Goal: Transaction & Acquisition: Purchase product/service

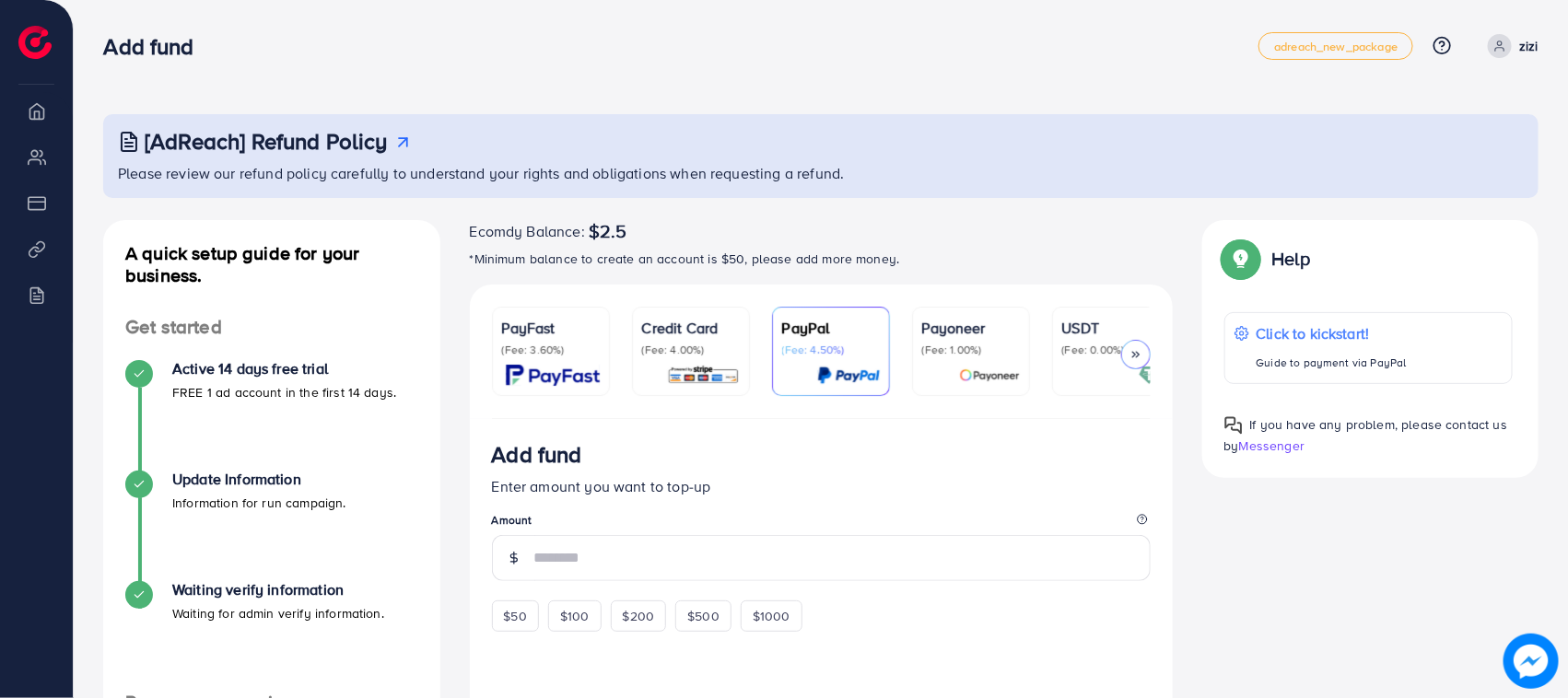
click at [729, 366] on img at bounding box center [703, 375] width 73 height 21
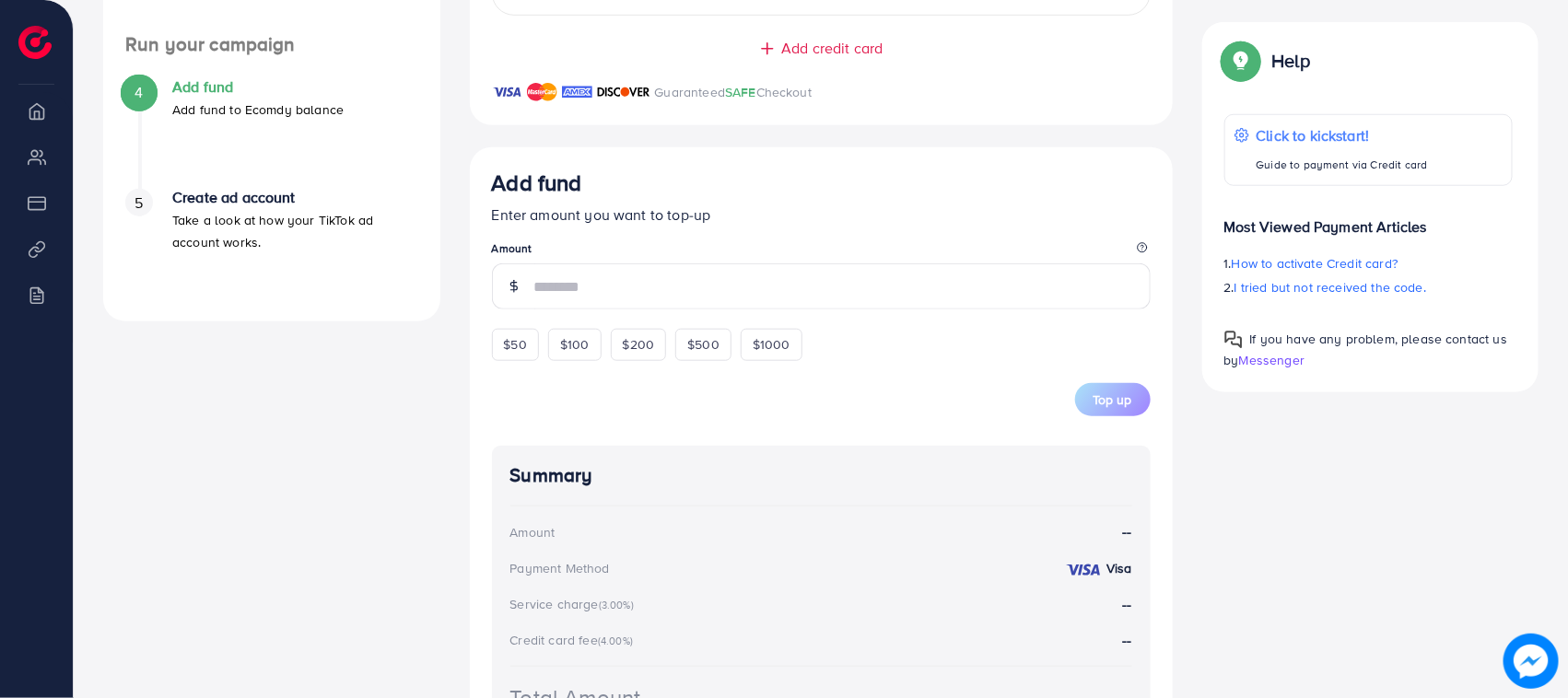
scroll to position [849, 0]
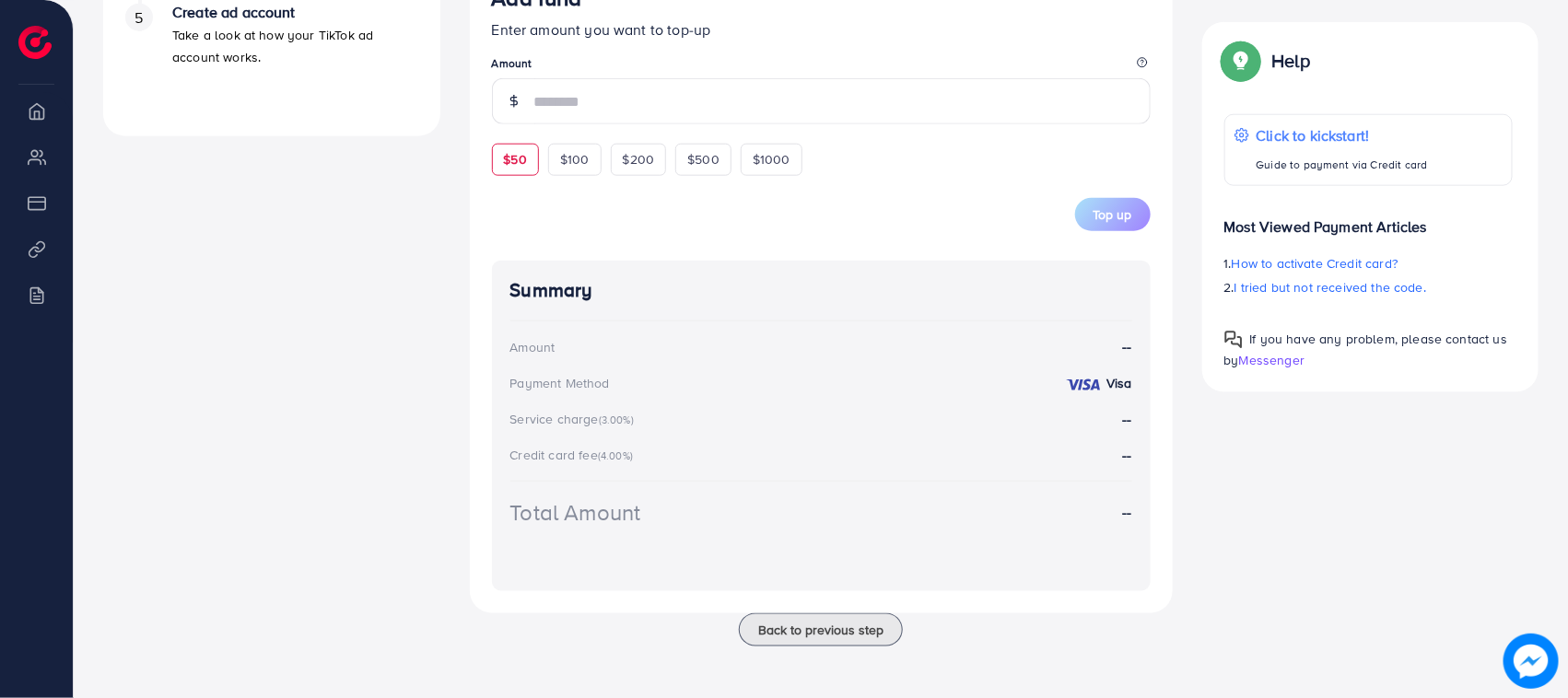
click at [517, 168] on div "$50" at bounding box center [516, 160] width 47 height 31
type input "**"
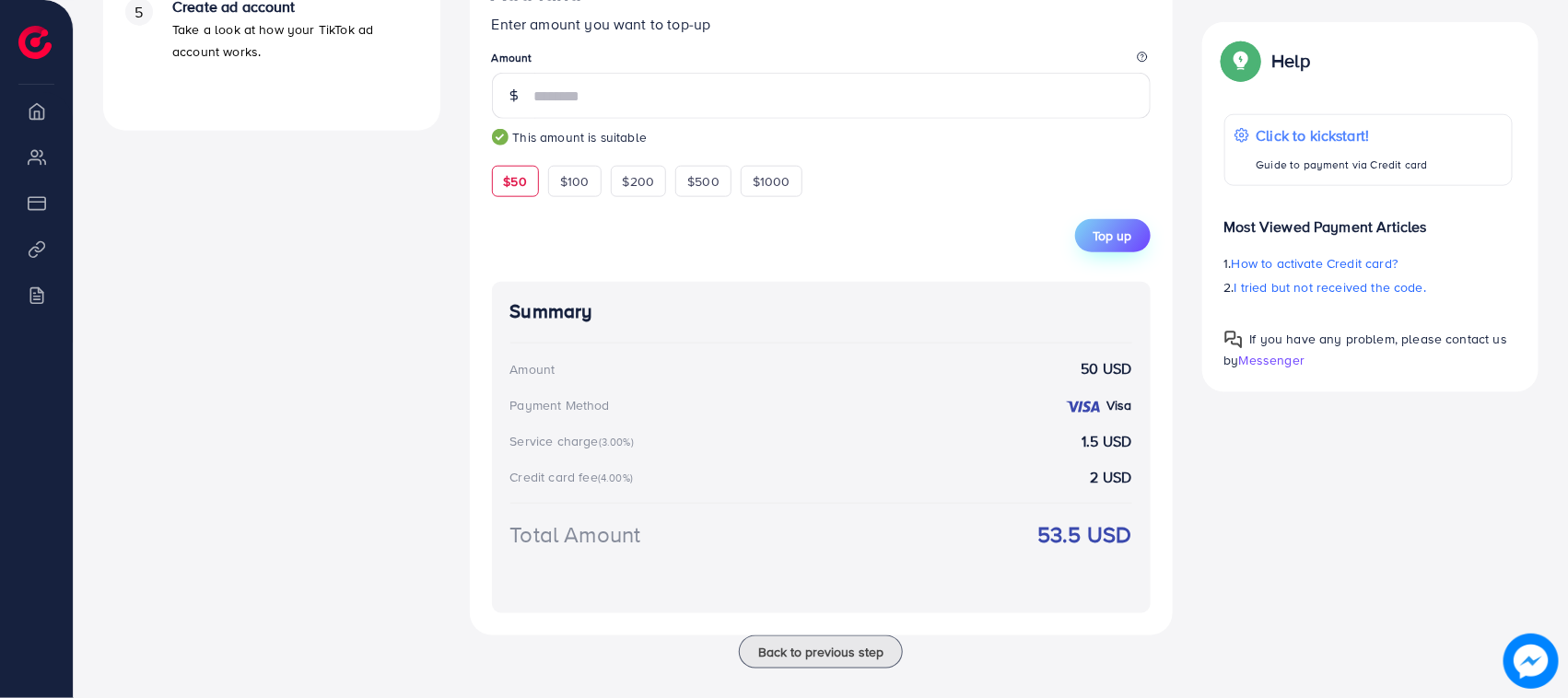
click at [1103, 243] on span "Top up" at bounding box center [1113, 235] width 39 height 18
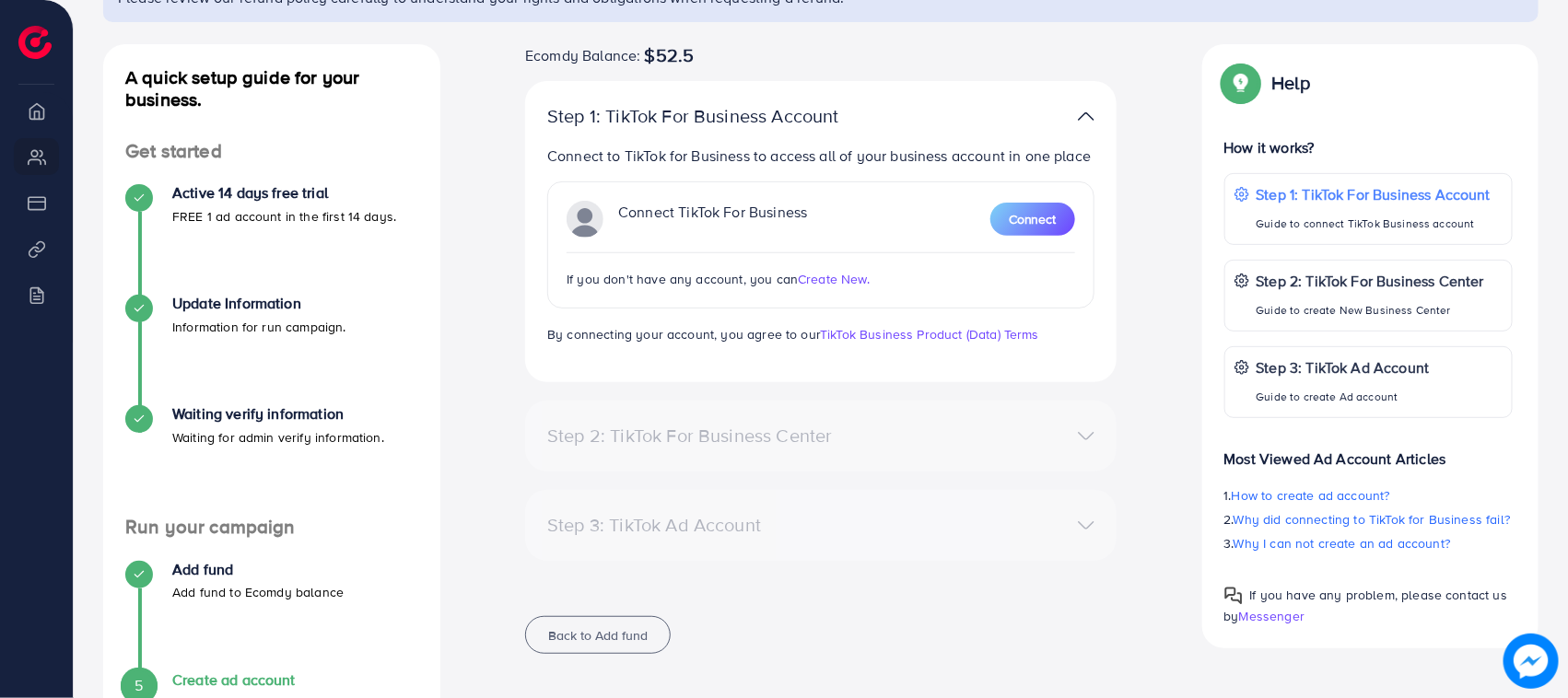
scroll to position [310, 0]
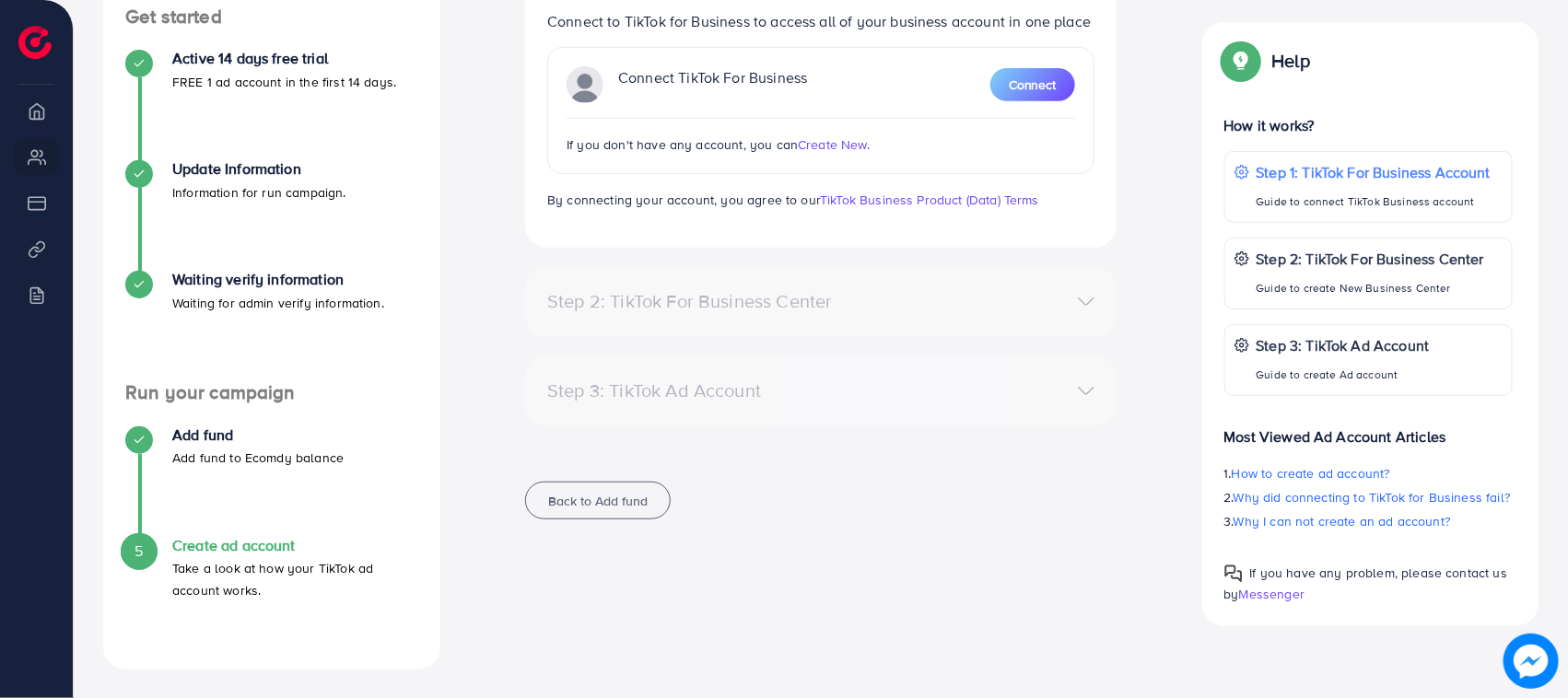
drag, startPoint x: 334, startPoint y: 58, endPoint x: 1005, endPoint y: 388, distance: 747.8
click at [1005, 388] on div "Step 3: TikTok Ad Account" at bounding box center [821, 392] width 577 height 27
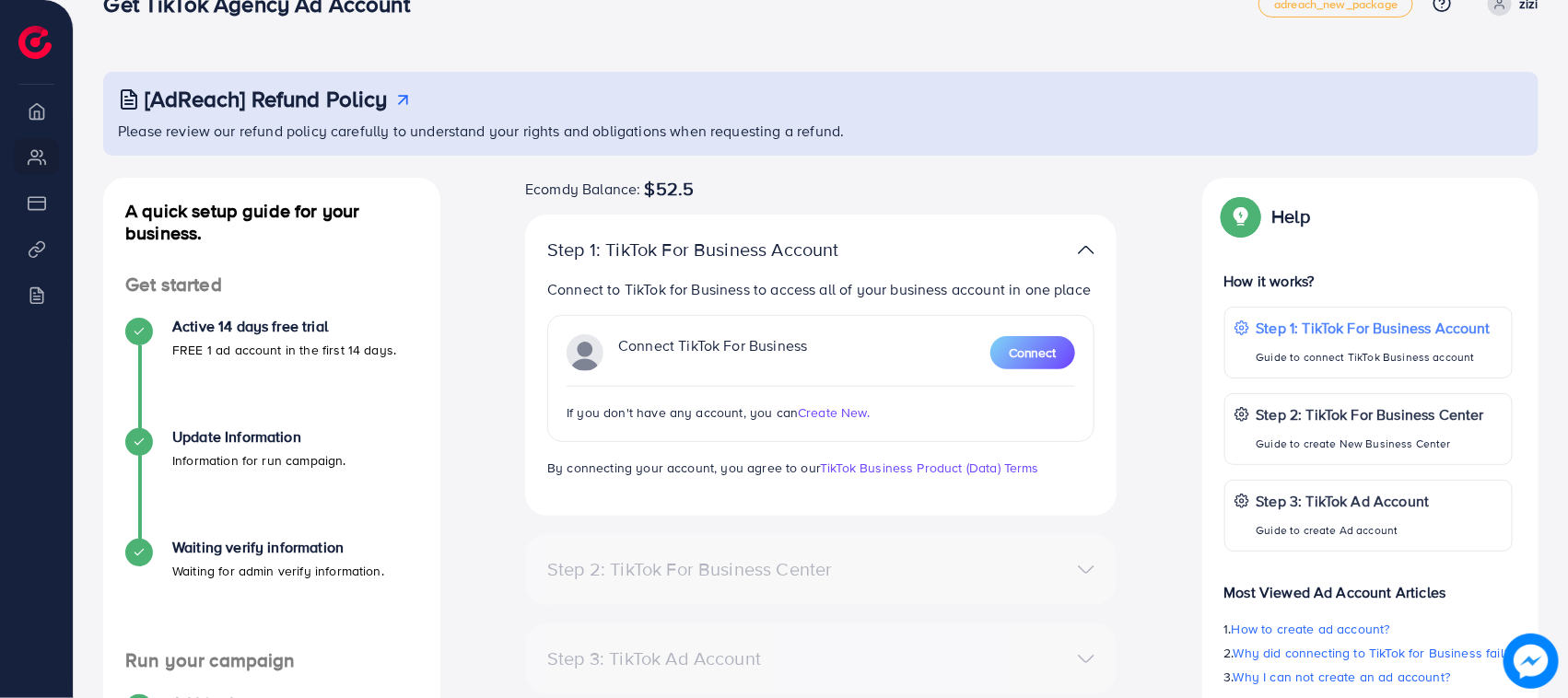
scroll to position [0, 0]
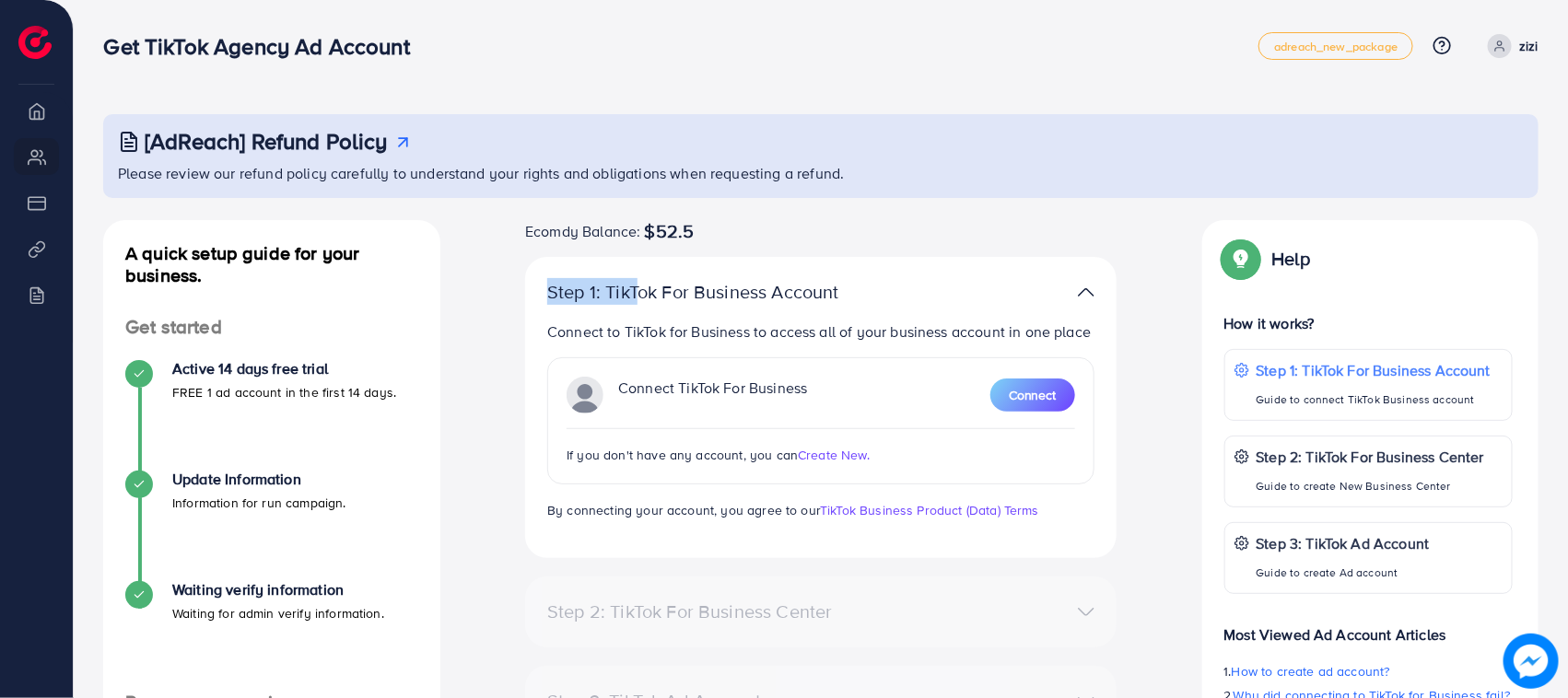
drag, startPoint x: 712, startPoint y: 235, endPoint x: 629, endPoint y: 245, distance: 83.6
click at [629, 245] on div "Ecomdy Balance: $52.5 Step 1: TikTok For Business Account Connect to TikTok for…" at bounding box center [821, 536] width 621 height 631
click at [761, 207] on div "[AdReach] Refund Policy Please review our refund policy carefully to understand…" at bounding box center [821, 546] width 1435 height 865
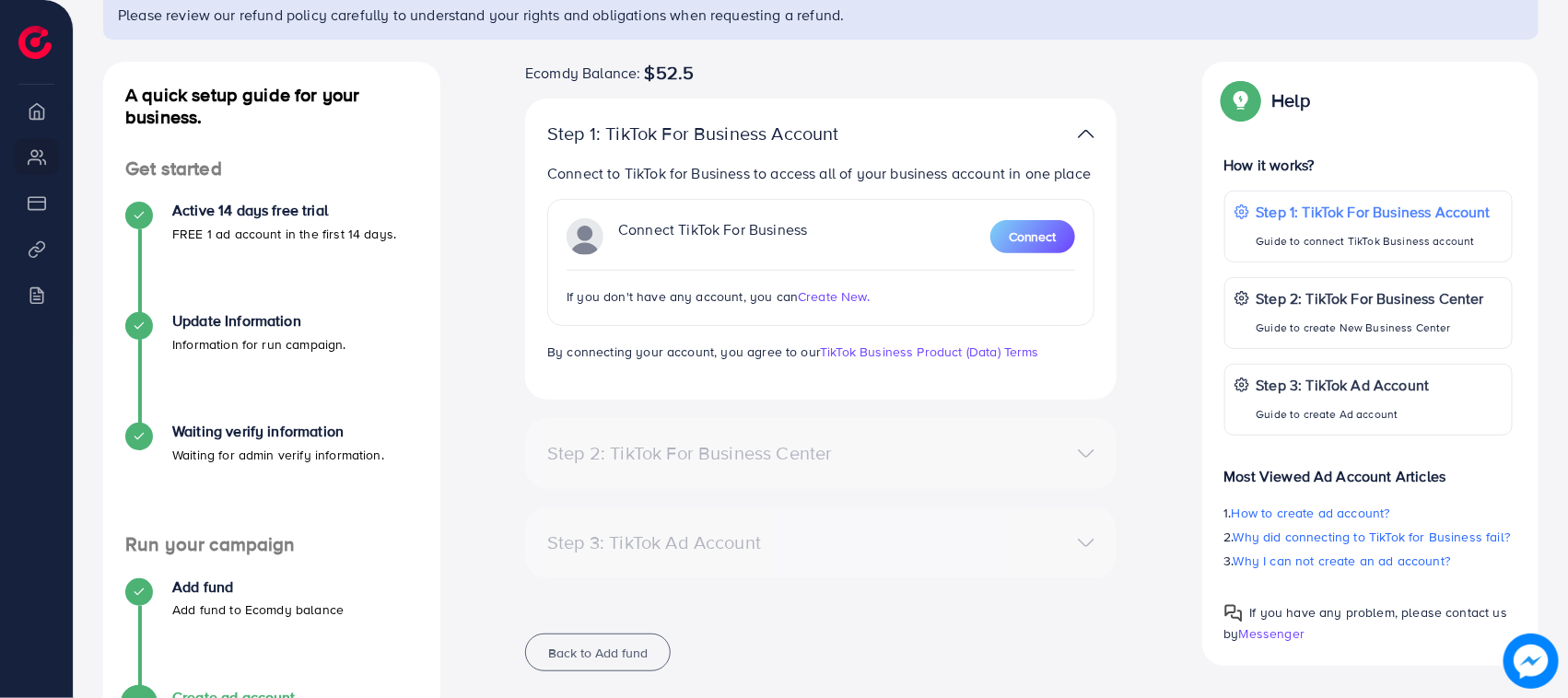
scroll to position [310, 0]
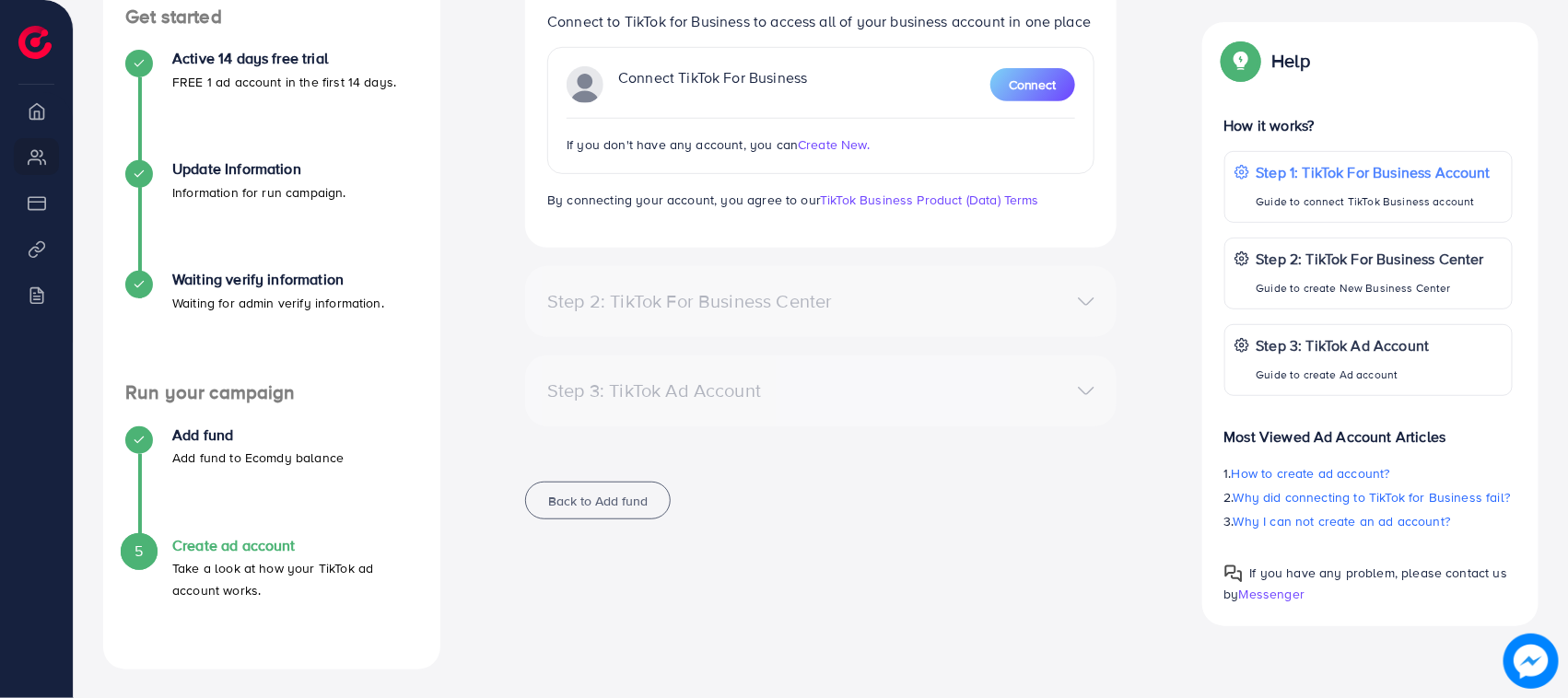
drag, startPoint x: 104, startPoint y: 393, endPoint x: 335, endPoint y: 596, distance: 307.5
click at [335, 596] on div "Run your campaign Add fund Add fund to Ecomdy balance 5 Create ad account Take …" at bounding box center [272, 513] width 338 height 266
click at [335, 596] on p "Take a look at how your TikTok ad account works." at bounding box center [295, 579] width 246 height 44
drag, startPoint x: 324, startPoint y: 596, endPoint x: 110, endPoint y: 410, distance: 283.5
click at [116, 420] on ul "Add fund Add fund to Ecomdy balance 5 Create ad account Take a look at how your…" at bounding box center [272, 525] width 338 height 243
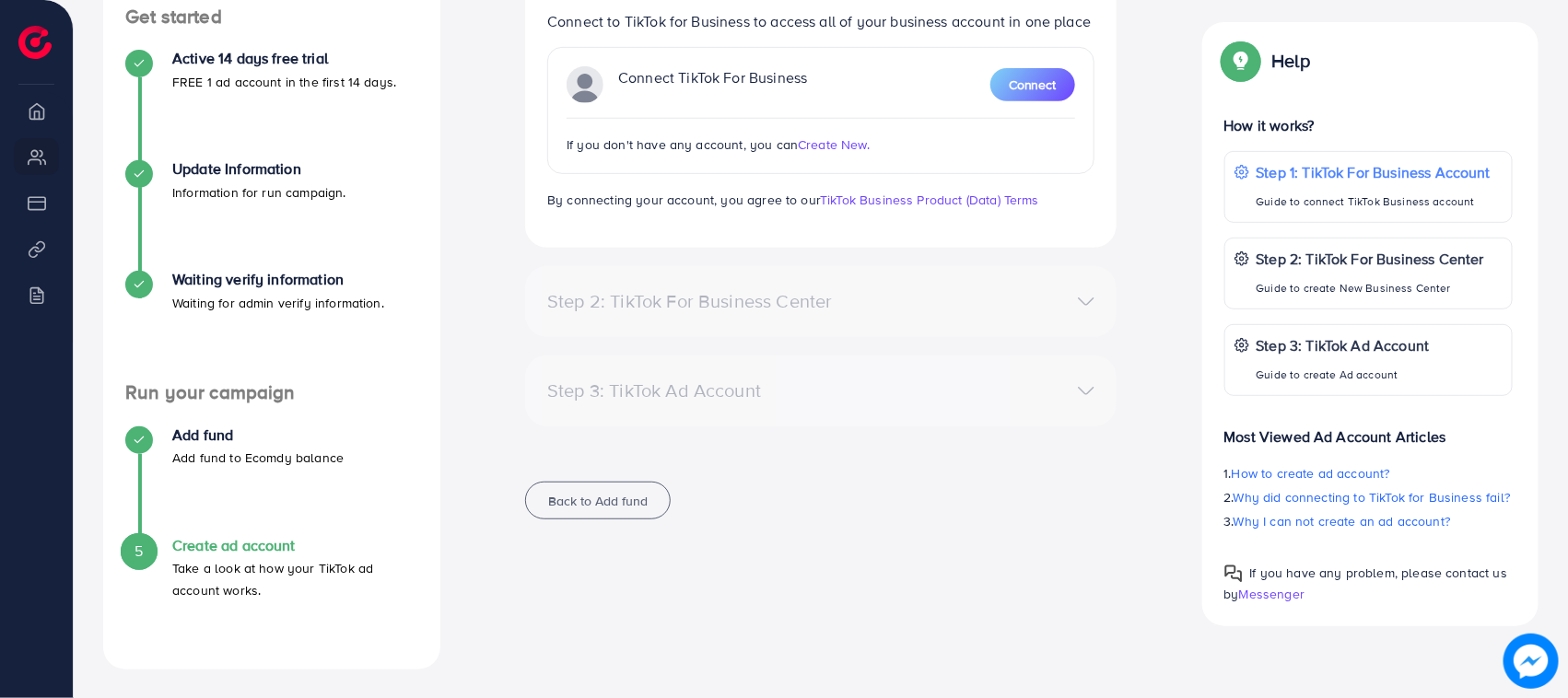
click at [108, 410] on ul "Add fund Add fund to Ecomdy balance 5 Create ad account Take a look at how your…" at bounding box center [272, 525] width 338 height 243
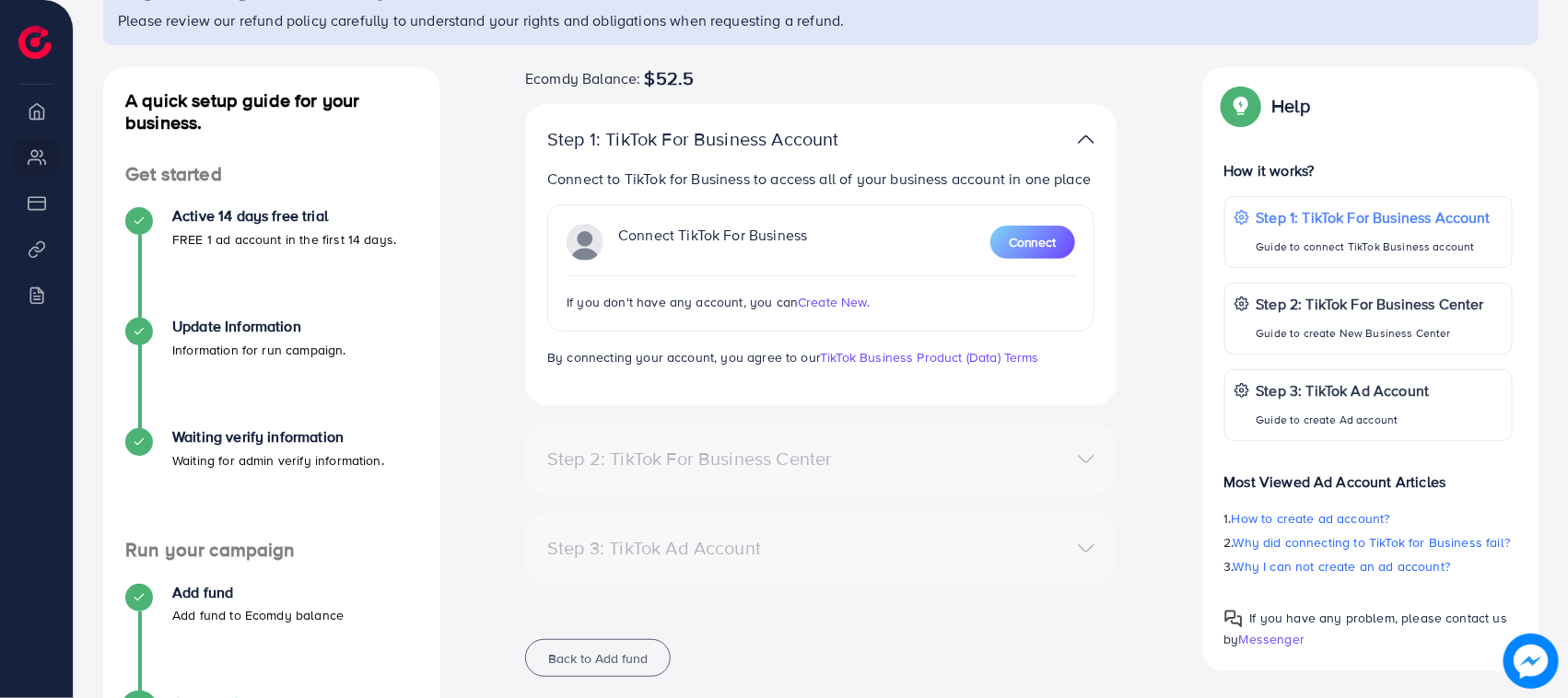
scroll to position [0, 0]
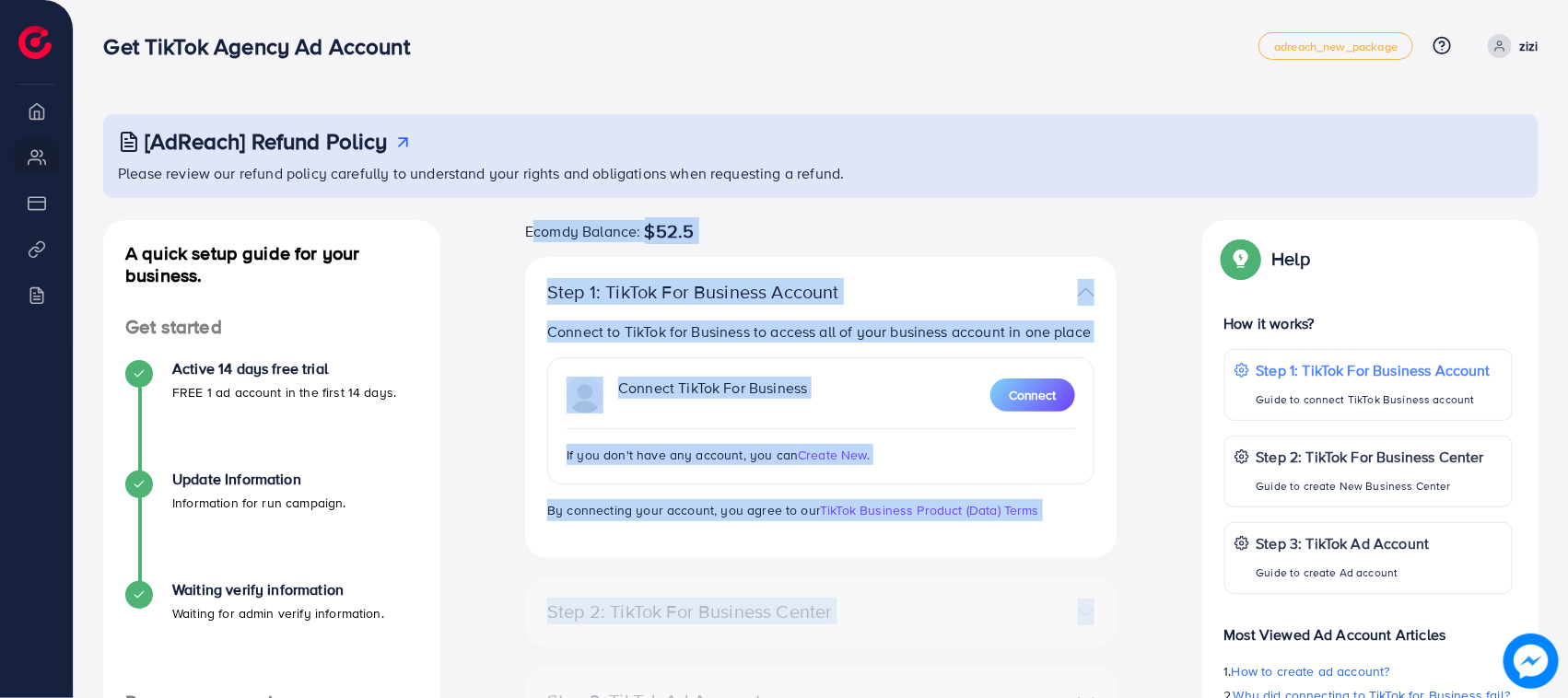
drag, startPoint x: 510, startPoint y: 225, endPoint x: 924, endPoint y: 633, distance: 581.3
click at [923, 637] on div "Ecomdy Balance: $52.5 Step 1: TikTok For Business Account Connect to TikTok for…" at bounding box center [821, 536] width 621 height 631
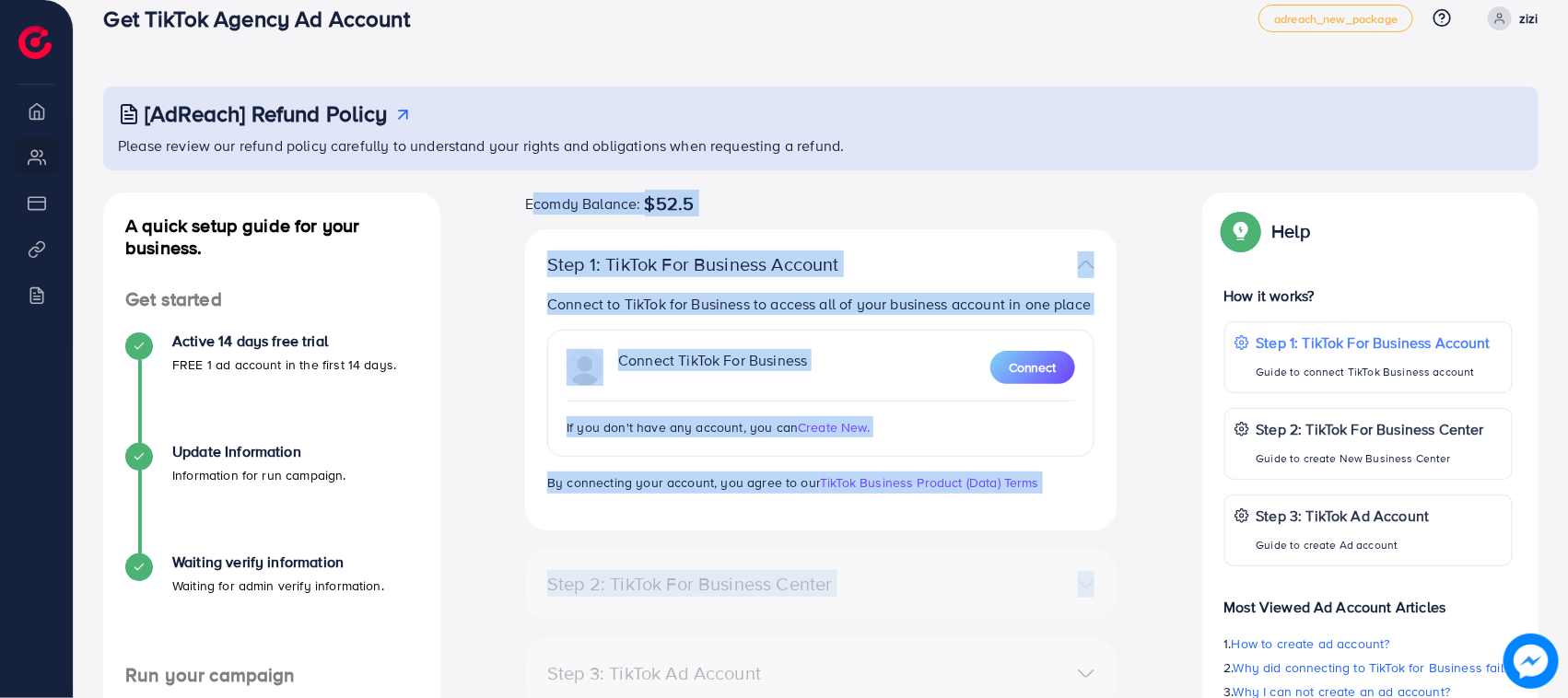
scroll to position [310, 0]
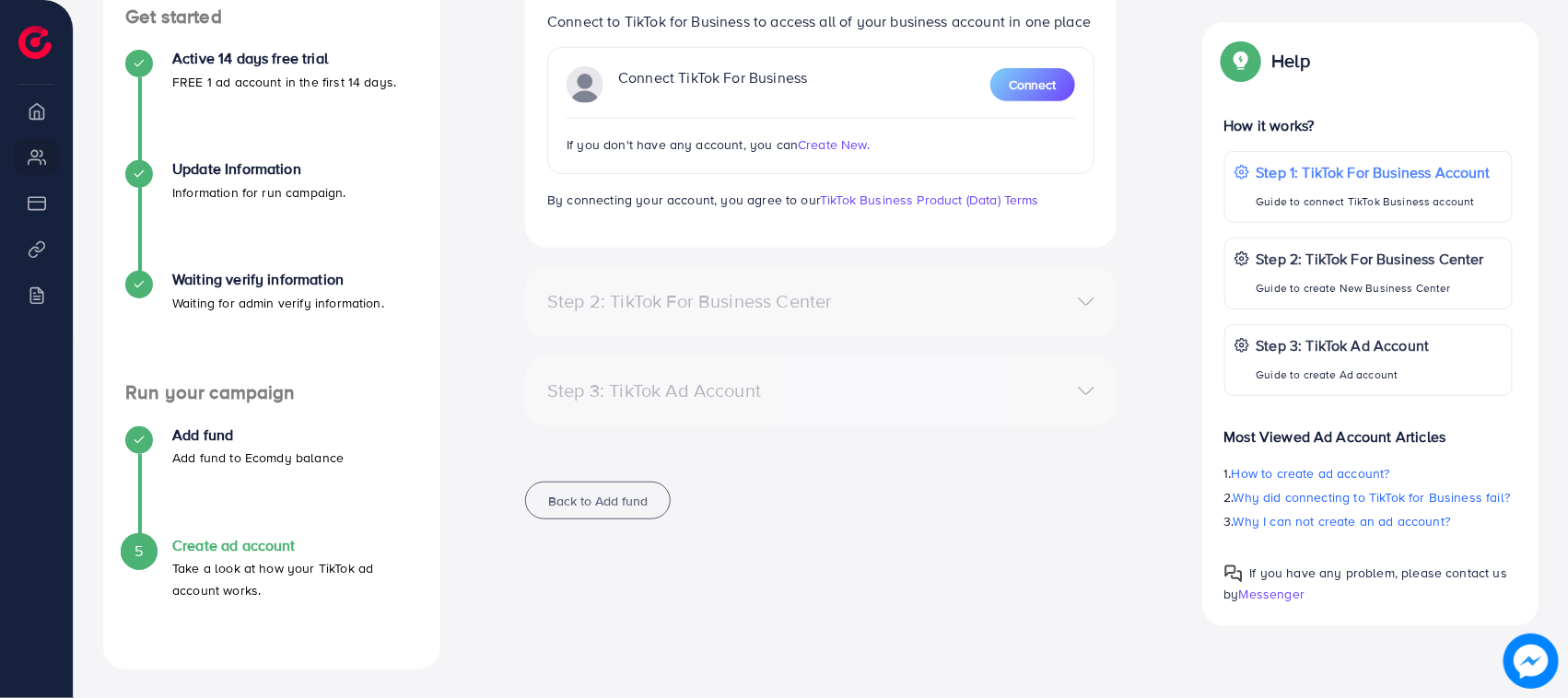
click at [929, 415] on div "Step 3: TikTok Ad Account Create a TikTok Ad account No accounts found Create N…" at bounding box center [821, 391] width 592 height 71
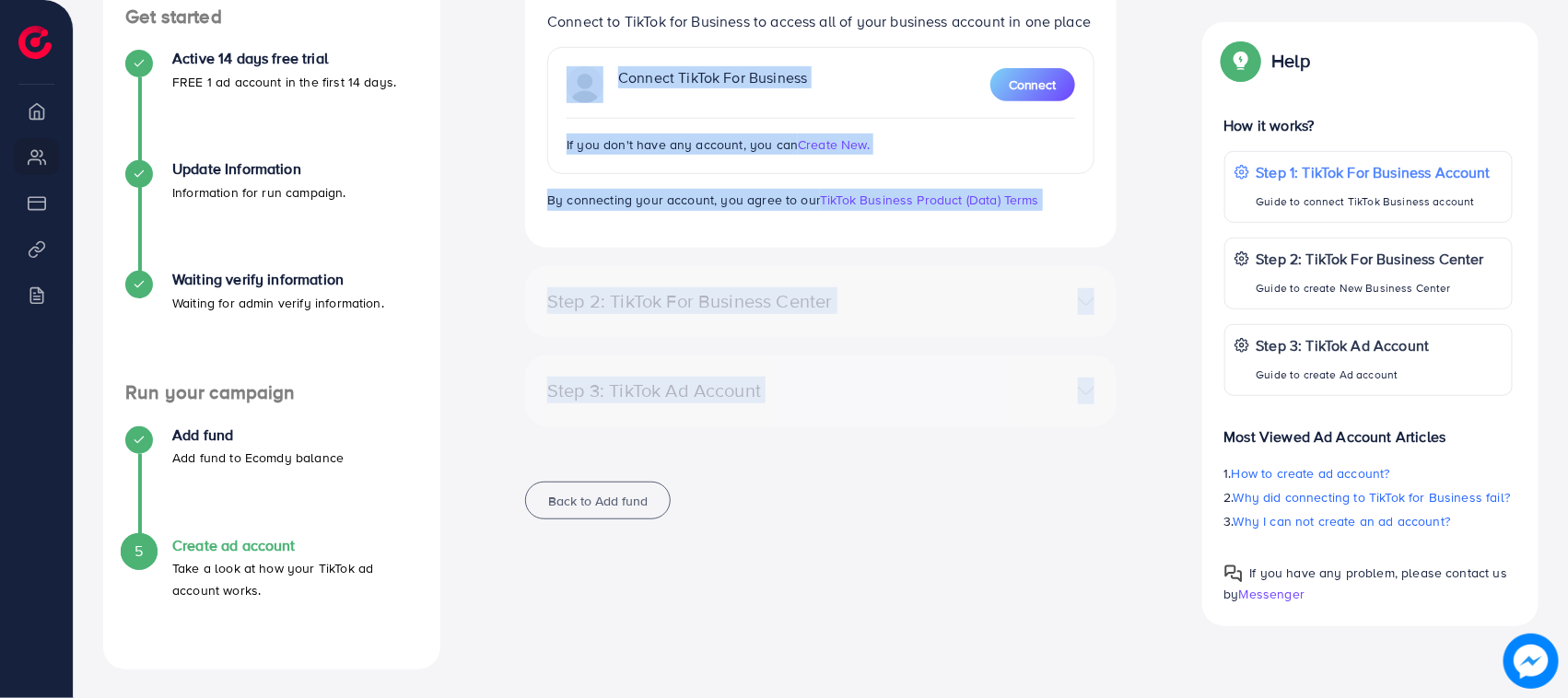
drag, startPoint x: 926, startPoint y: 412, endPoint x: 580, endPoint y: 71, distance: 485.8
click at [580, 71] on div "Ecomdy Balance: $52.5 Step 1: TikTok For Business Account Connect to TikTok for…" at bounding box center [821, 225] width 621 height 631
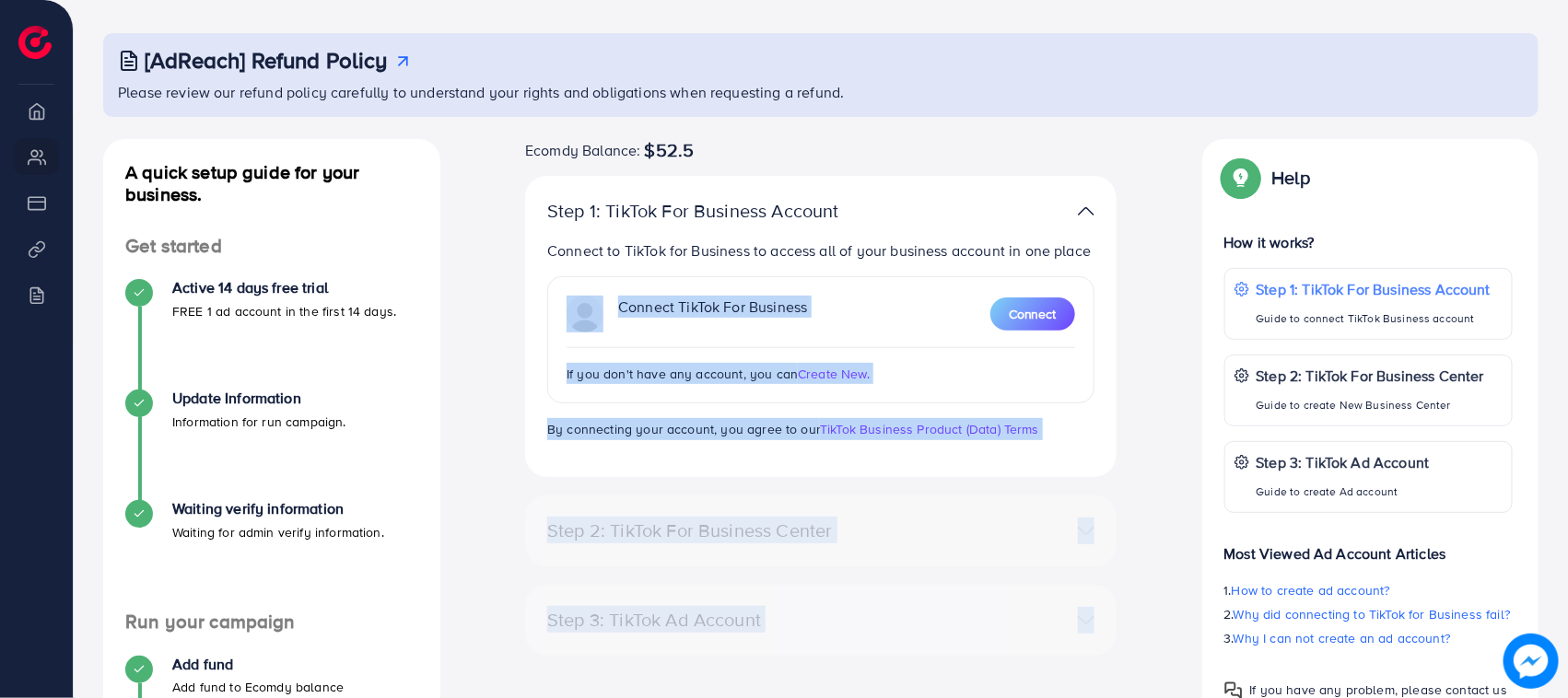
scroll to position [80, 0]
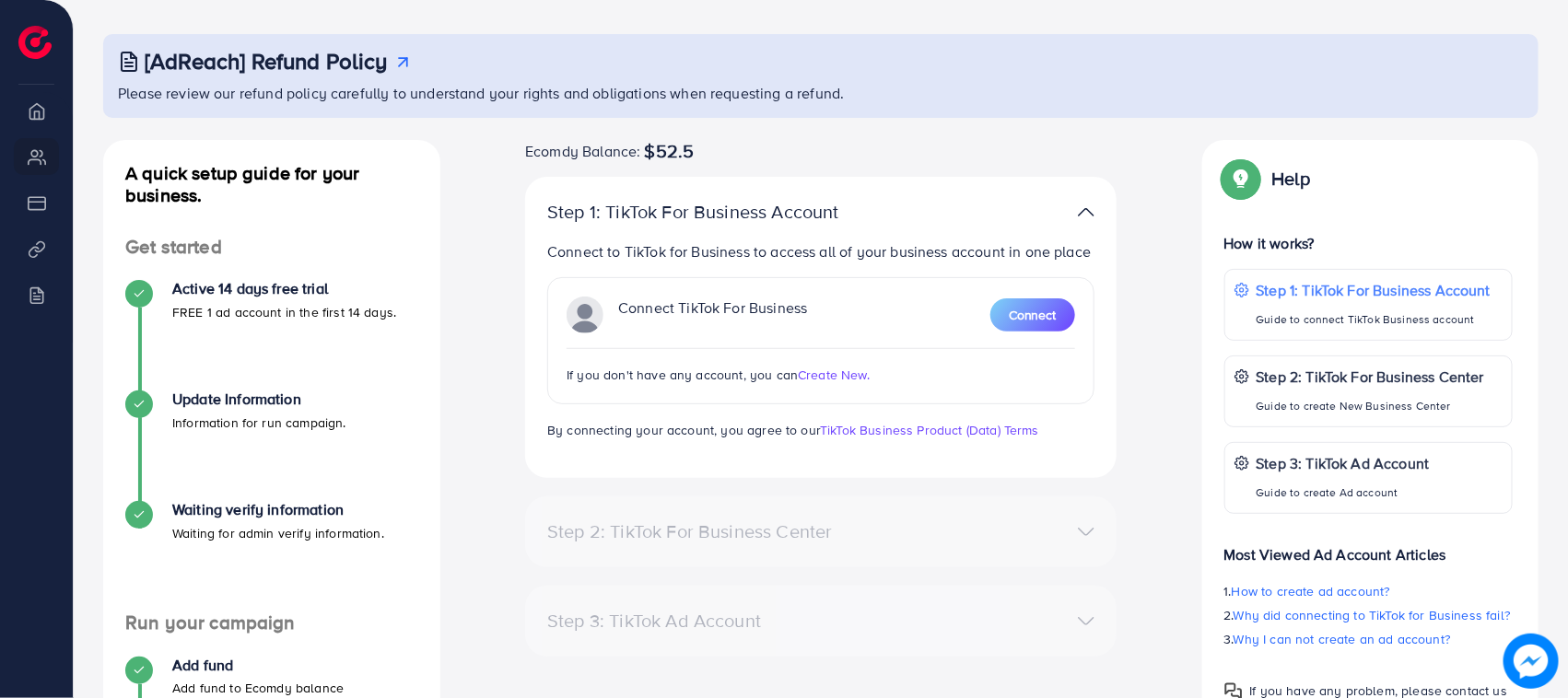
click at [530, 152] on span "Ecomdy Balance:" at bounding box center [582, 151] width 115 height 22
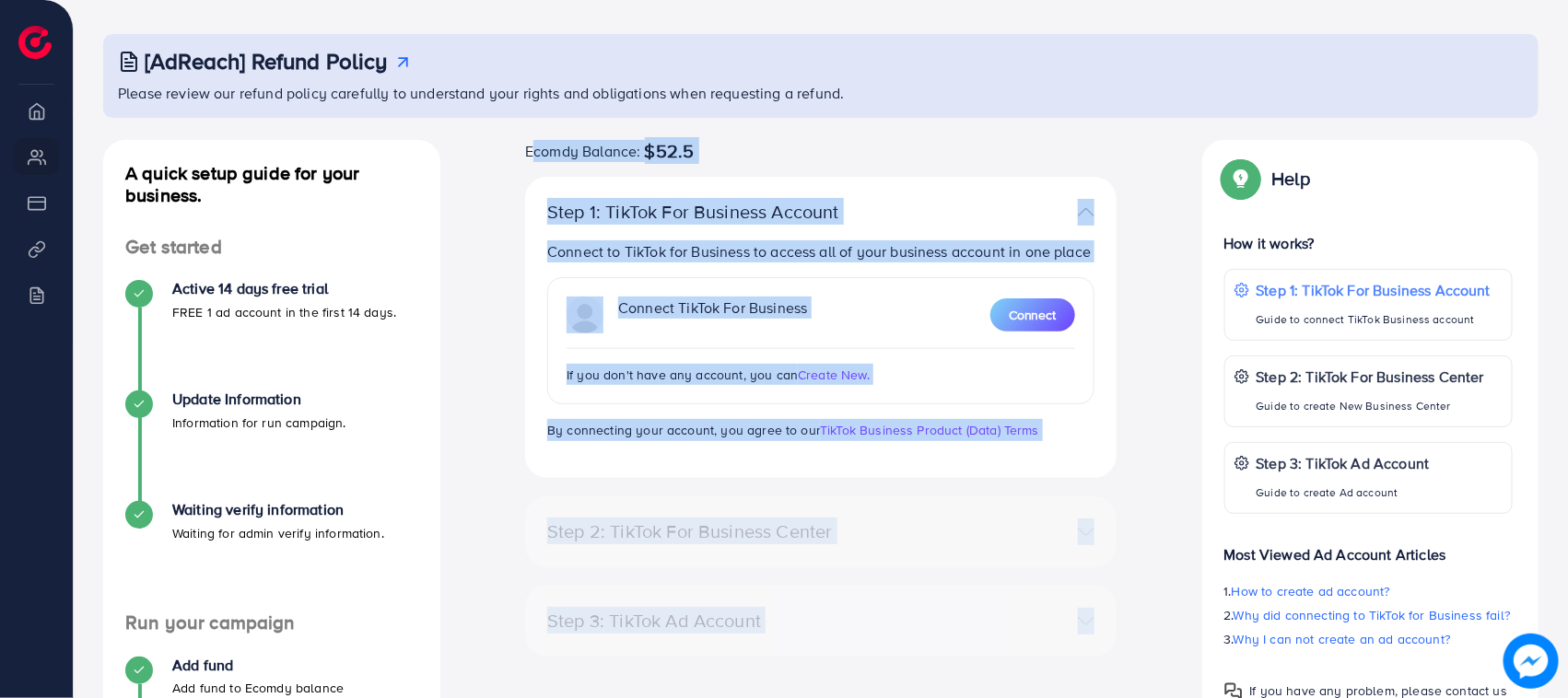
drag, startPoint x: 530, startPoint y: 152, endPoint x: 845, endPoint y: 565, distance: 519.4
click at [850, 650] on div "Ecomdy Balance: $52.5 Step 1: TikTok For Business Account Connect to TikTok for…" at bounding box center [821, 455] width 621 height 631
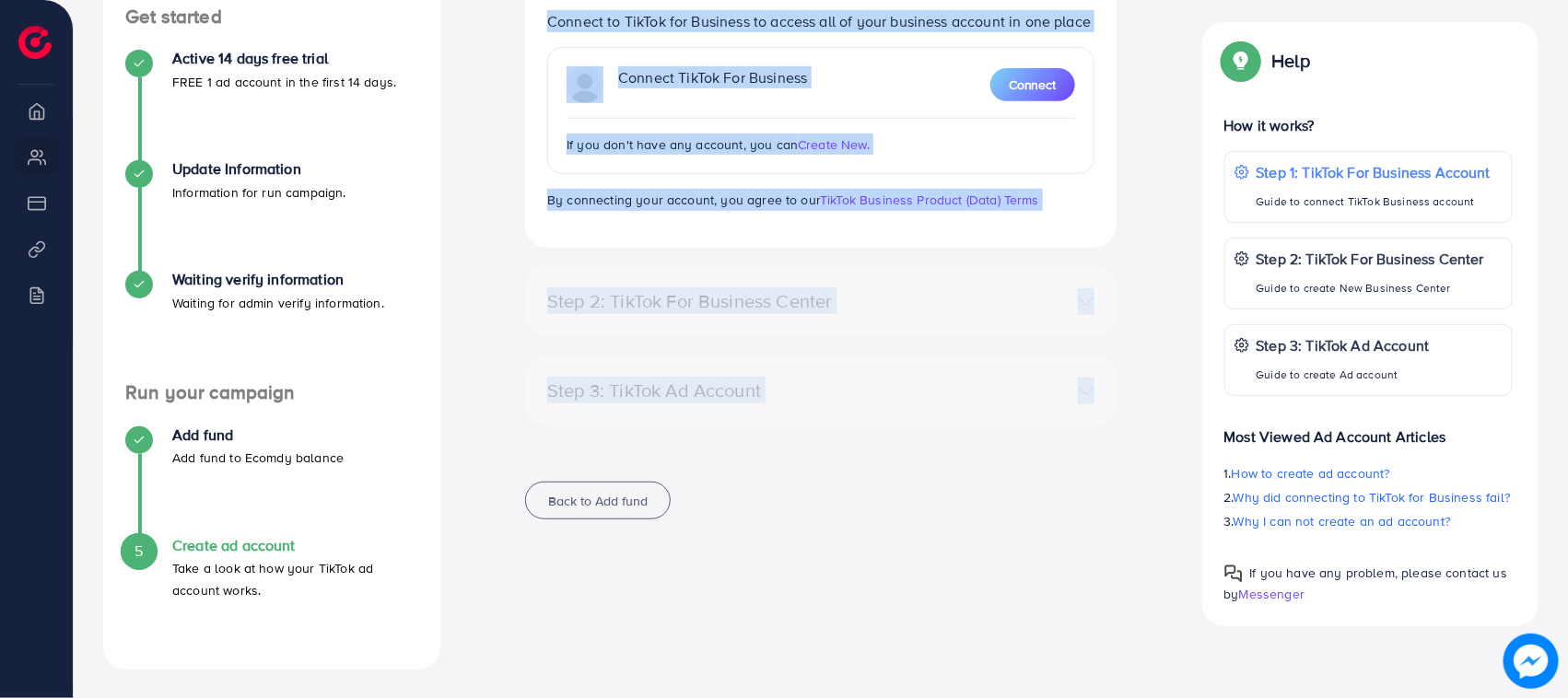
click at [826, 426] on div "Step 3: TikTok Ad Account Create a TikTok Ad account No accounts found Create N…" at bounding box center [821, 400] width 592 height 89
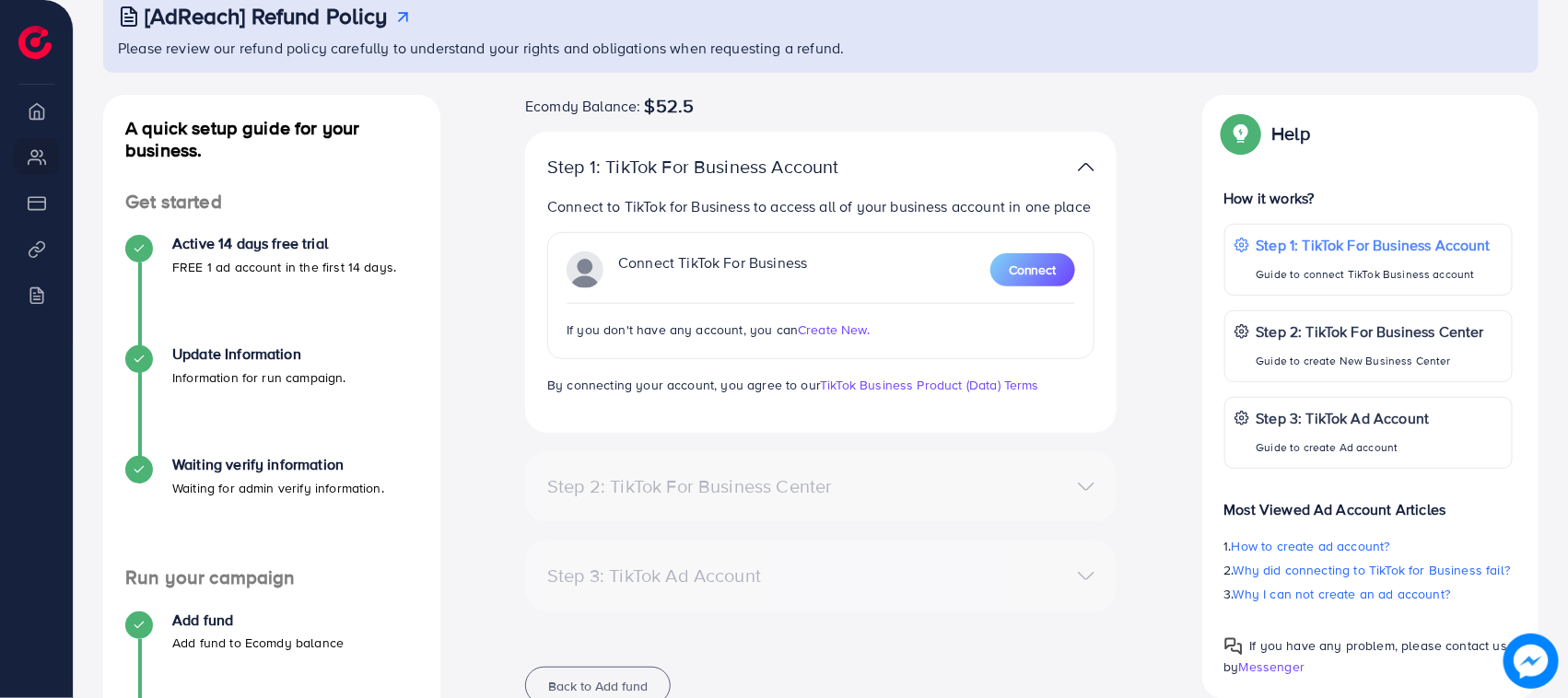
scroll to position [0, 0]
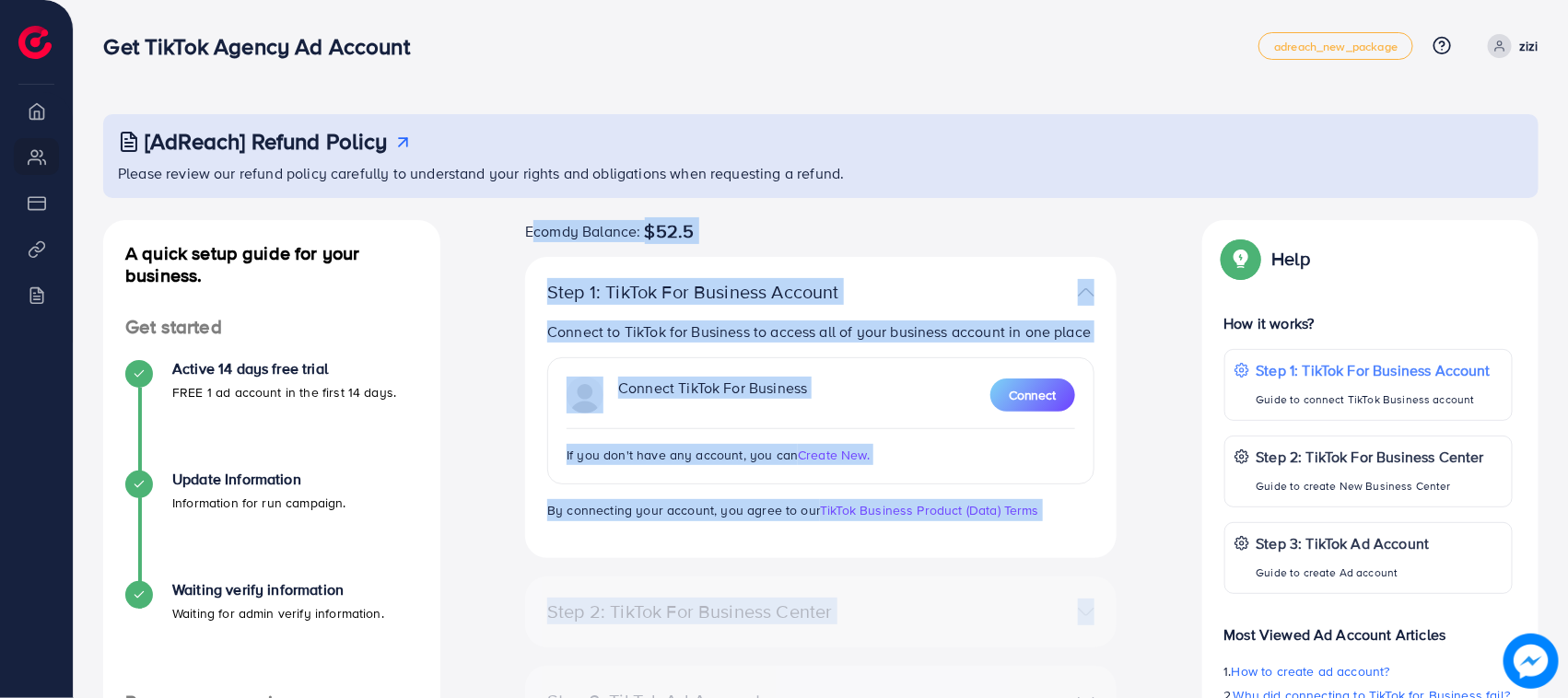
drag, startPoint x: 522, startPoint y: 232, endPoint x: 1110, endPoint y: 583, distance: 684.8
click at [1110, 583] on div "Ecomdy Balance: $52.5 Step 1: TikTok For Business Account Connect to TikTok for…" at bounding box center [821, 536] width 621 height 631
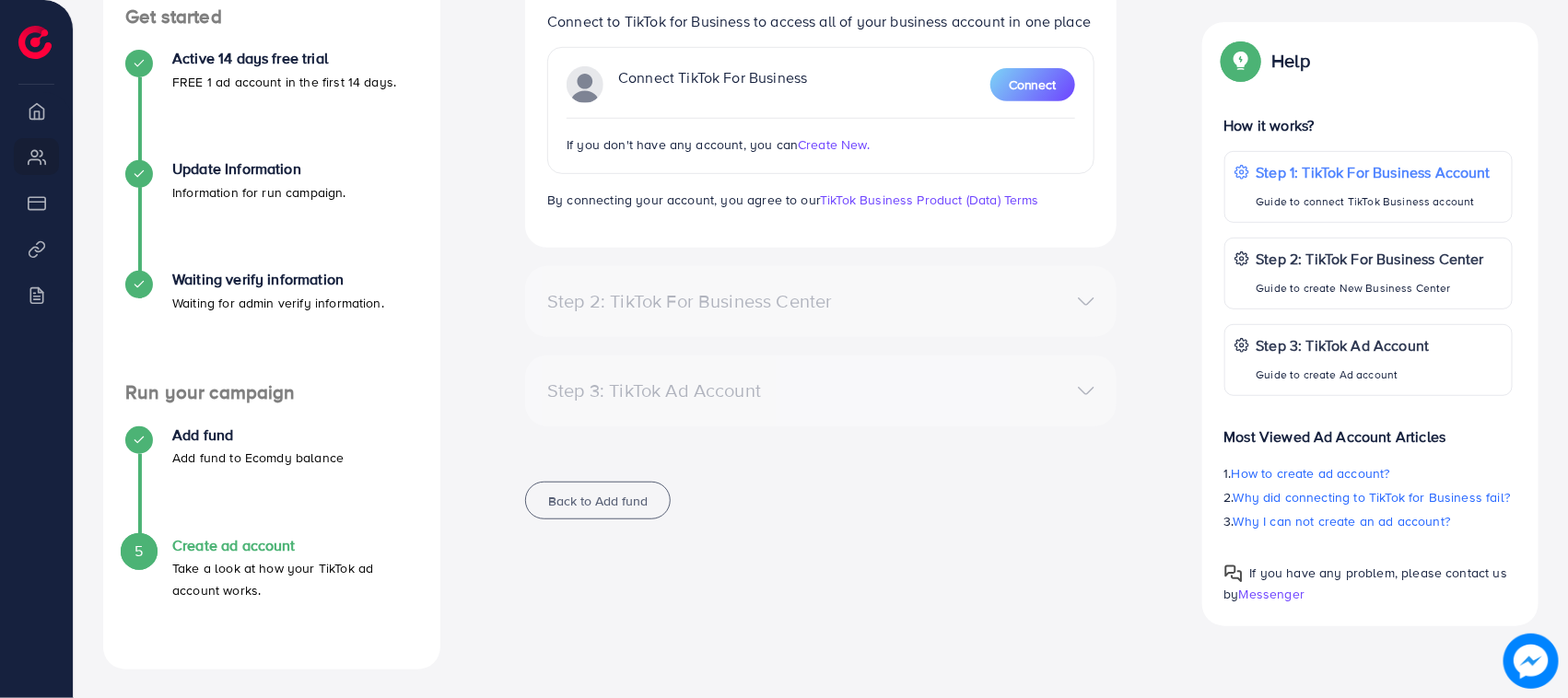
click at [924, 382] on div "Step 3: TikTok Ad Account" at bounding box center [821, 392] width 577 height 27
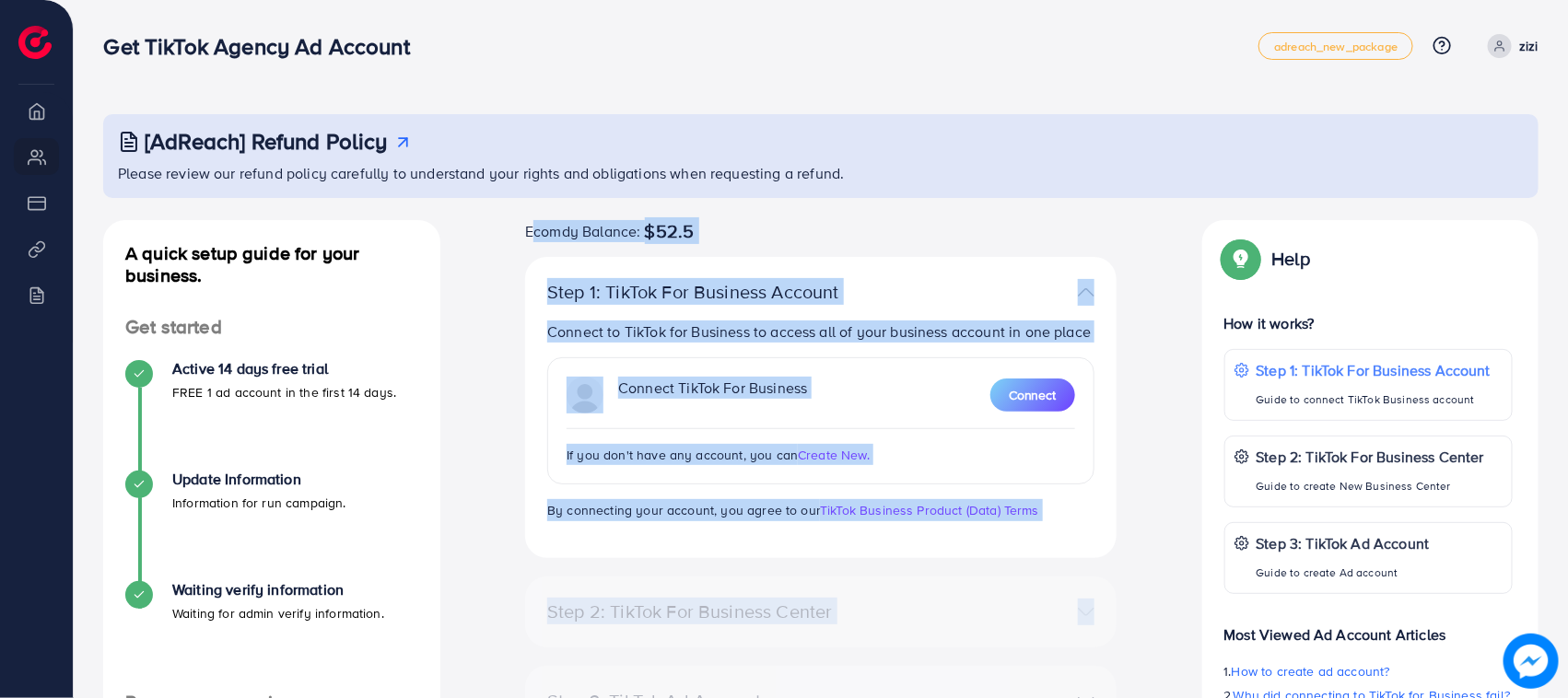
drag, startPoint x: 518, startPoint y: 217, endPoint x: 944, endPoint y: 663, distance: 616.8
click at [944, 663] on div "[AdReach] Refund Policy Please review our refund policy carefully to understand…" at bounding box center [821, 546] width 1435 height 865
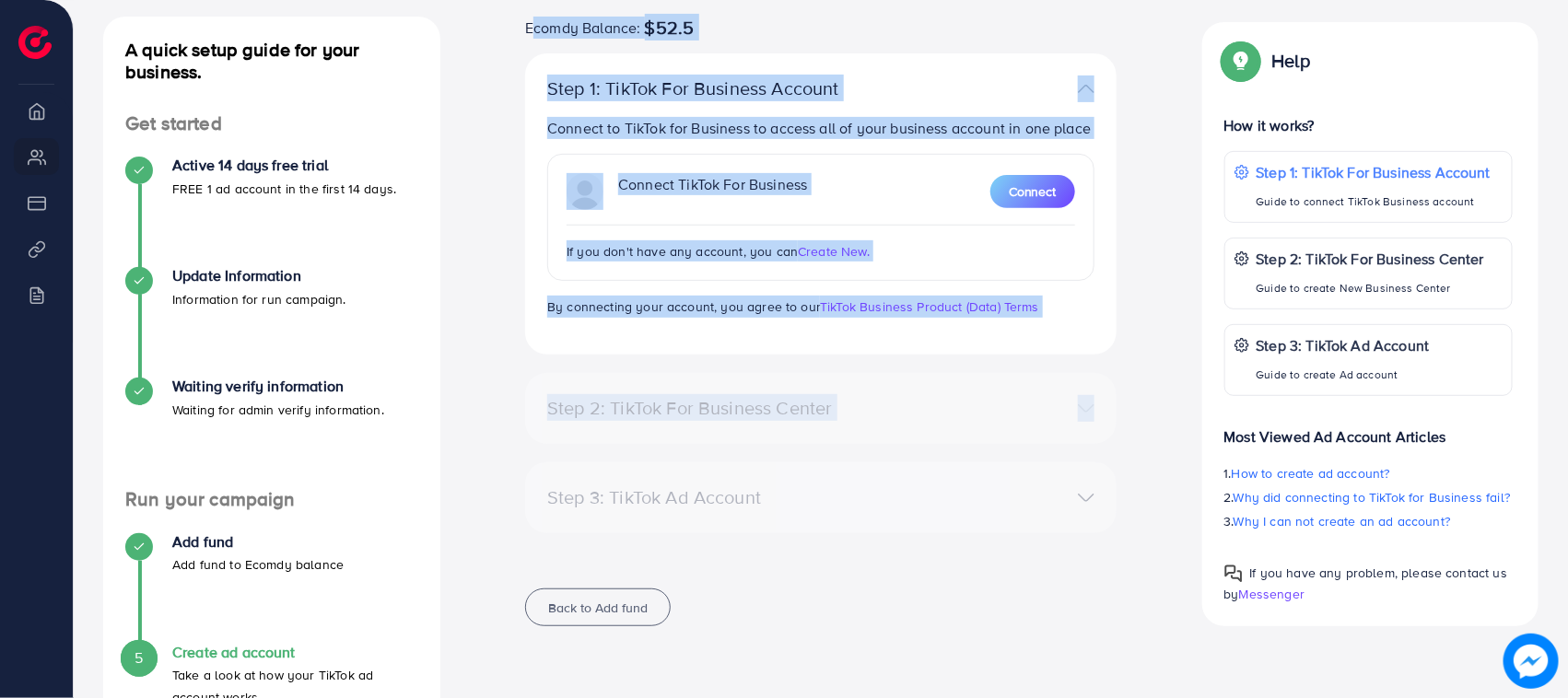
scroll to position [310, 0]
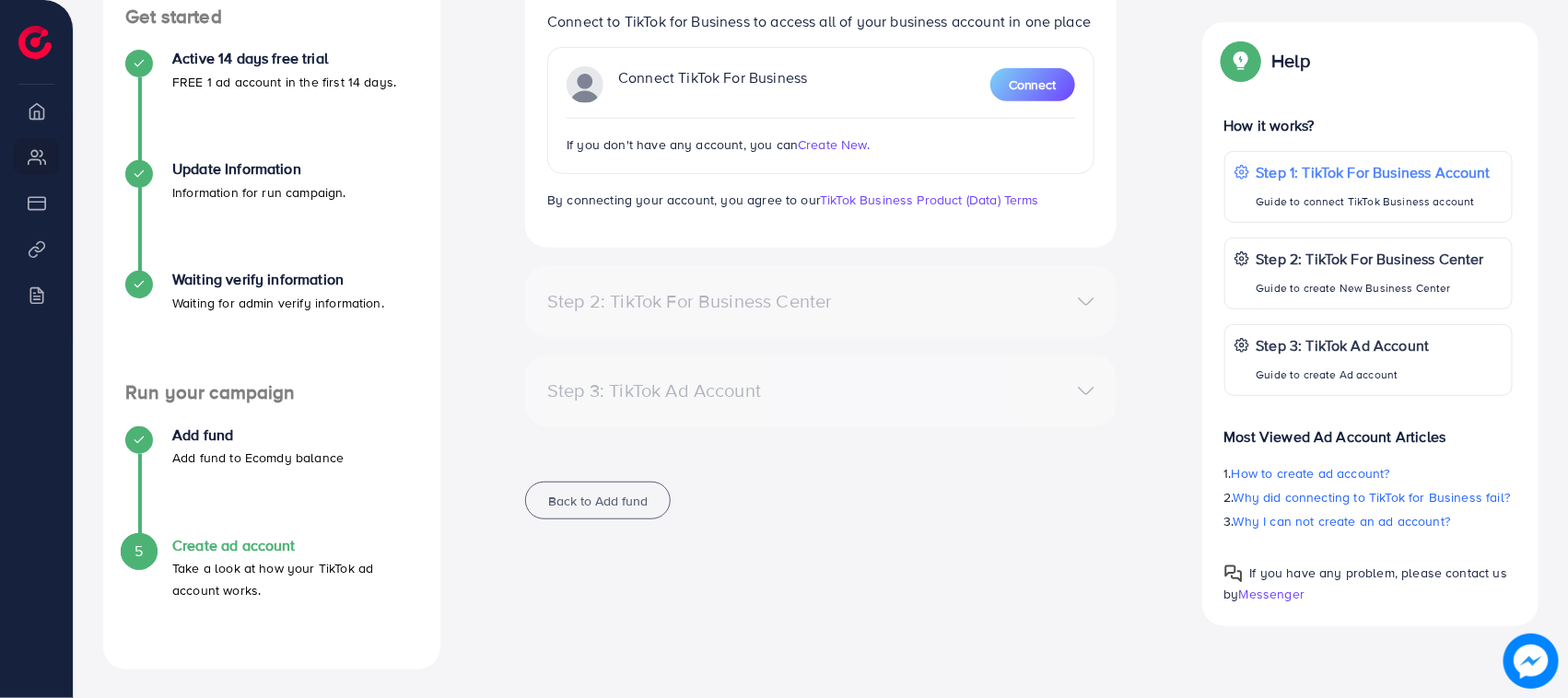
click at [897, 359] on div "Step 3: TikTok Ad Account Create a TikTok Ad account No accounts found Create N…" at bounding box center [821, 391] width 592 height 71
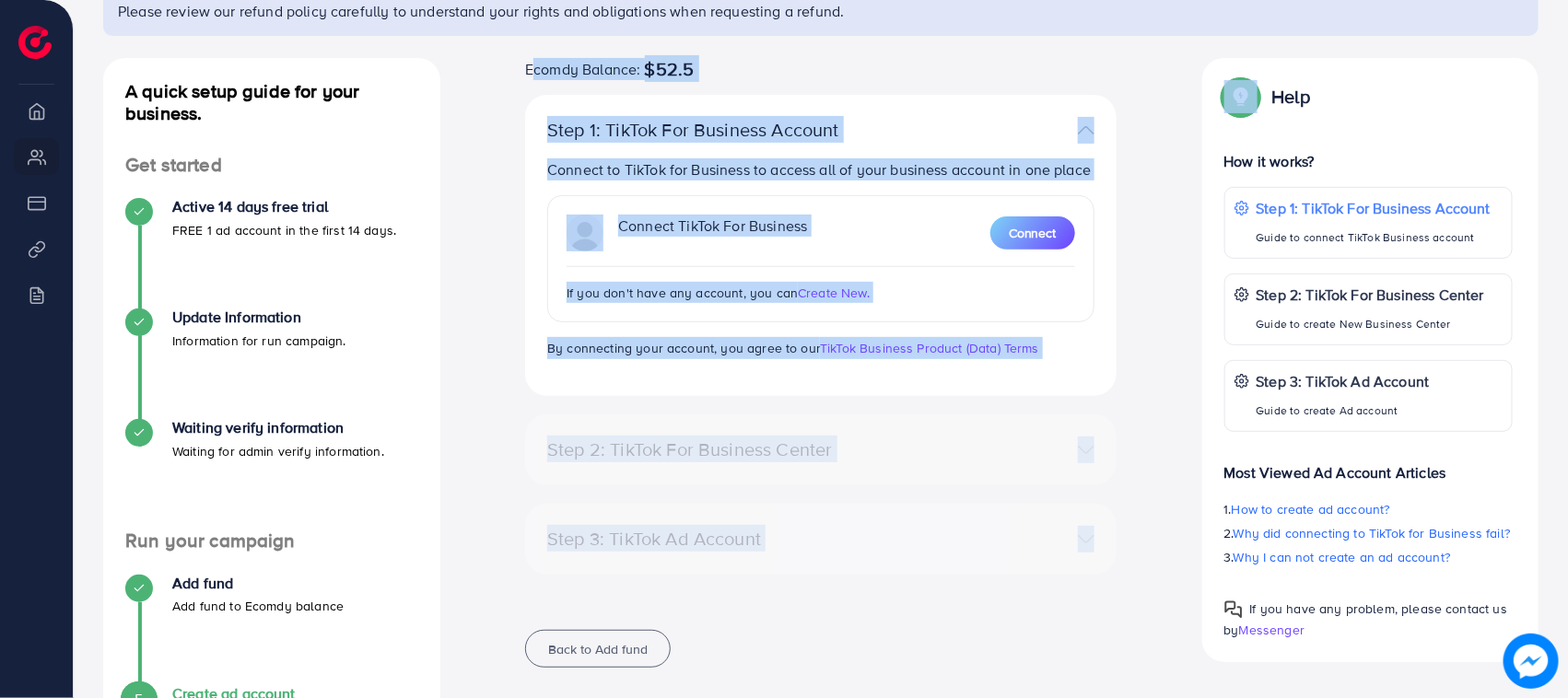
drag, startPoint x: 521, startPoint y: 223, endPoint x: 922, endPoint y: 494, distance: 484.0
click at [1053, 636] on div "Ecomdy Balance: $52.5 Step 1: TikTok For Business Account Connect to TikTok for…" at bounding box center [821, 373] width 621 height 631
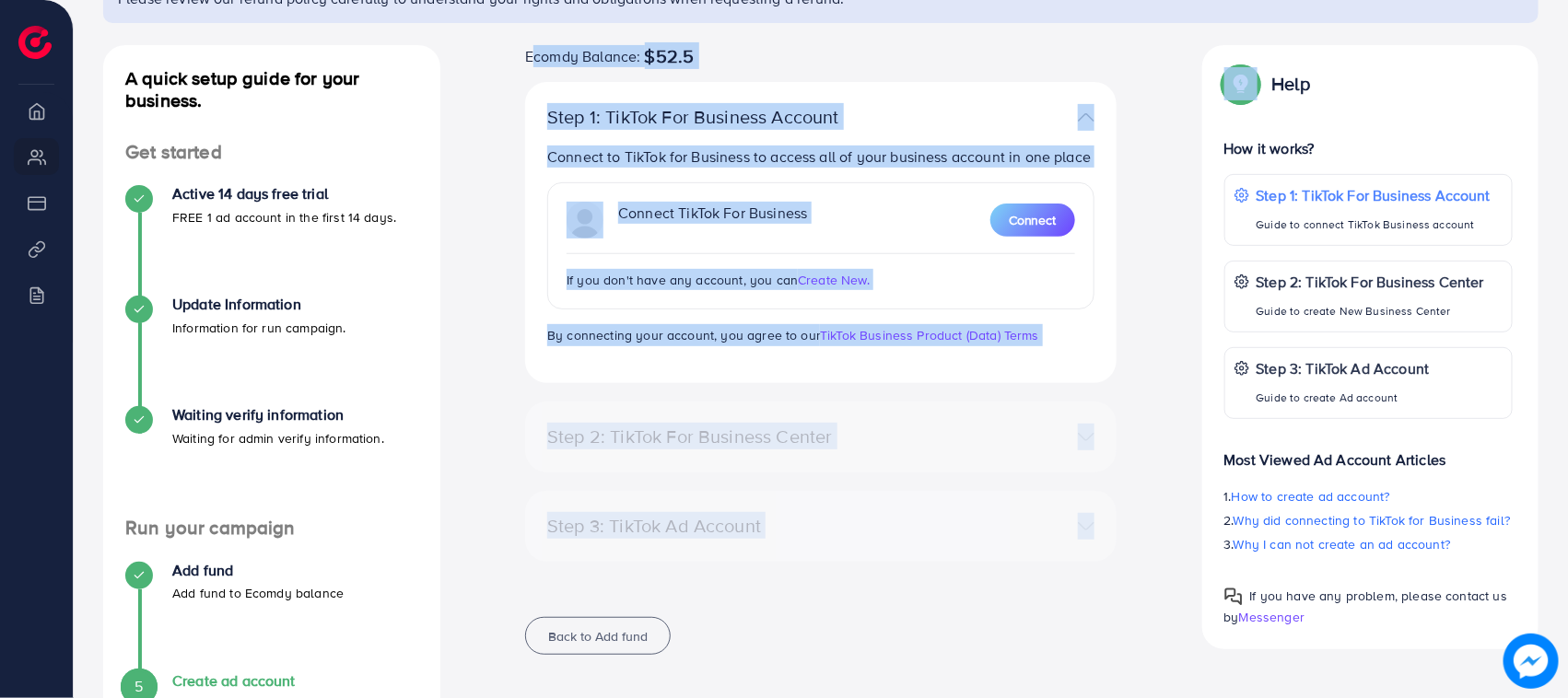
click at [804, 569] on div "Step 3: TikTok Ad Account Create a TikTok Ad account No accounts found Create N…" at bounding box center [821, 536] width 592 height 89
drag, startPoint x: 804, startPoint y: 569, endPoint x: 516, endPoint y: 56, distance: 588.3
click at [520, 57] on div "Ecomdy Balance: $52.5 Step 1: TikTok For Business Account Connect to TikTok for…" at bounding box center [821, 361] width 621 height 631
click at [516, 56] on div "Ecomdy Balance: $52.5 Step 1: TikTok For Business Account Connect to TikTok for…" at bounding box center [821, 361] width 621 height 631
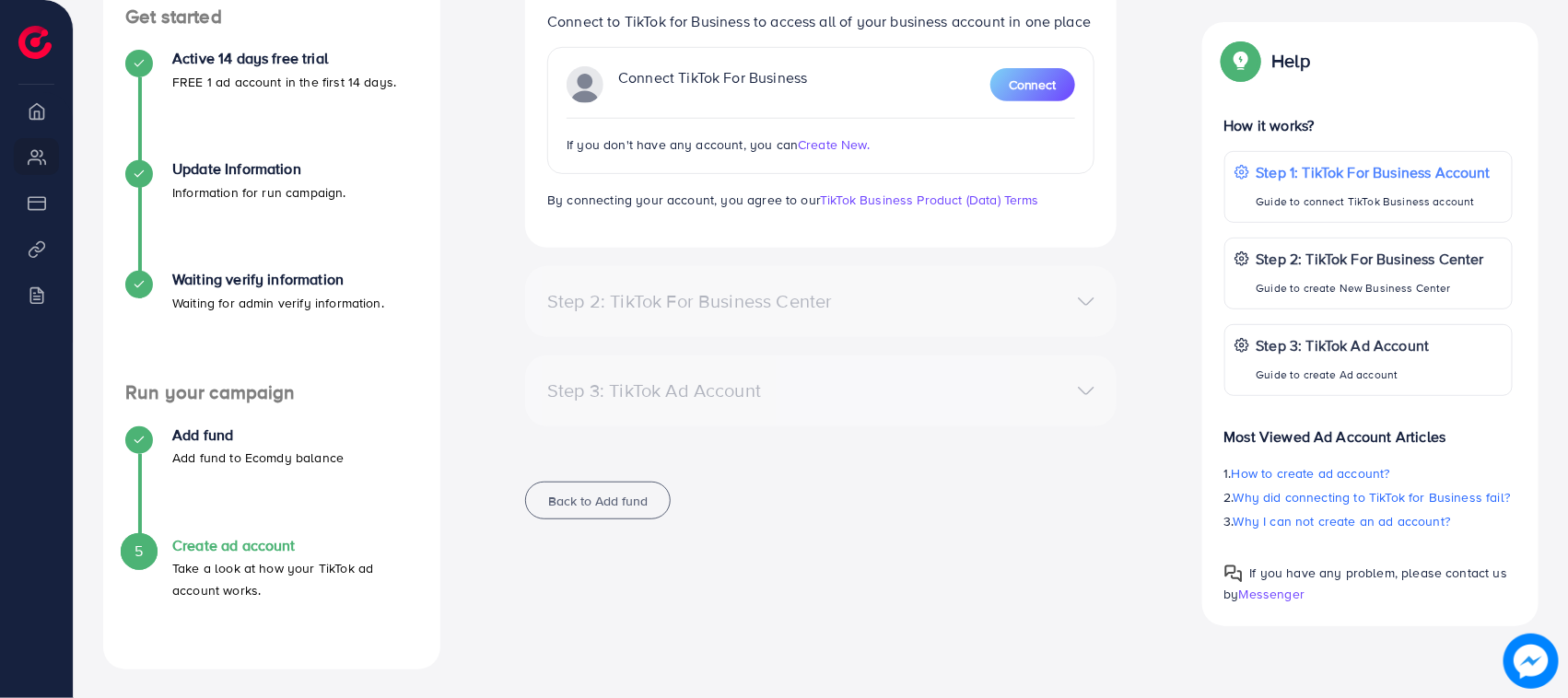
scroll to position [0, 0]
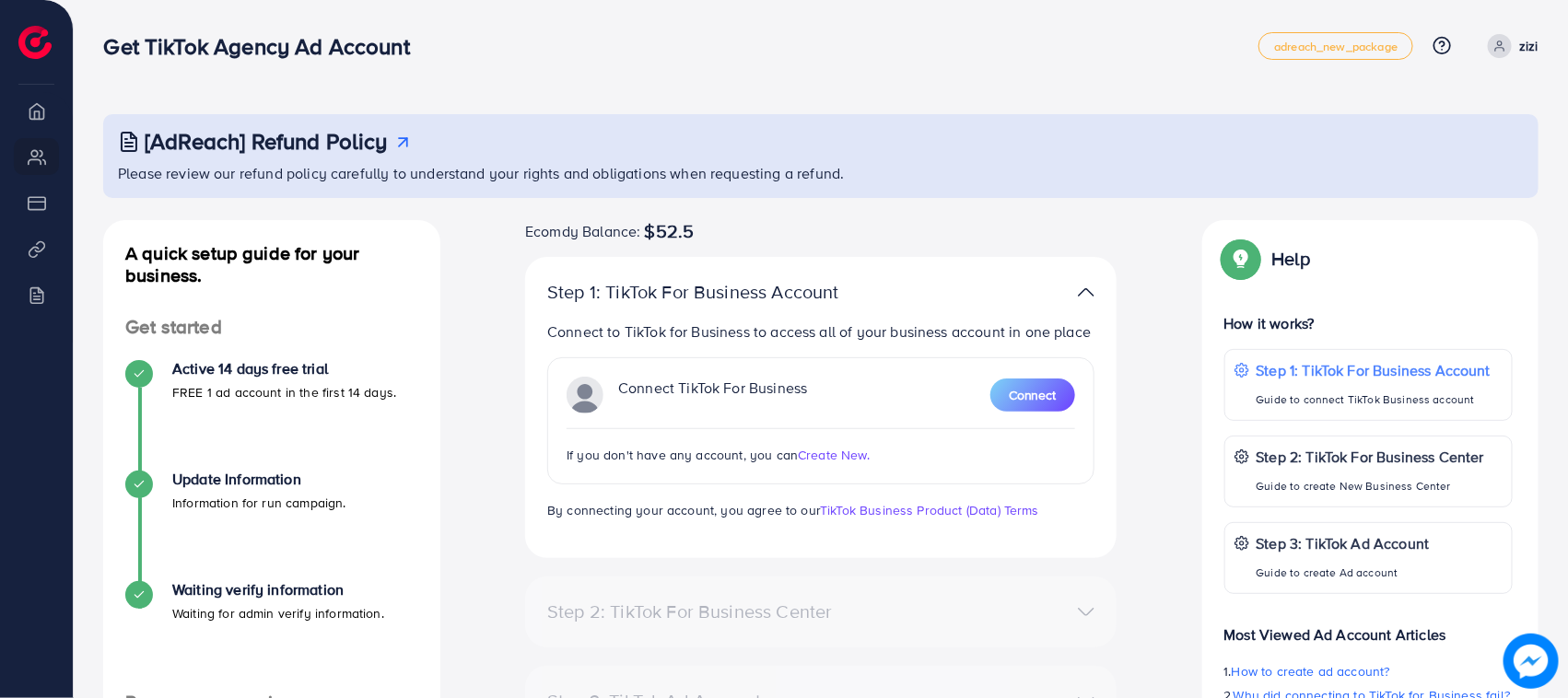
drag, startPoint x: 530, startPoint y: 235, endPoint x: 1066, endPoint y: 553, distance: 623.2
click at [1059, 553] on div "Ecomdy Balance: $52.5 Step 1: TikTok For Business Account Connect to TikTok for…" at bounding box center [821, 536] width 621 height 631
click at [1094, 568] on div "Step 1: TikTok For Business Account Connect to TikTok for Business to access al…" at bounding box center [821, 417] width 592 height 320
drag, startPoint x: 1077, startPoint y: 541, endPoint x: 530, endPoint y: 228, distance: 630.2
click at [531, 228] on div "Ecomdy Balance: $52.5 Step 1: TikTok For Business Account Connect to TikTok for…" at bounding box center [821, 536] width 621 height 631
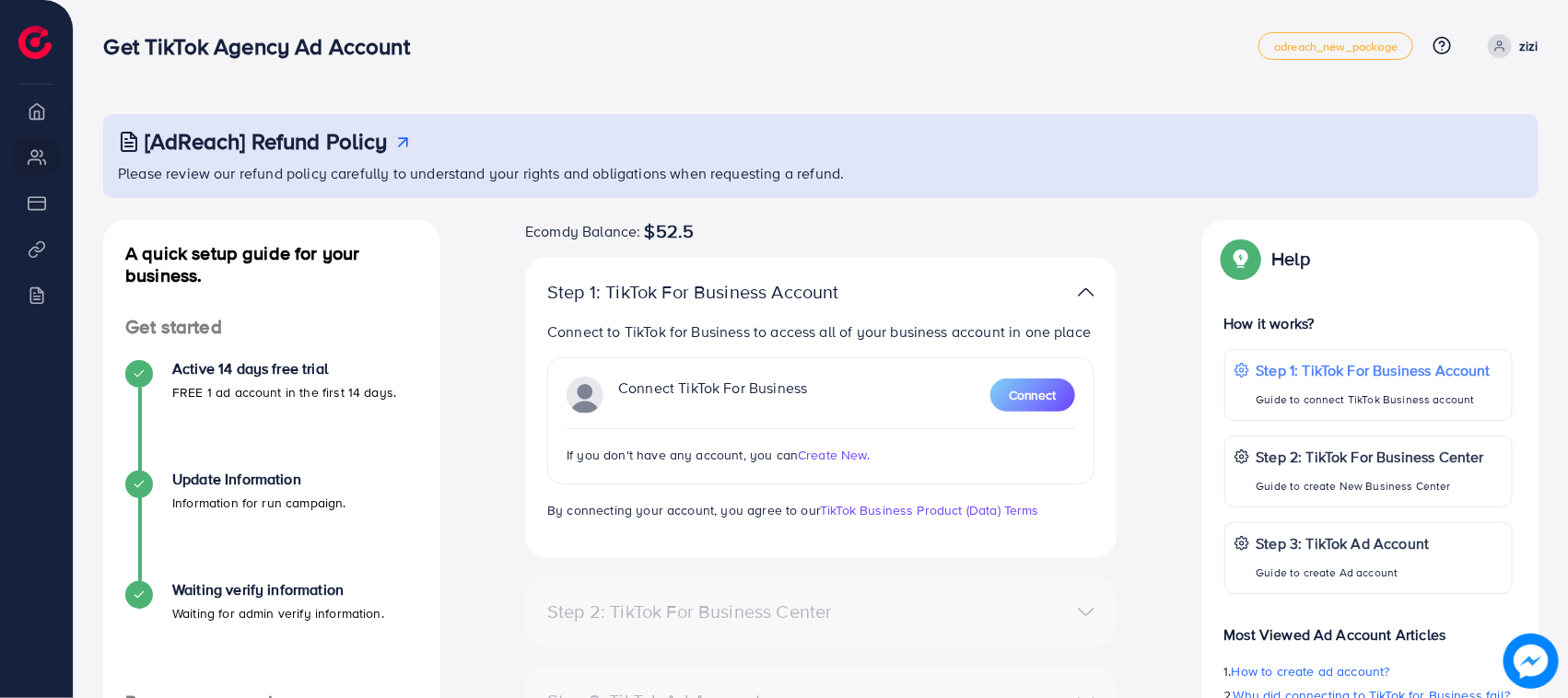
click at [522, 223] on div "Ecomdy Balance: $52.5 Step 1: TikTok For Business Account Connect to TikTok for…" at bounding box center [821, 536] width 621 height 631
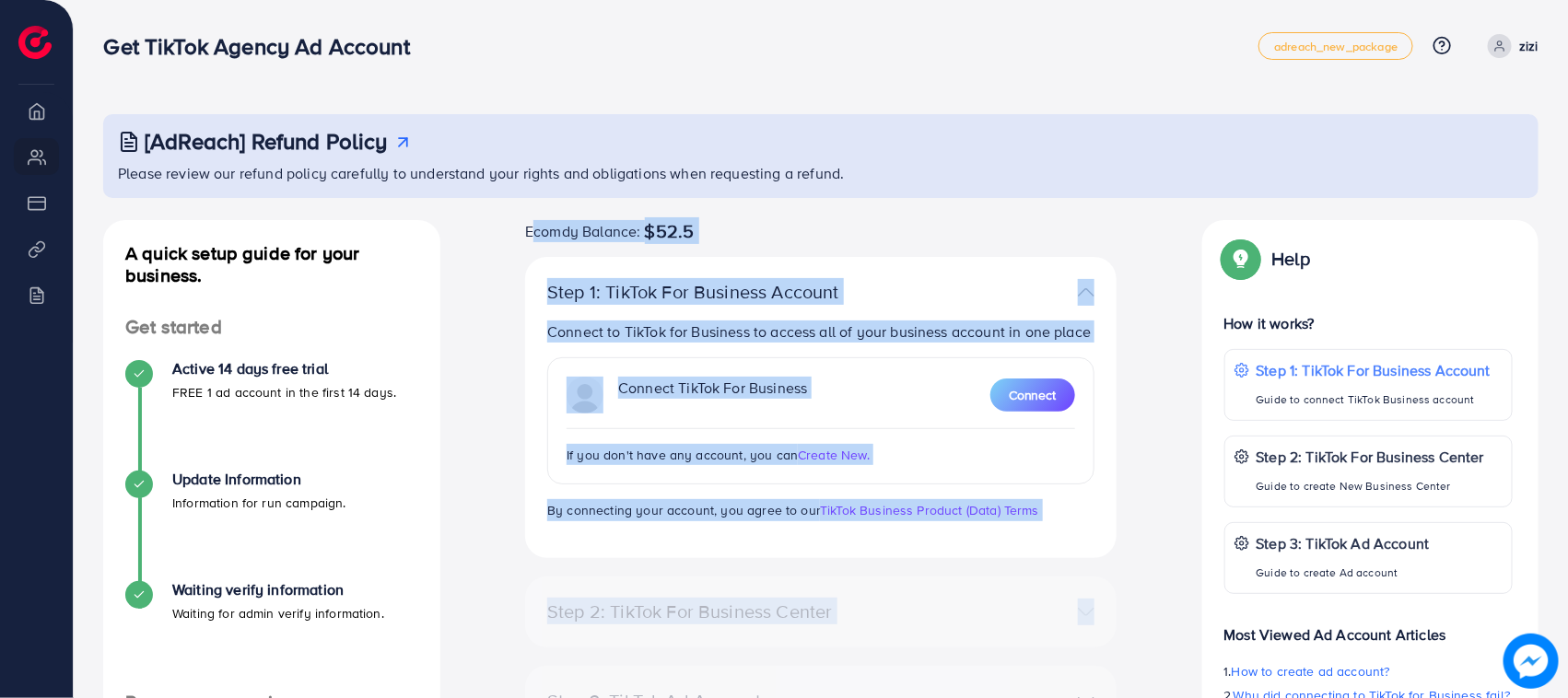
drag, startPoint x: 522, startPoint y: 223, endPoint x: 968, endPoint y: 528, distance: 540.3
click at [1055, 550] on div "Ecomdy Balance: $52.5 Step 1: TikTok For Business Account Connect to TikTok for…" at bounding box center [821, 536] width 621 height 631
click at [919, 505] on link "TikTok Business Product (Data) Terms" at bounding box center [930, 509] width 220 height 18
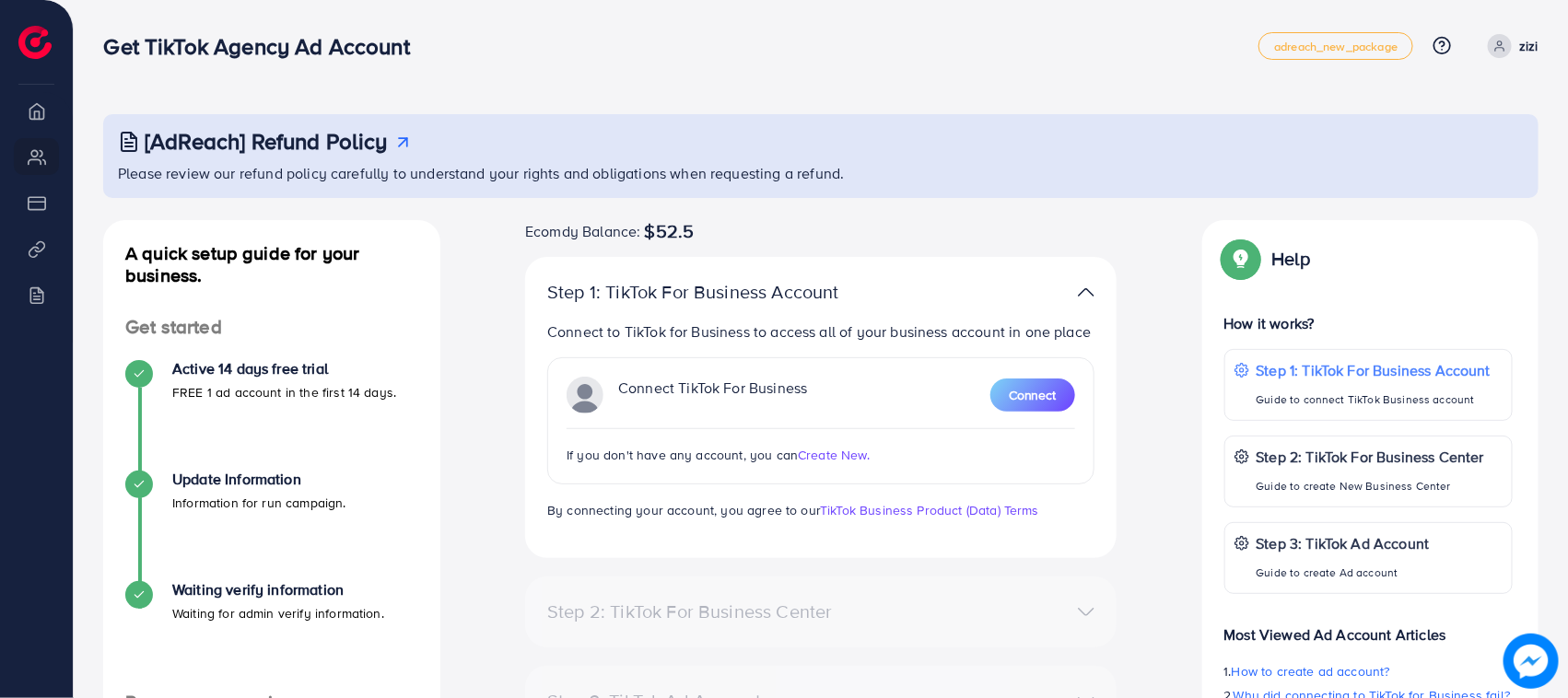
click at [1116, 172] on p "Please review our refund policy carefully to understand your rights and obligat…" at bounding box center [822, 173] width 1409 height 22
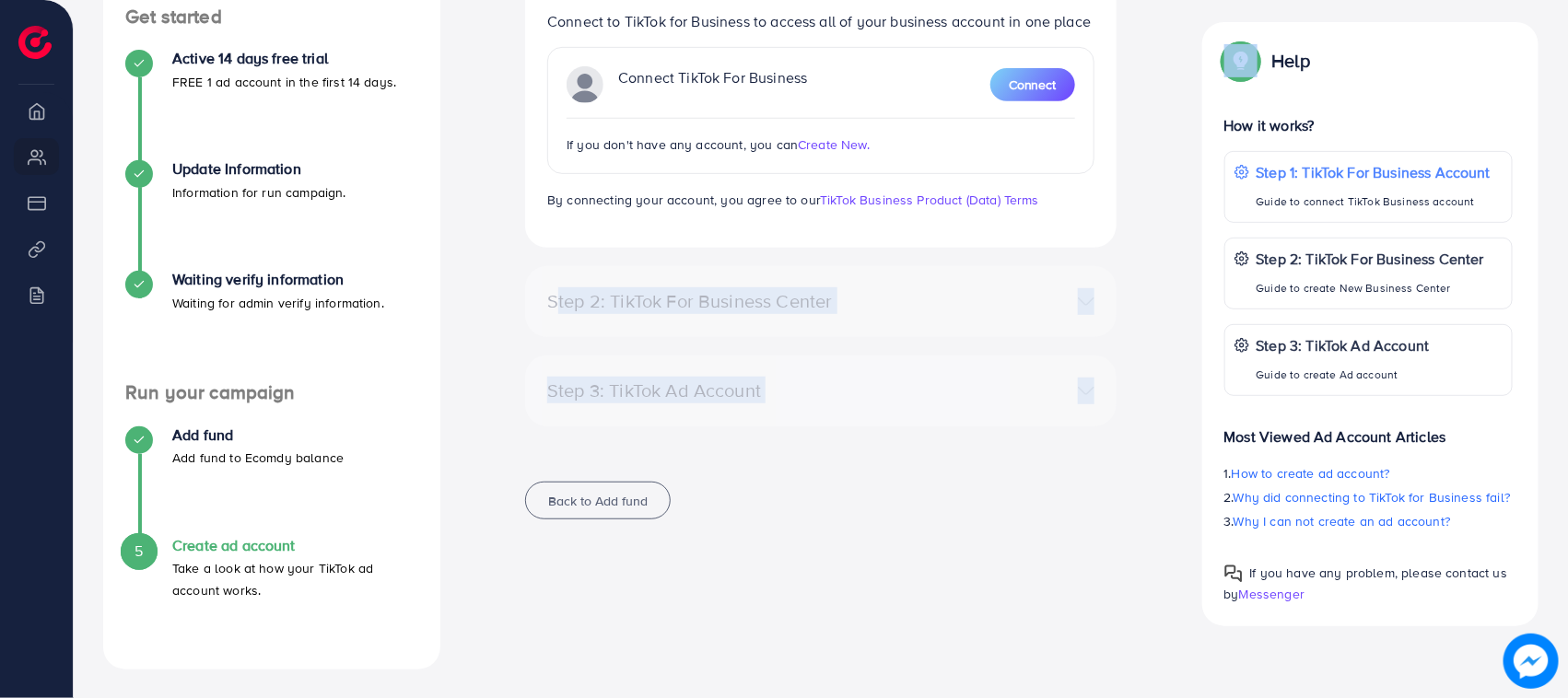
drag, startPoint x: 533, startPoint y: 304, endPoint x: 775, endPoint y: 451, distance: 283.1
click at [775, 451] on div "Ecomdy Balance: $52.5 Step 1: TikTok For Business Account Connect to TikTok for…" at bounding box center [821, 225] width 621 height 631
click at [808, 507] on div "Back to Add fund" at bounding box center [821, 500] width 592 height 38
drag, startPoint x: 769, startPoint y: 553, endPoint x: 539, endPoint y: 301, distance: 341.2
click at [548, 305] on div "Ecomdy Balance: $52.5 Step 1: TikTok For Business Account Connect to TikTok for…" at bounding box center [821, 290] width 732 height 760
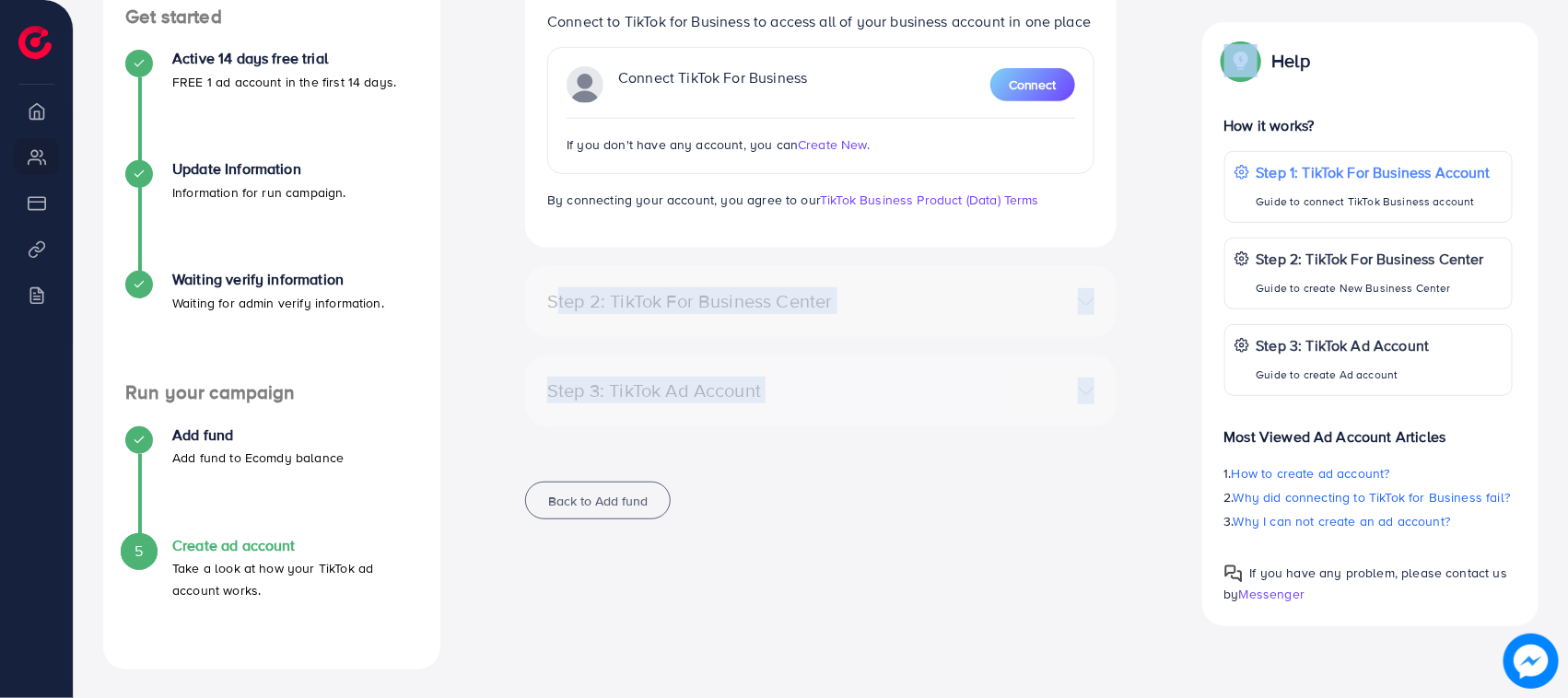
click at [539, 301] on div "Step 2: TikTok For Business Center" at bounding box center [725, 301] width 384 height 22
drag, startPoint x: 539, startPoint y: 301, endPoint x: 775, endPoint y: 463, distance: 286.3
click at [775, 463] on div "Ecomdy Balance: $52.5 Step 1: TikTok For Business Account Connect to TikTok for…" at bounding box center [821, 225] width 621 height 631
drag, startPoint x: 756, startPoint y: 425, endPoint x: 539, endPoint y: 281, distance: 260.4
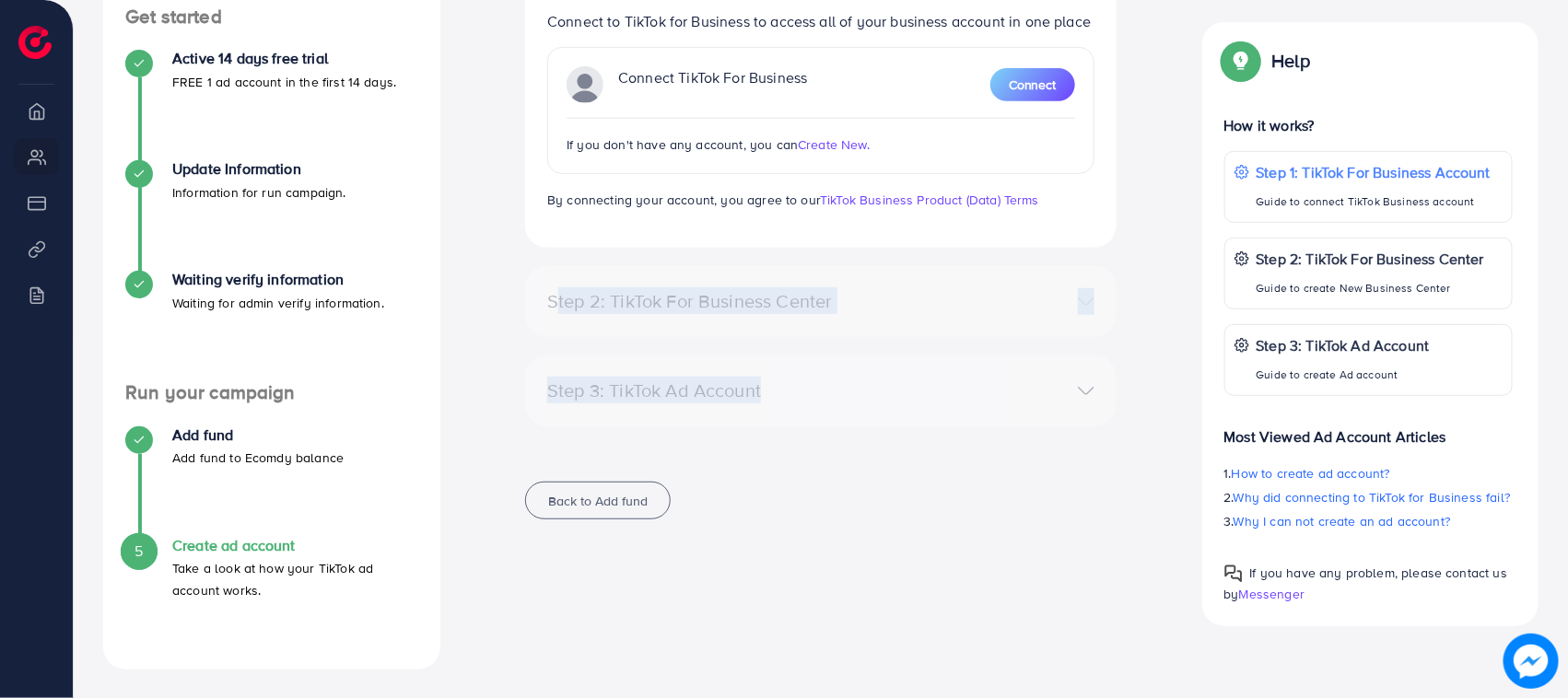
click at [539, 281] on div "Ecomdy Balance: $52.5 Step 1: TikTok For Business Account Connect to TikTok for…" at bounding box center [821, 225] width 621 height 631
click at [539, 292] on div "Step 2: TikTok For Business Center" at bounding box center [725, 301] width 384 height 22
drag, startPoint x: 539, startPoint y: 292, endPoint x: 834, endPoint y: 453, distance: 336.1
click at [834, 453] on div "Ecomdy Balance: $52.5 Step 1: TikTok For Business Account Connect to TikTok for…" at bounding box center [821, 225] width 621 height 631
click at [815, 436] on div "Step 3: TikTok Ad Account Create a TikTok Ad account No accounts found Create N…" at bounding box center [821, 400] width 592 height 89
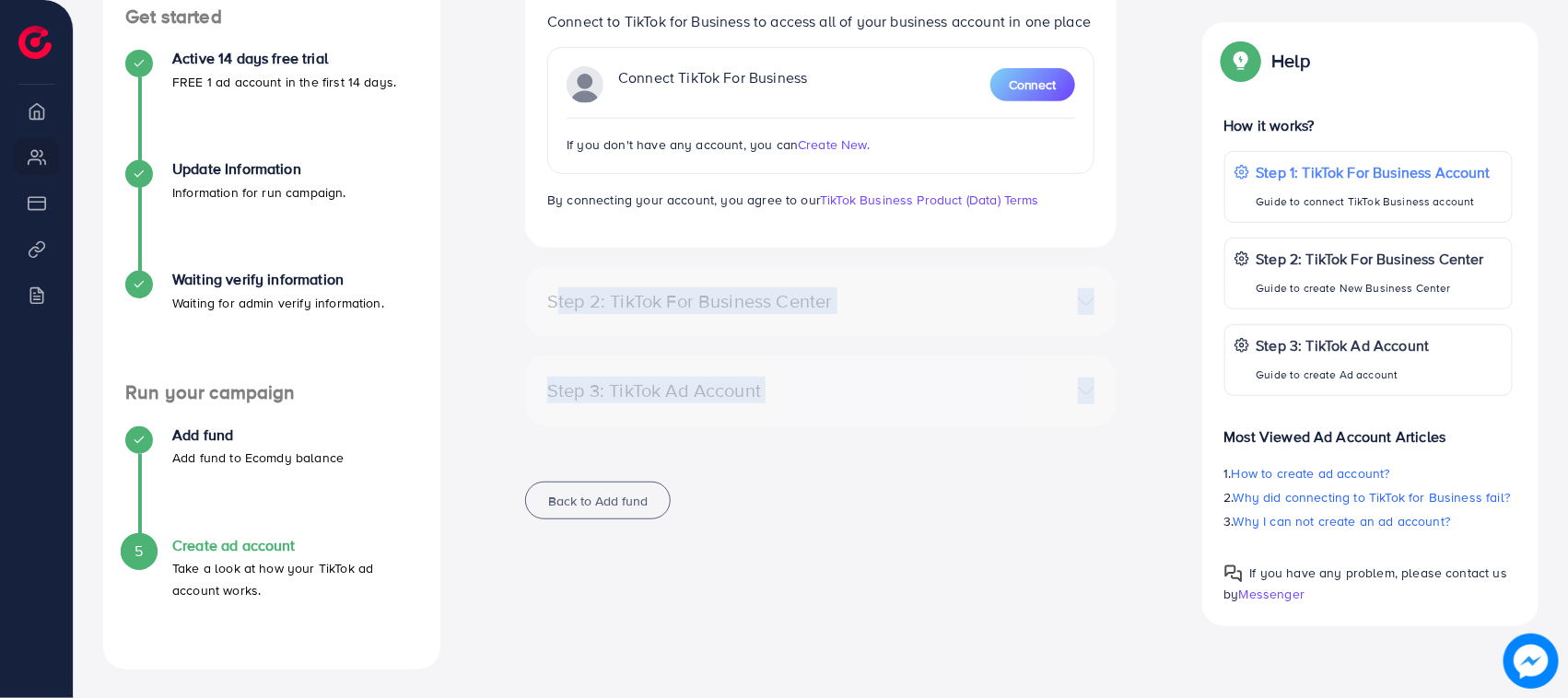
drag, startPoint x: 815, startPoint y: 436, endPoint x: 502, endPoint y: 298, distance: 342.1
click at [502, 298] on div "Ecomdy Balance: $52.5 Step 1: TikTok For Business Account Connect to TikTok for…" at bounding box center [821, 225] width 732 height 631
click at [518, 295] on div "Ecomdy Balance: $52.5 Step 1: TikTok For Business Account Connect to TikTok for…" at bounding box center [821, 225] width 621 height 631
drag, startPoint x: 518, startPoint y: 295, endPoint x: 793, endPoint y: 456, distance: 318.7
click at [793, 456] on div "Ecomdy Balance: $52.5 Step 1: TikTok For Business Account Connect to TikTok for…" at bounding box center [821, 225] width 621 height 631
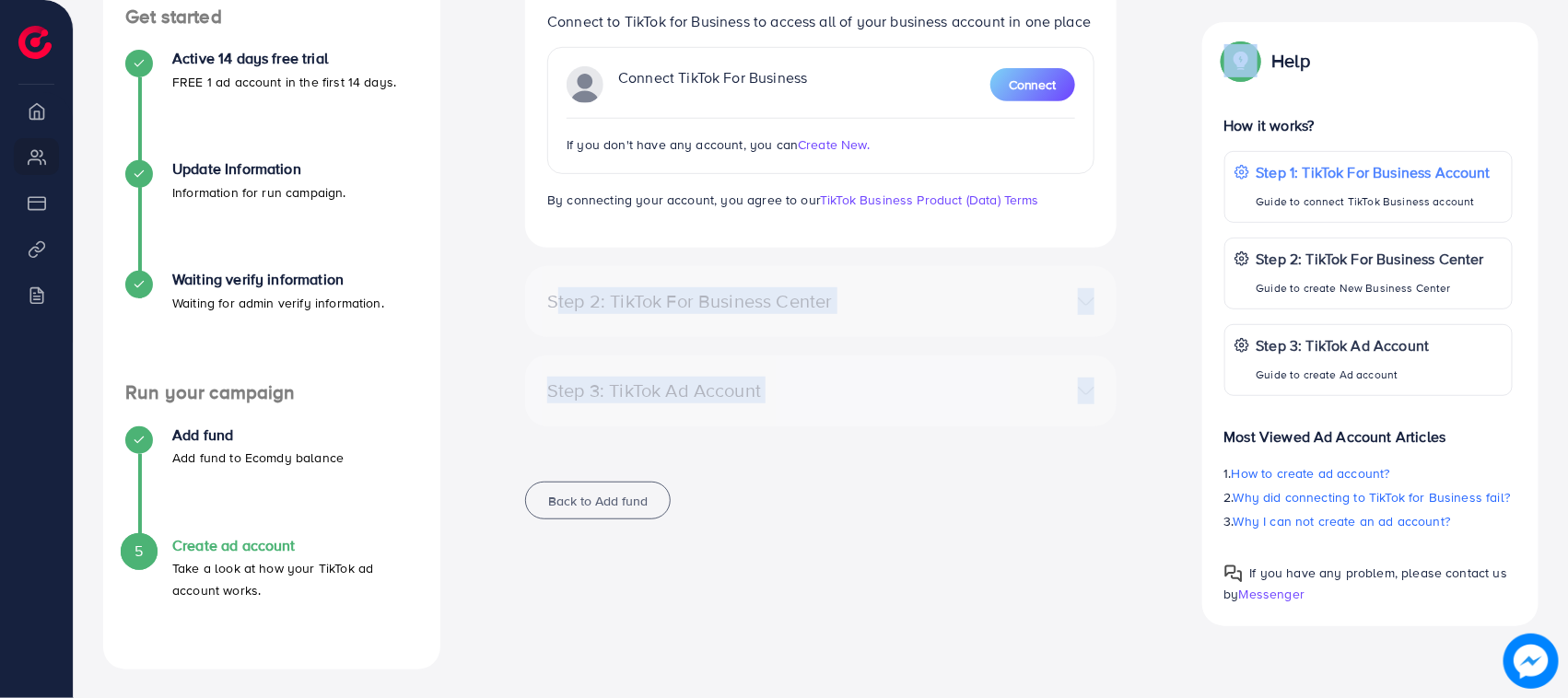
click at [792, 456] on div "Ecomdy Balance: $52.5 Step 1: TikTok For Business Account Connect to TikTok for…" at bounding box center [821, 225] width 621 height 631
drag, startPoint x: 1237, startPoint y: 356, endPoint x: 1398, endPoint y: 708, distance: 387.1
click at [1398, 388] on html "Get TikTok Agency Ad Account adreach_new_package Help Center Contact Support Pl…" at bounding box center [784, 39] width 1568 height 698
click at [1060, 378] on div "Step 3: TikTok Ad Account" at bounding box center [821, 392] width 577 height 27
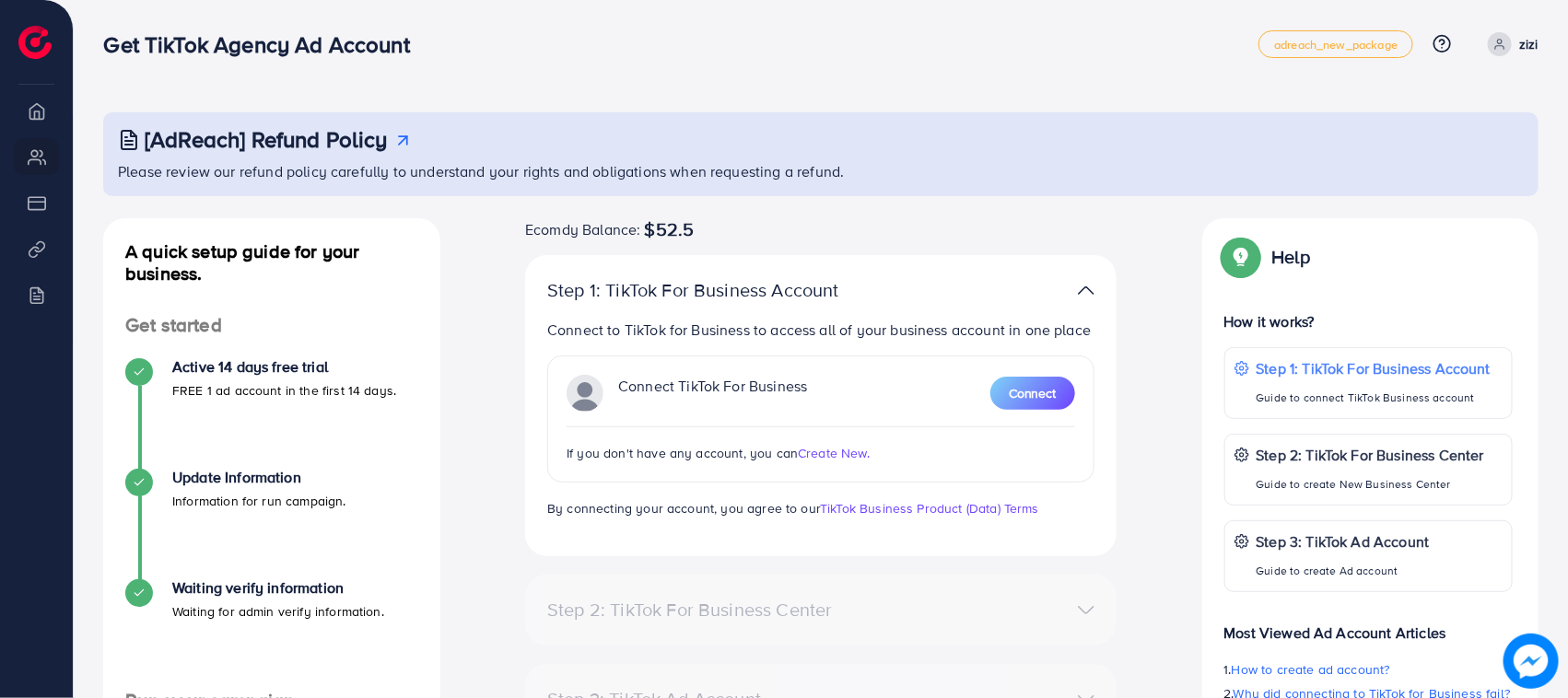
scroll to position [0, 0]
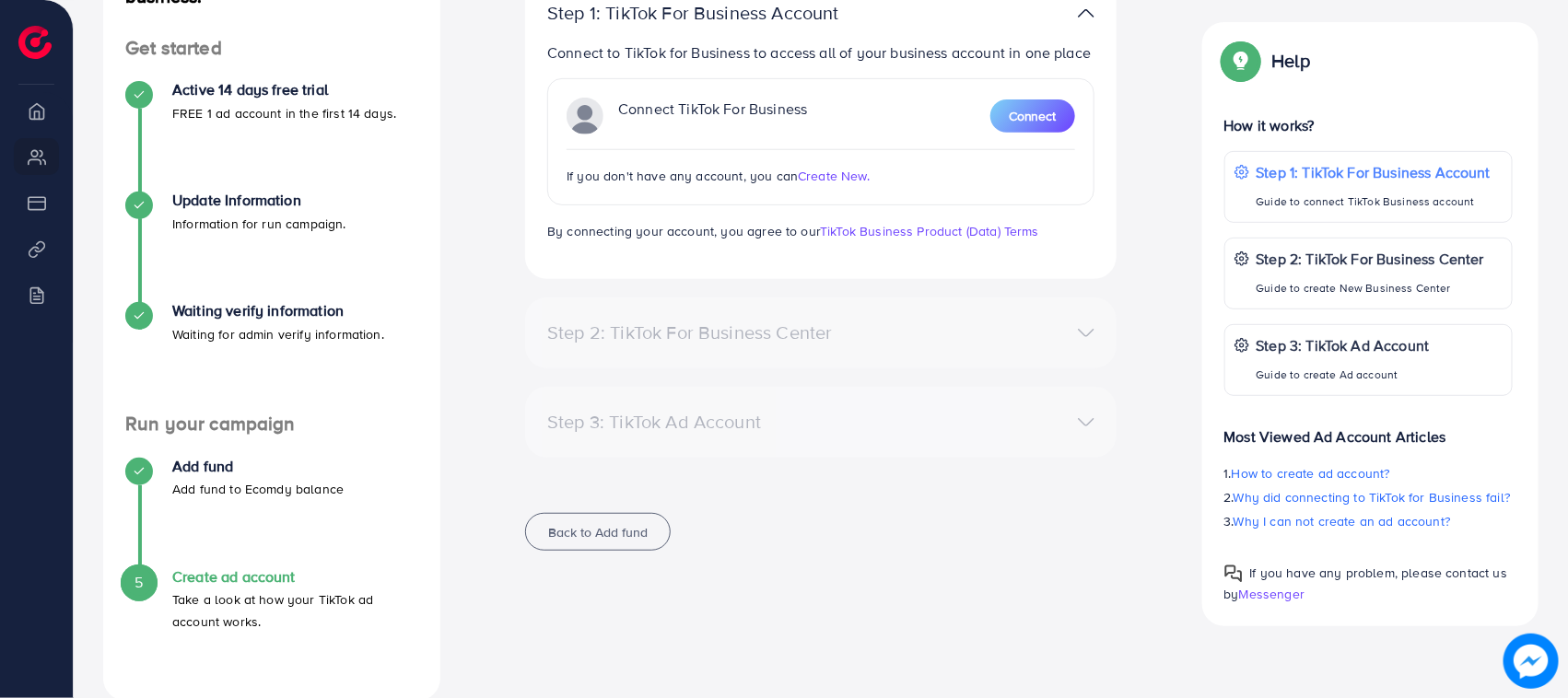
drag, startPoint x: 1213, startPoint y: 264, endPoint x: 1393, endPoint y: 632, distance: 409.7
click at [1389, 646] on div "A quick setup guide for your business. Get started Active 14 days free trial FR…" at bounding box center [820, 321] width 1465 height 760
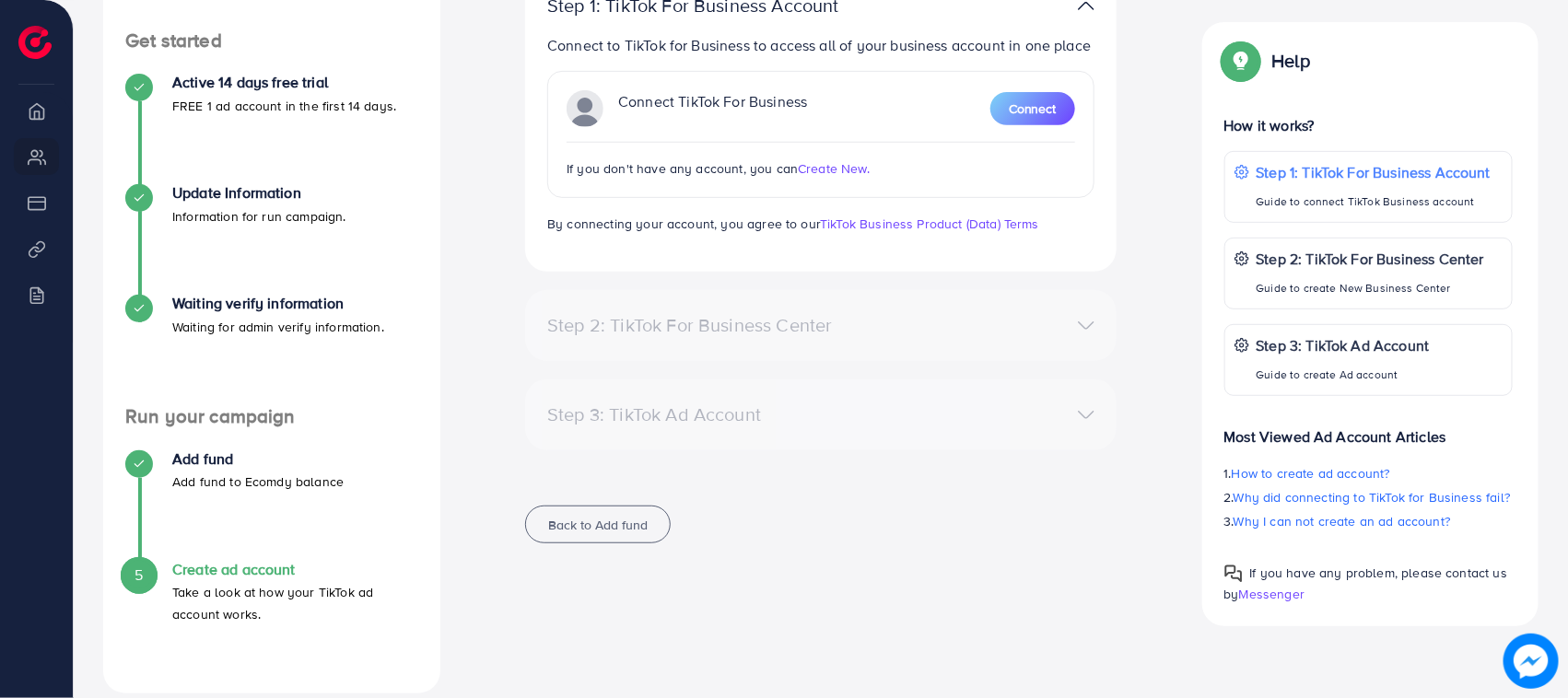
drag, startPoint x: 1391, startPoint y: 599, endPoint x: 1359, endPoint y: 635, distance: 48.2
click at [1389, 599] on div "If you have any problem, please contact us by Messenger" at bounding box center [1369, 575] width 289 height 57
click at [1359, 635] on div "A quick setup guide for your business. Get started Active 14 days free trial FR…" at bounding box center [820, 313] width 1465 height 760
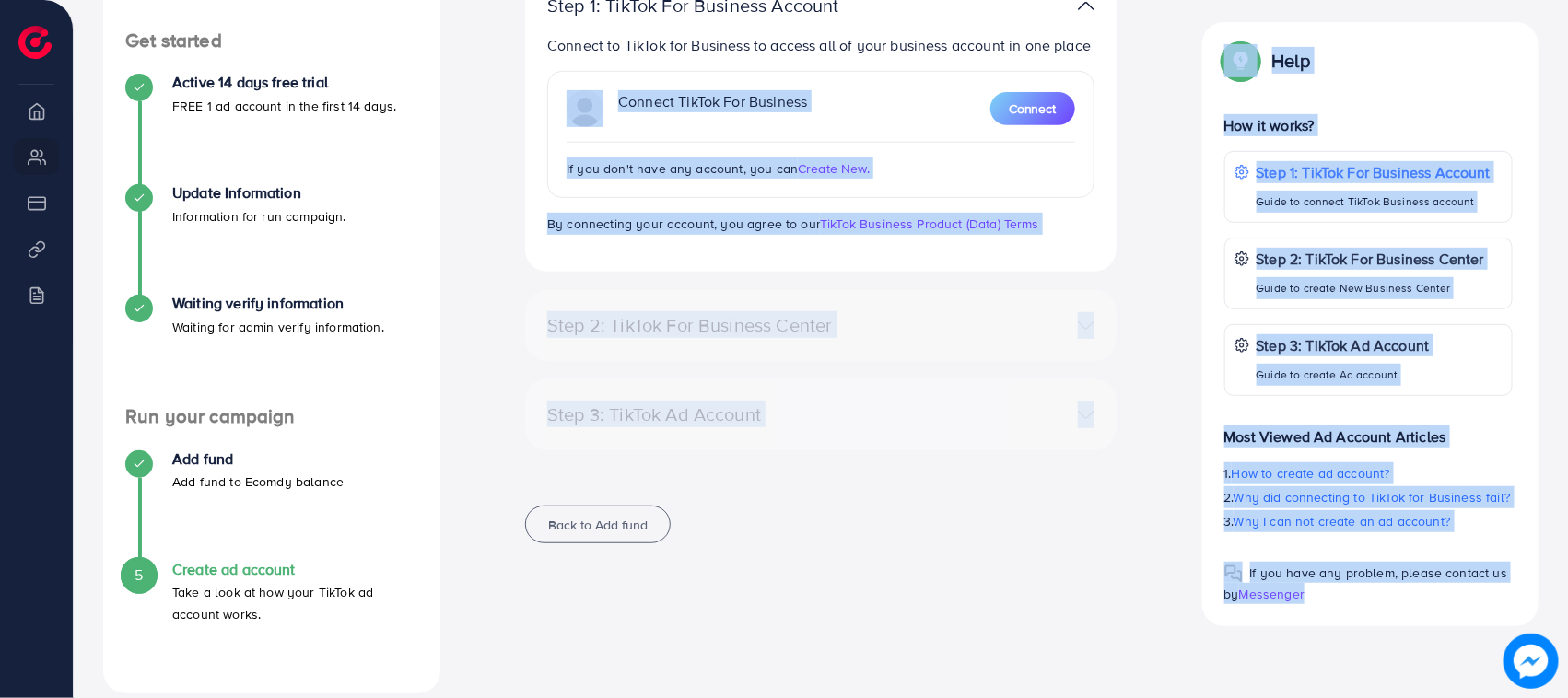
drag, startPoint x: 1359, startPoint y: 635, endPoint x: 1192, endPoint y: 44, distance: 614.1
click at [1186, 55] on div "A quick setup guide for your business. Get started Active 14 days free trial FR…" at bounding box center [820, 313] width 1465 height 760
click at [1204, 26] on div "Help How it works? Step 1: TikTok For Business Account Guide to connect TikTok …" at bounding box center [1371, 324] width 338 height 604
drag, startPoint x: 1219, startPoint y: 46, endPoint x: 1334, endPoint y: 595, distance: 560.9
click at [1334, 595] on div "Help How it works? Step 1: TikTok For Business Account Guide to connect TikTok …" at bounding box center [1371, 324] width 338 height 604
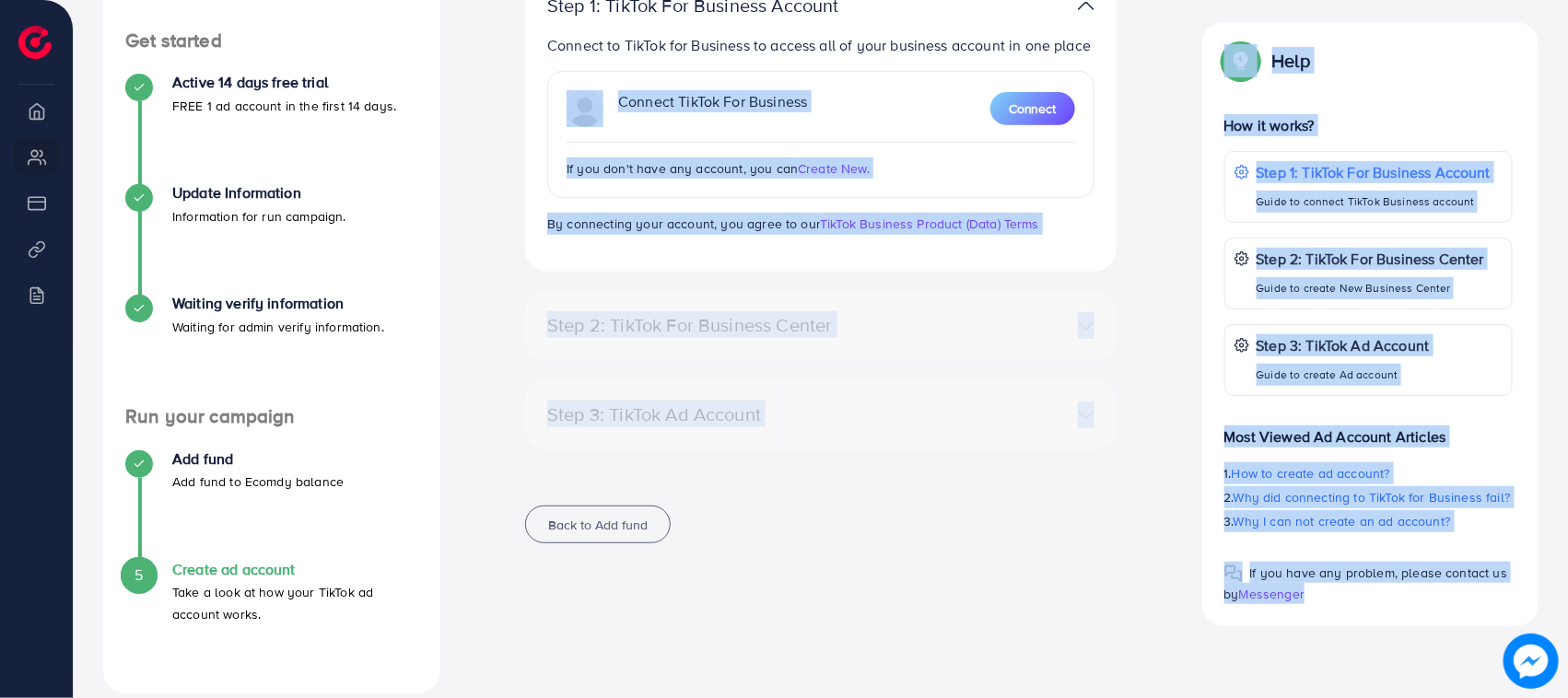
click at [1334, 595] on div "If you have any problem, please contact us by Messenger" at bounding box center [1369, 575] width 289 height 57
drag, startPoint x: 1327, startPoint y: 614, endPoint x: 1217, endPoint y: 52, distance: 572.7
click at [1217, 52] on div "Help How it works? Step 1: TikTok For Business Account Guide to connect TikTok …" at bounding box center [1371, 324] width 338 height 604
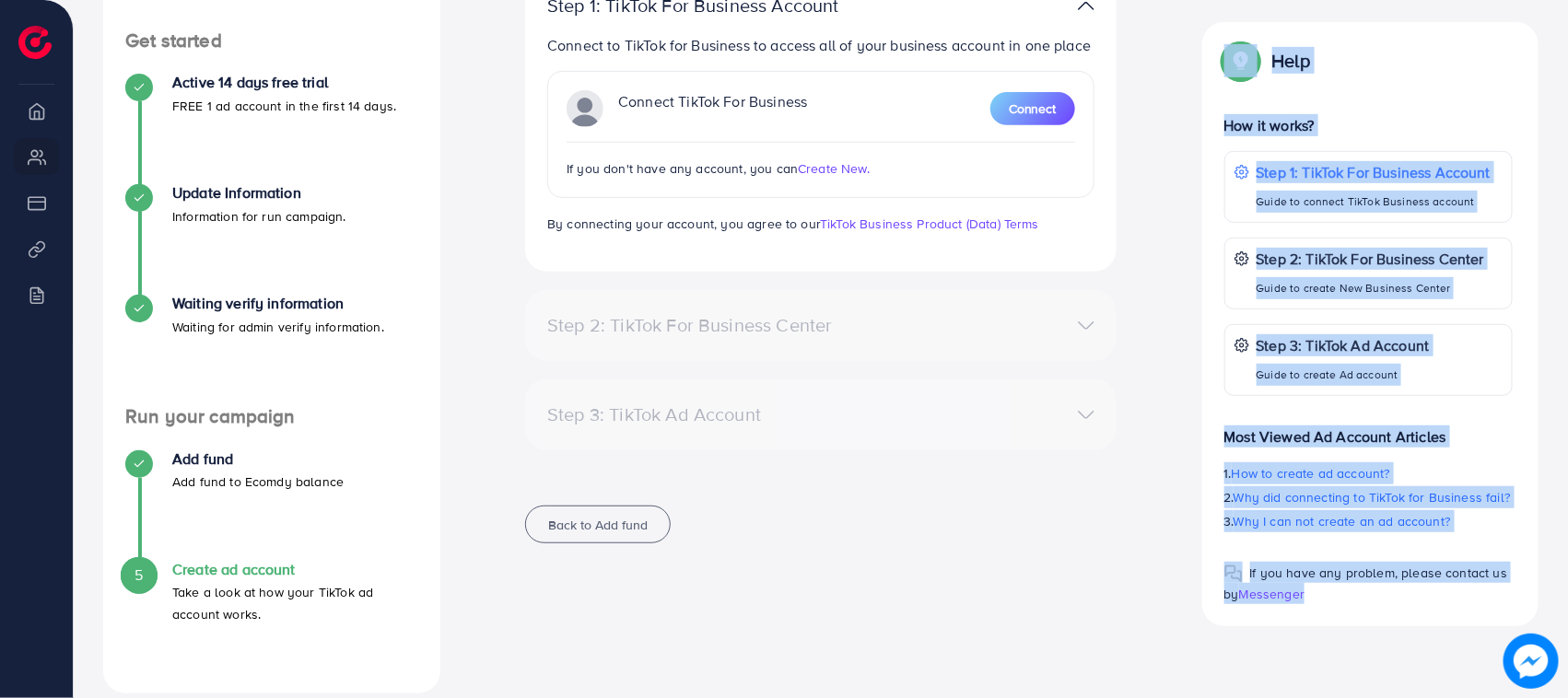
drag, startPoint x: 1217, startPoint y: 52, endPoint x: 1365, endPoint y: 643, distance: 609.2
click at [1365, 643] on div "A quick setup guide for your business. Get started Active 14 days free trial FR…" at bounding box center [820, 313] width 1465 height 760
click at [1338, 586] on div "If you have any problem, please contact us by Messenger" at bounding box center [1369, 575] width 289 height 57
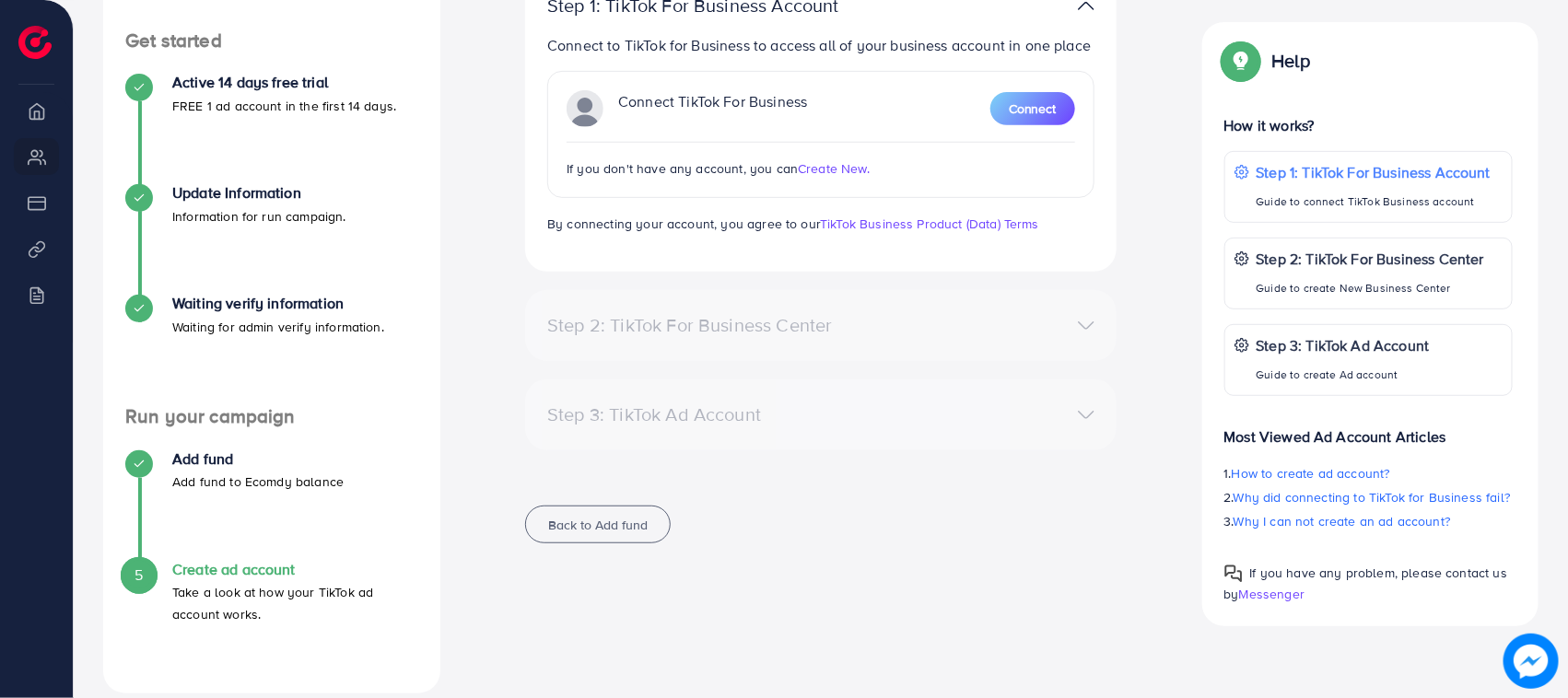
click at [1171, 447] on div "Ecomdy Balance: $52.5 Step 1: TikTok For Business Account Connect to TikTok for…" at bounding box center [821, 248] width 732 height 631
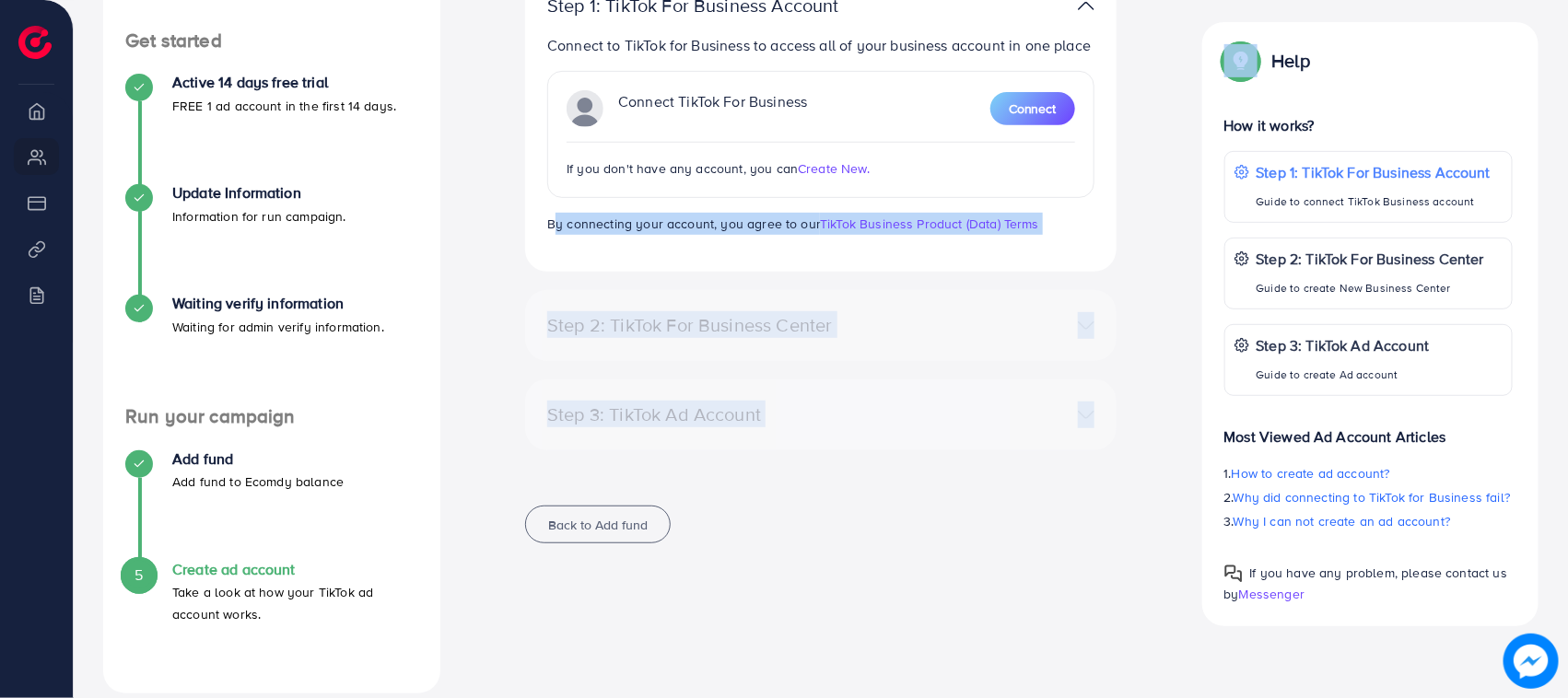
drag, startPoint x: 537, startPoint y: 212, endPoint x: 977, endPoint y: 652, distance: 622.3
click at [977, 652] on div "Ecomdy Balance: $52.5 Step 1: TikTok For Business Account Connect to TikTok for…" at bounding box center [821, 313] width 732 height 760
click at [932, 544] on div "Ecomdy Balance: $52.5 Step 1: TikTok For Business Account Connect to TikTok for…" at bounding box center [821, 248] width 621 height 631
drag, startPoint x: 520, startPoint y: 324, endPoint x: 815, endPoint y: 558, distance: 376.5
click at [815, 558] on div "Ecomdy Balance: $52.5 Step 1: TikTok For Business Account Connect to TikTok for…" at bounding box center [821, 248] width 621 height 631
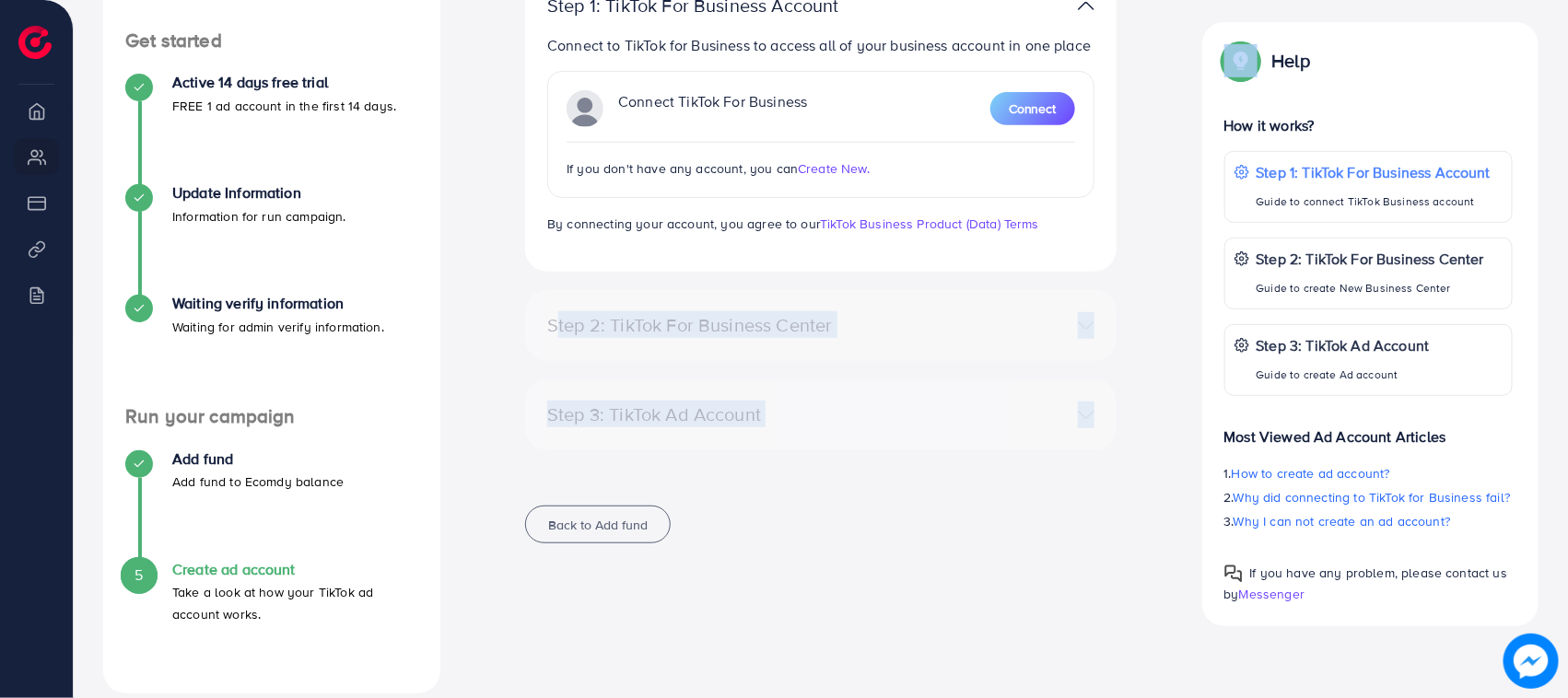
click at [840, 421] on div "Step 3: TikTok Ad Account" at bounding box center [725, 414] width 384 height 22
drag, startPoint x: 840, startPoint y: 421, endPoint x: 530, endPoint y: 320, distance: 326.0
click at [530, 320] on div "Ecomdy Balance: $52.5 Step 1: TikTok For Business Account Connect to TikTok for…" at bounding box center [821, 248] width 621 height 631
click at [530, 320] on div "Step 2: TikTok For Business Center Business Center is a powerful business manag…" at bounding box center [821, 325] width 592 height 71
drag, startPoint x: 535, startPoint y: 308, endPoint x: 816, endPoint y: 612, distance: 414.0
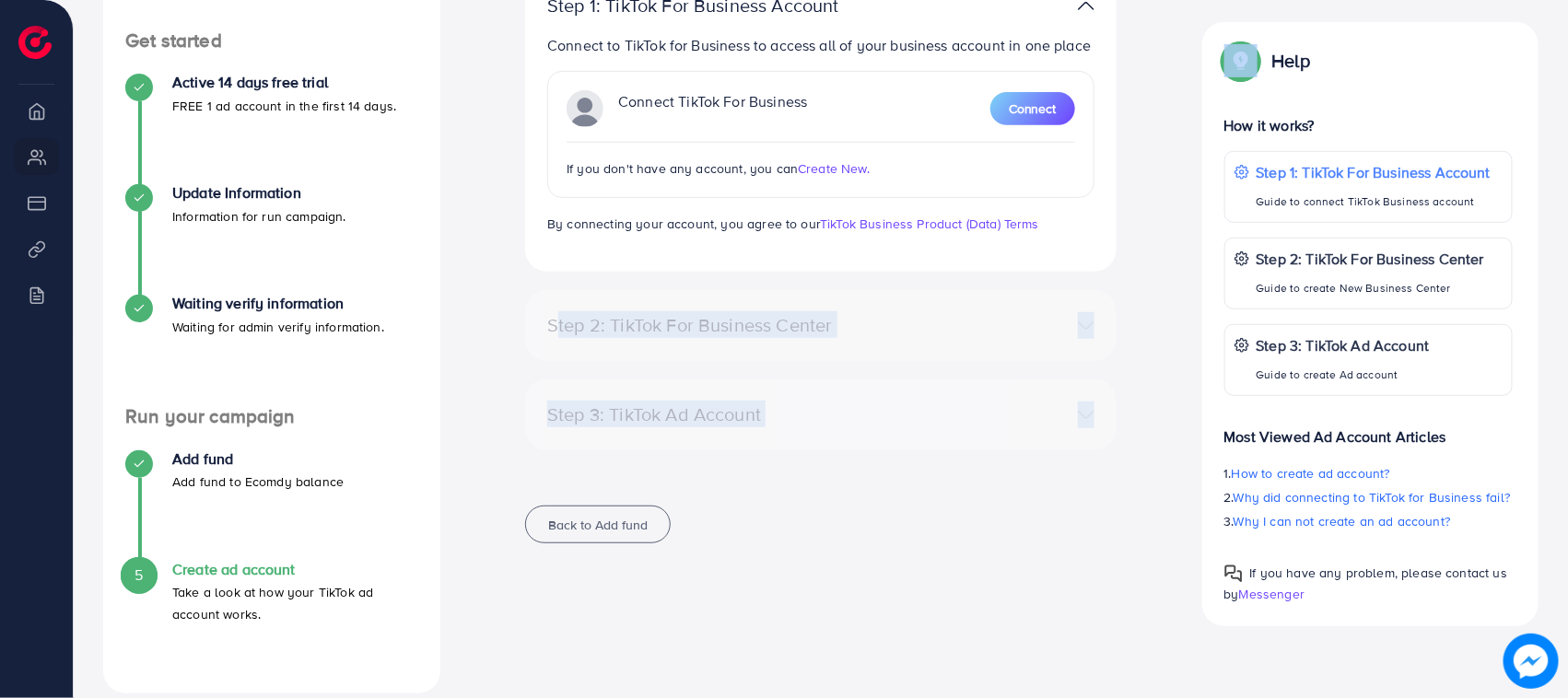
click at [816, 612] on div "Ecomdy Balance: $52.5 Step 1: TikTok For Business Account Connect to TikTok for…" at bounding box center [821, 313] width 732 height 760
drag, startPoint x: 232, startPoint y: 111, endPoint x: 1292, endPoint y: 117, distance: 1060.0
click at [1292, 117] on p "How it works?" at bounding box center [1369, 125] width 289 height 22
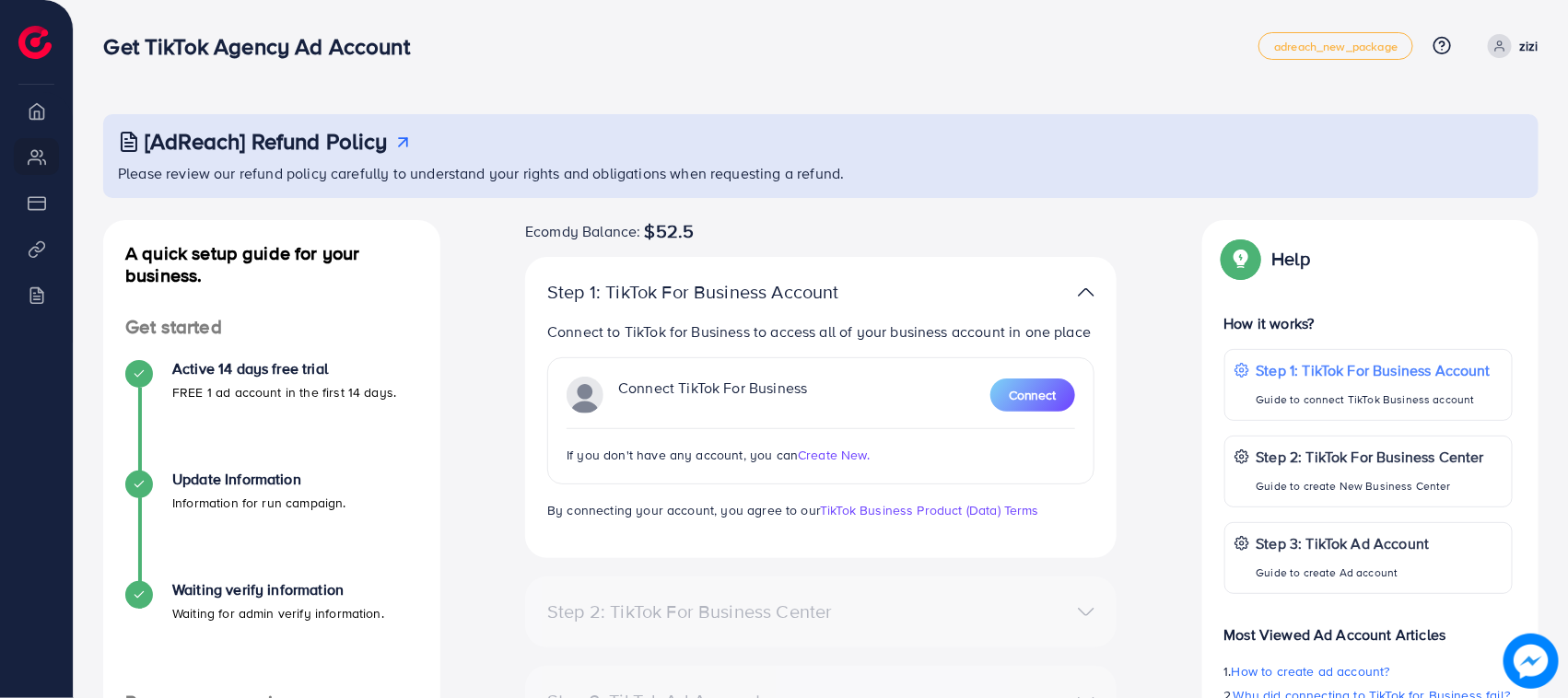
click at [1502, 44] on icon at bounding box center [1499, 45] width 13 height 13
click at [1410, 111] on span "Log out" at bounding box center [1428, 109] width 49 height 22
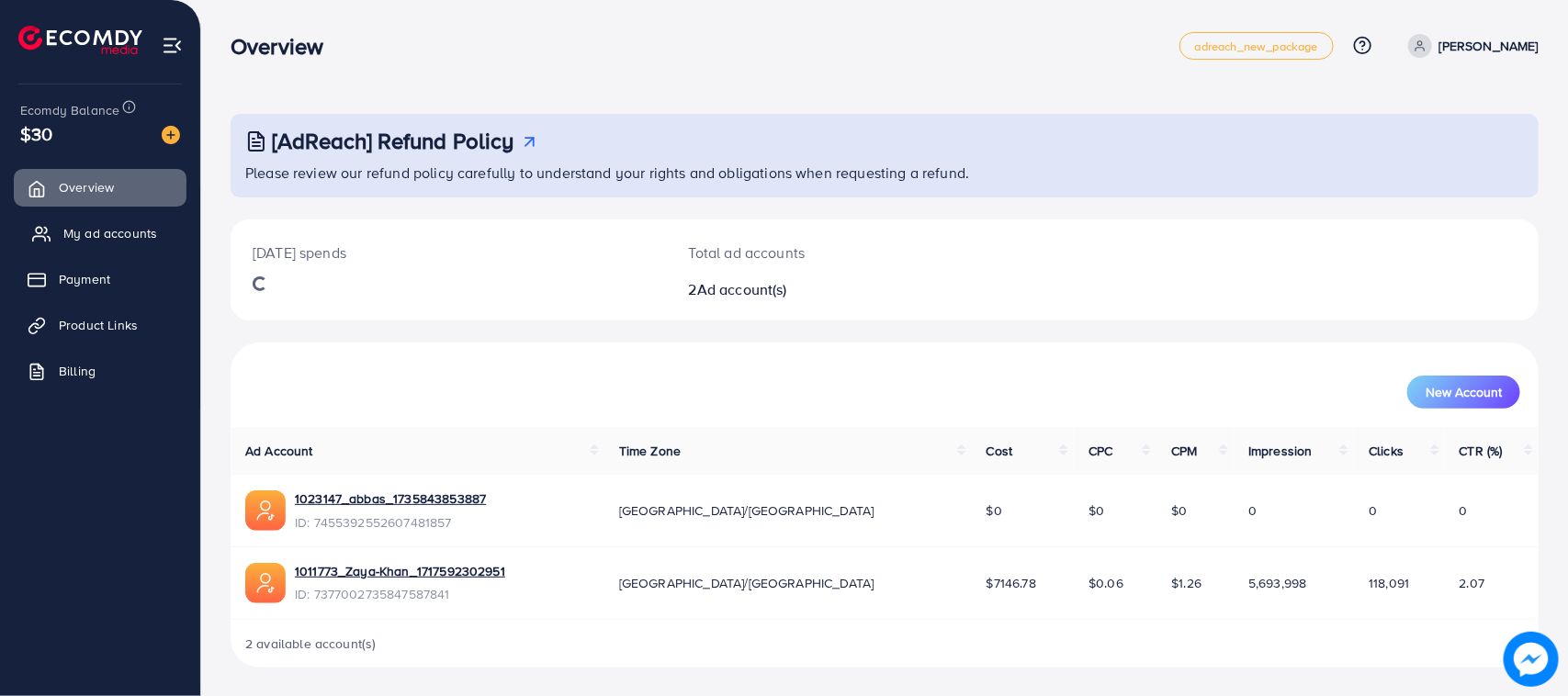
click at [79, 236] on span "My ad accounts" at bounding box center [110, 232] width 94 height 18
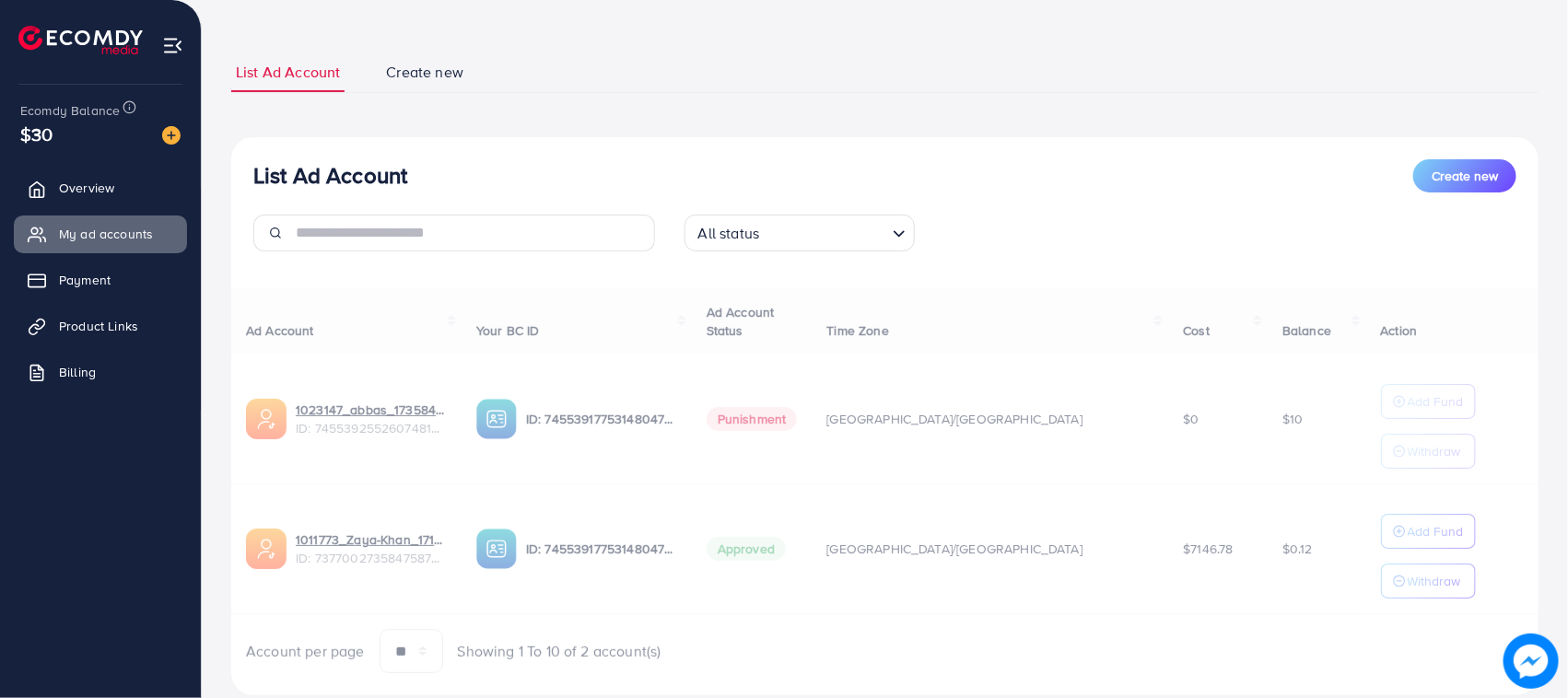
scroll to position [134, 0]
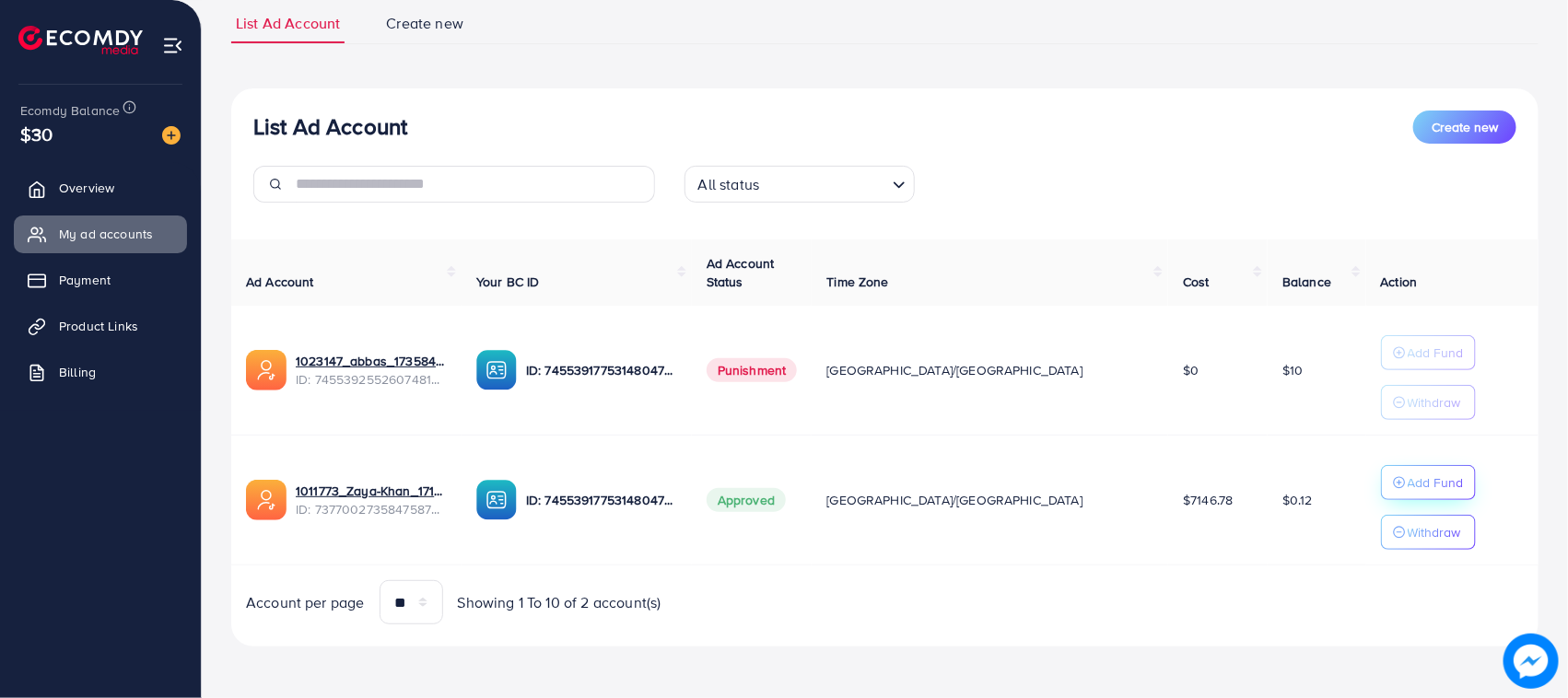
click at [1407, 493] on p "Add Fund" at bounding box center [1435, 482] width 56 height 22
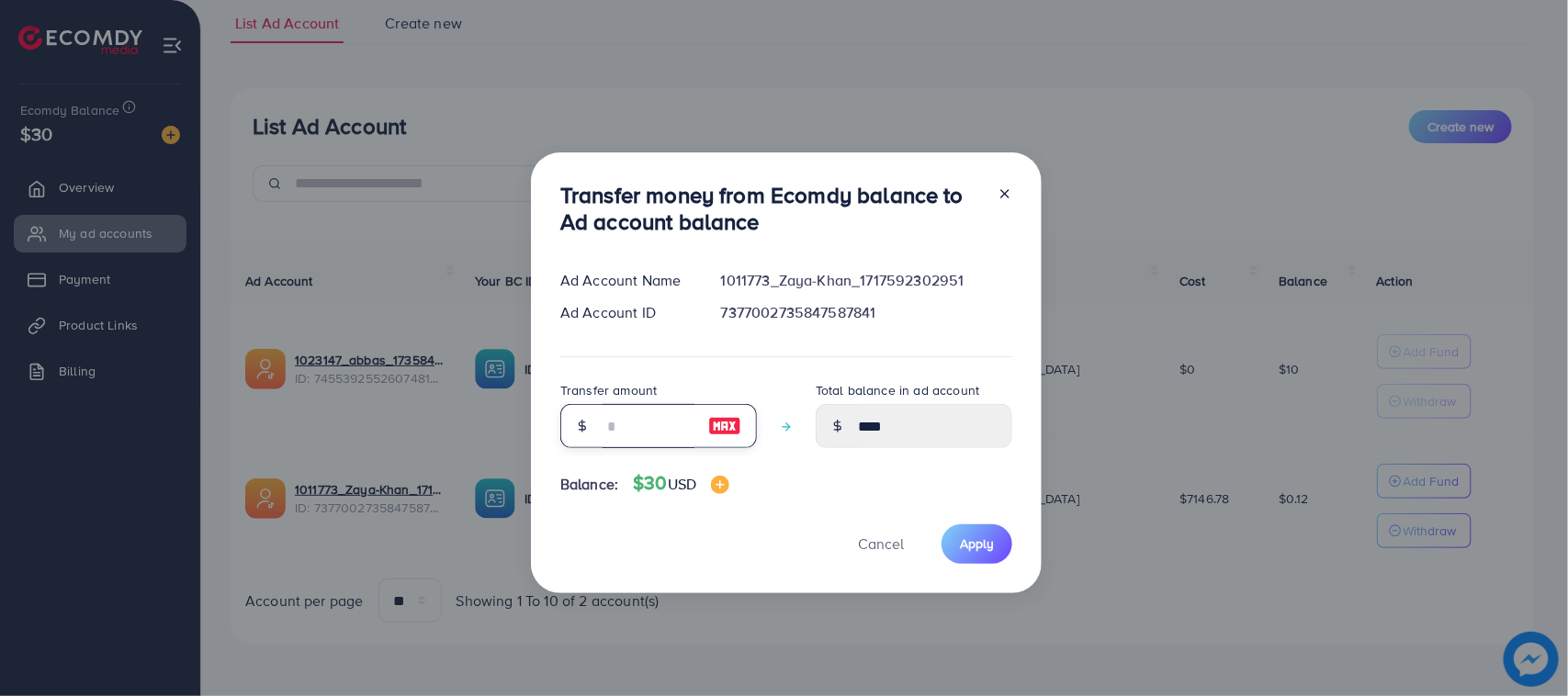
click at [649, 432] on input "number" at bounding box center [648, 426] width 92 height 44
type input "*"
type input "****"
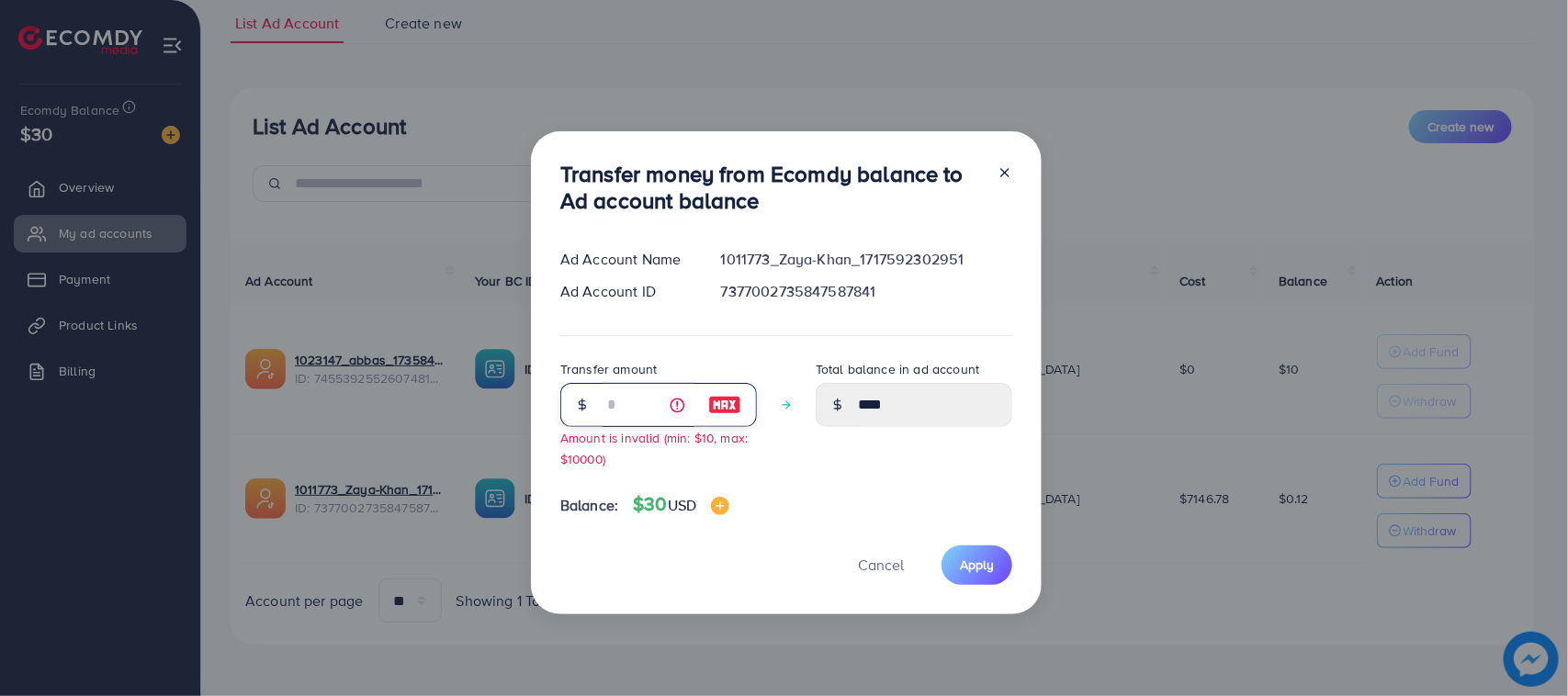
type input "**"
type input "*****"
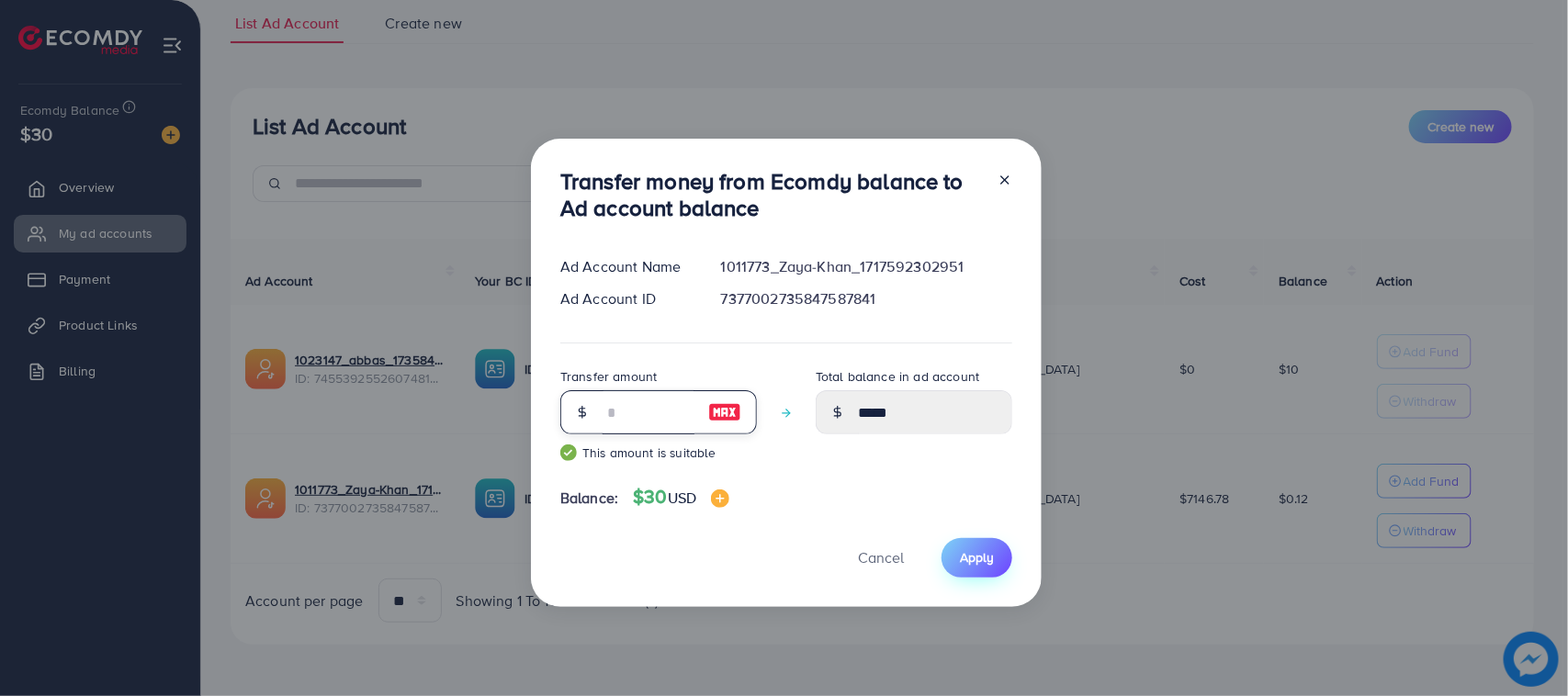
type input "**"
drag, startPoint x: 960, startPoint y: 556, endPoint x: 715, endPoint y: 427, distance: 276.9
click at [960, 557] on span "Apply" at bounding box center [976, 557] width 34 height 18
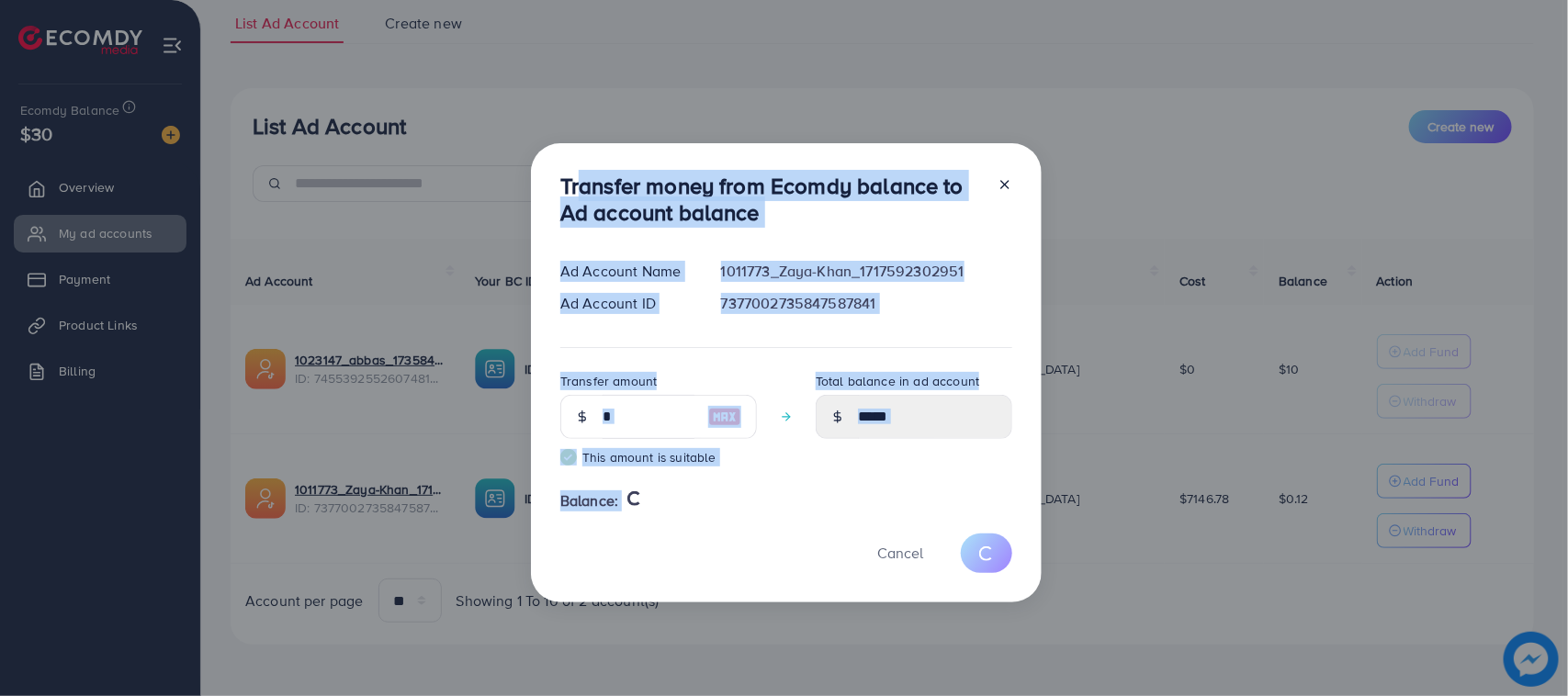
drag, startPoint x: 662, startPoint y: 347, endPoint x: 693, endPoint y: 540, distance: 195.5
click at [693, 540] on div "Transfer money from Ecomdy balance to Ad account balance Ad Account Name 101177…" at bounding box center [787, 373] width 511 height 459
click at [693, 542] on div "Cancel" at bounding box center [786, 552] width 452 height 40
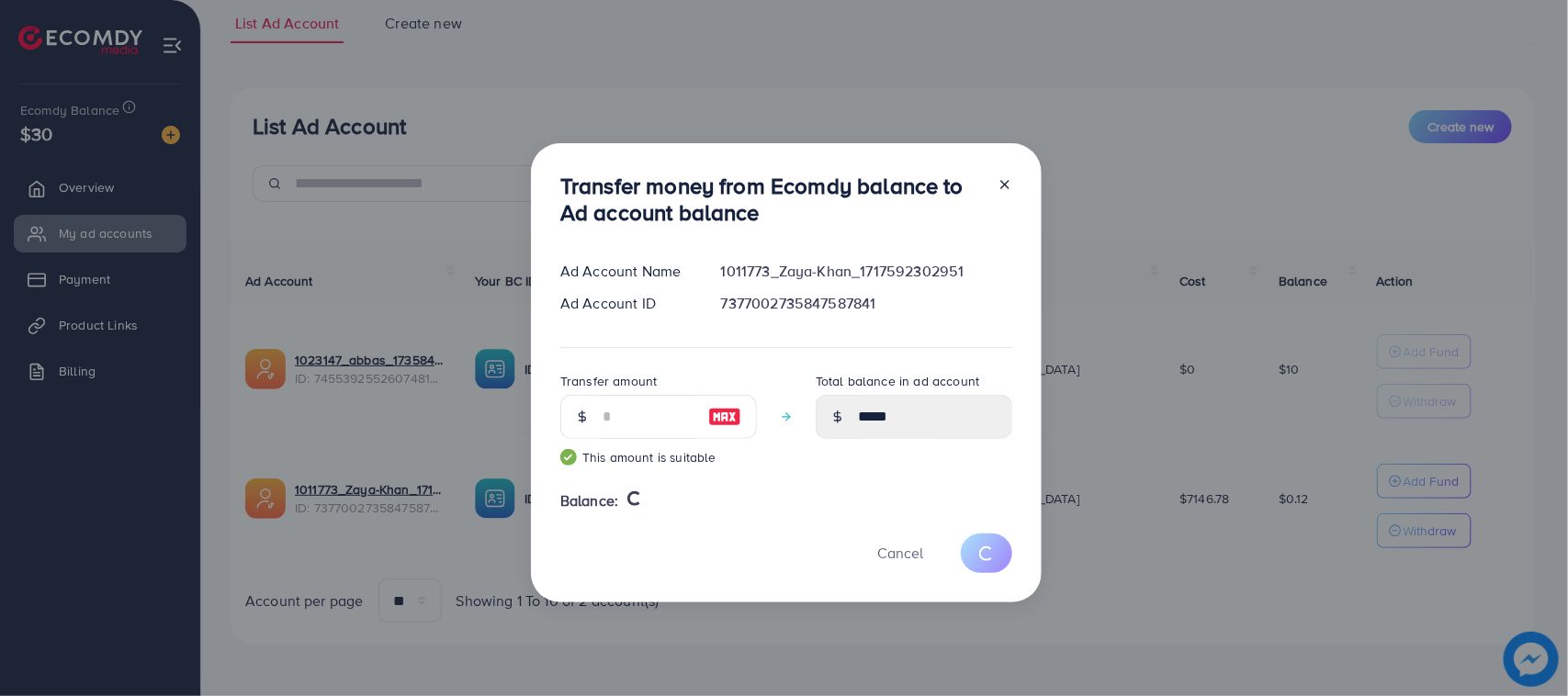
type input "****"
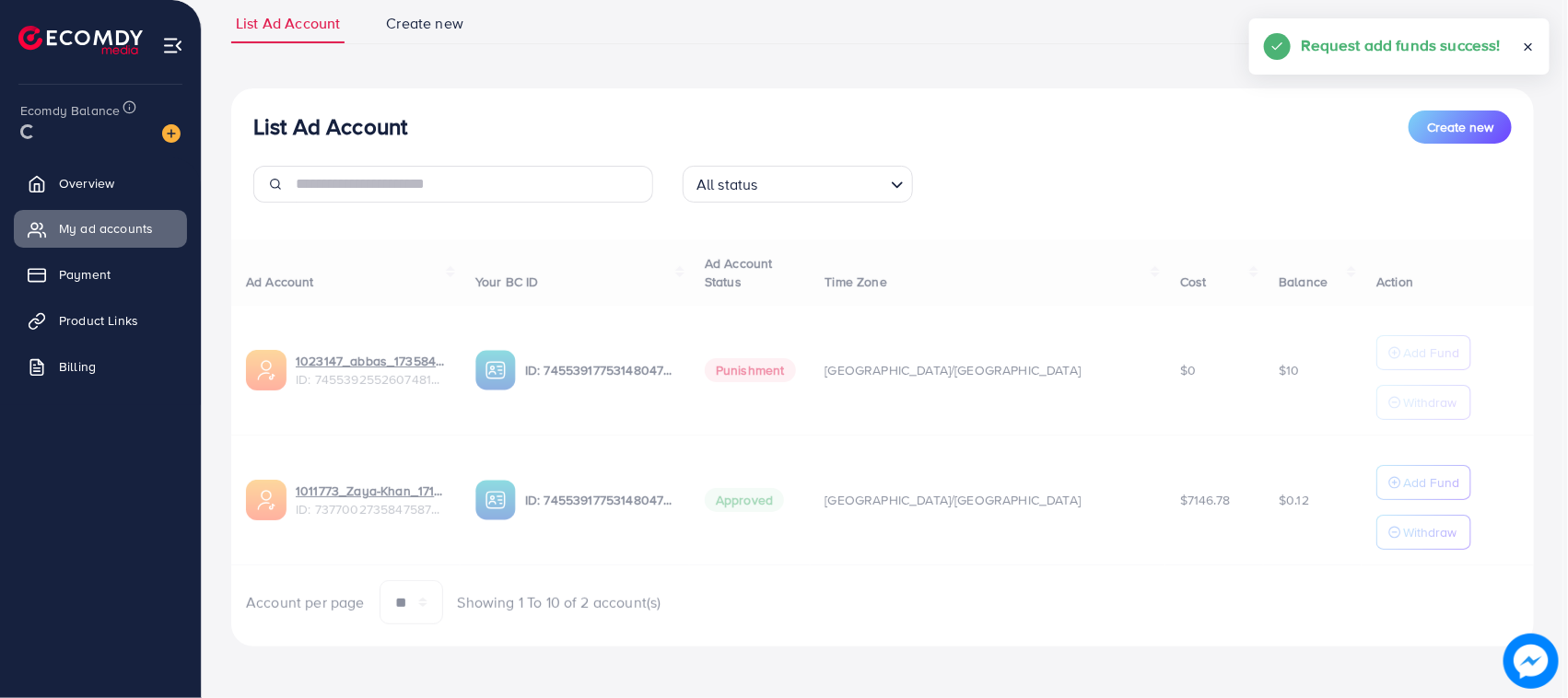
drag, startPoint x: 546, startPoint y: 175, endPoint x: 669, endPoint y: 553, distance: 397.5
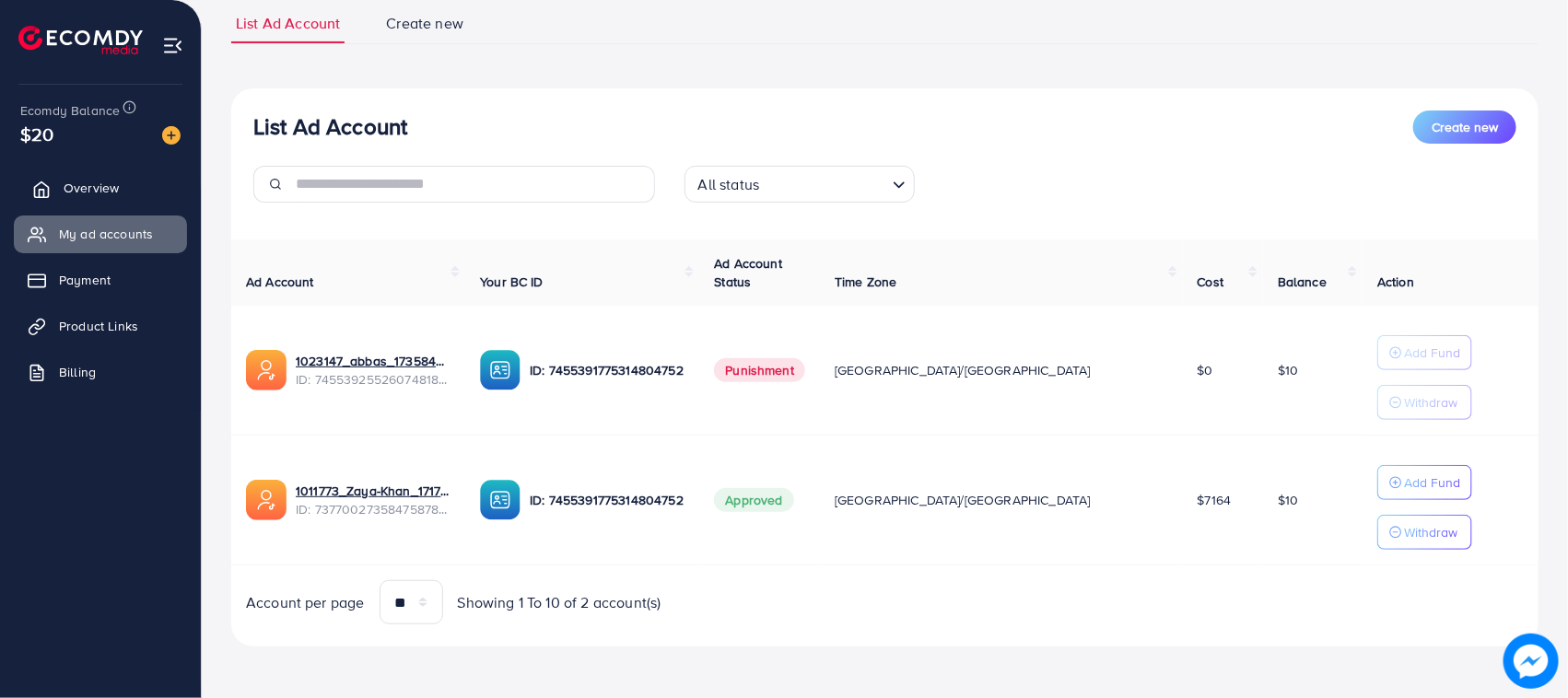
click at [111, 183] on span "Overview" at bounding box center [91, 188] width 55 height 18
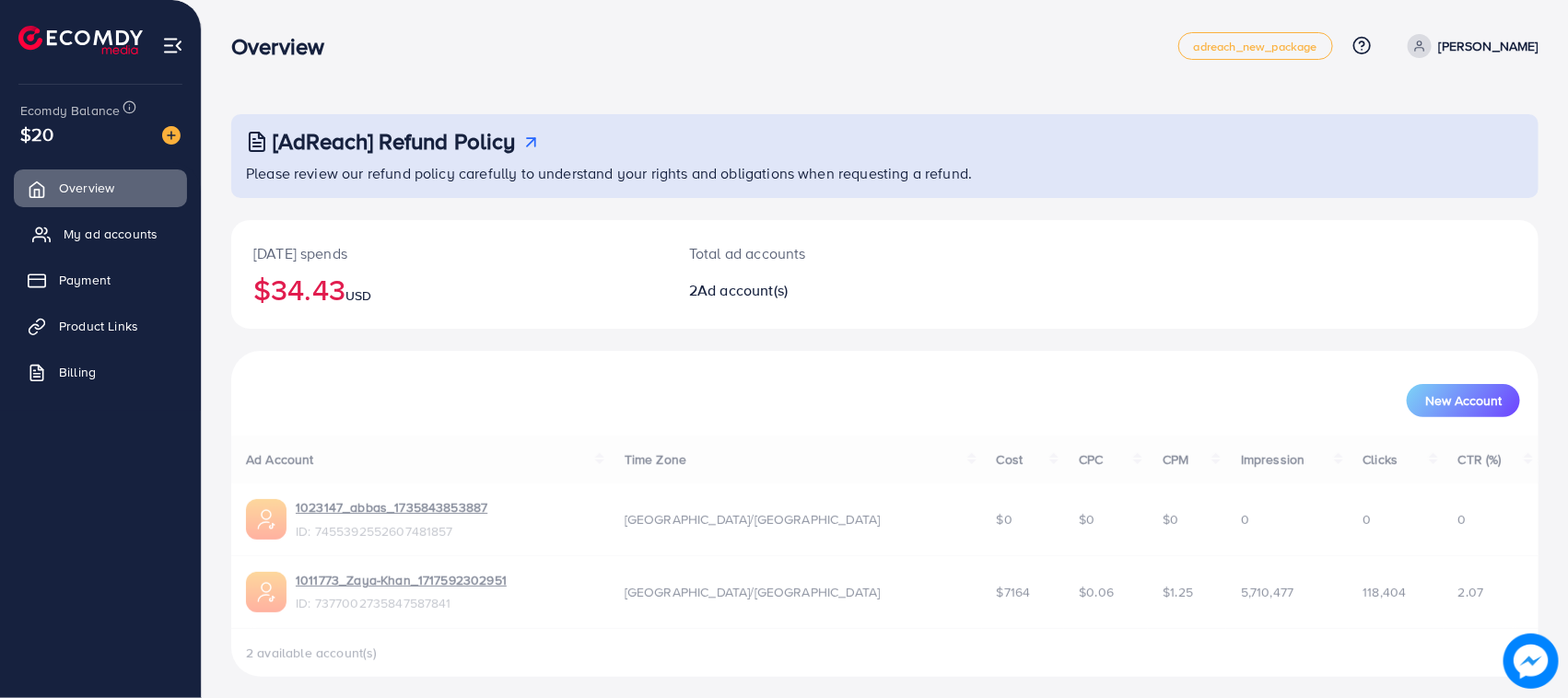
click at [83, 240] on span "My ad accounts" at bounding box center [110, 233] width 94 height 18
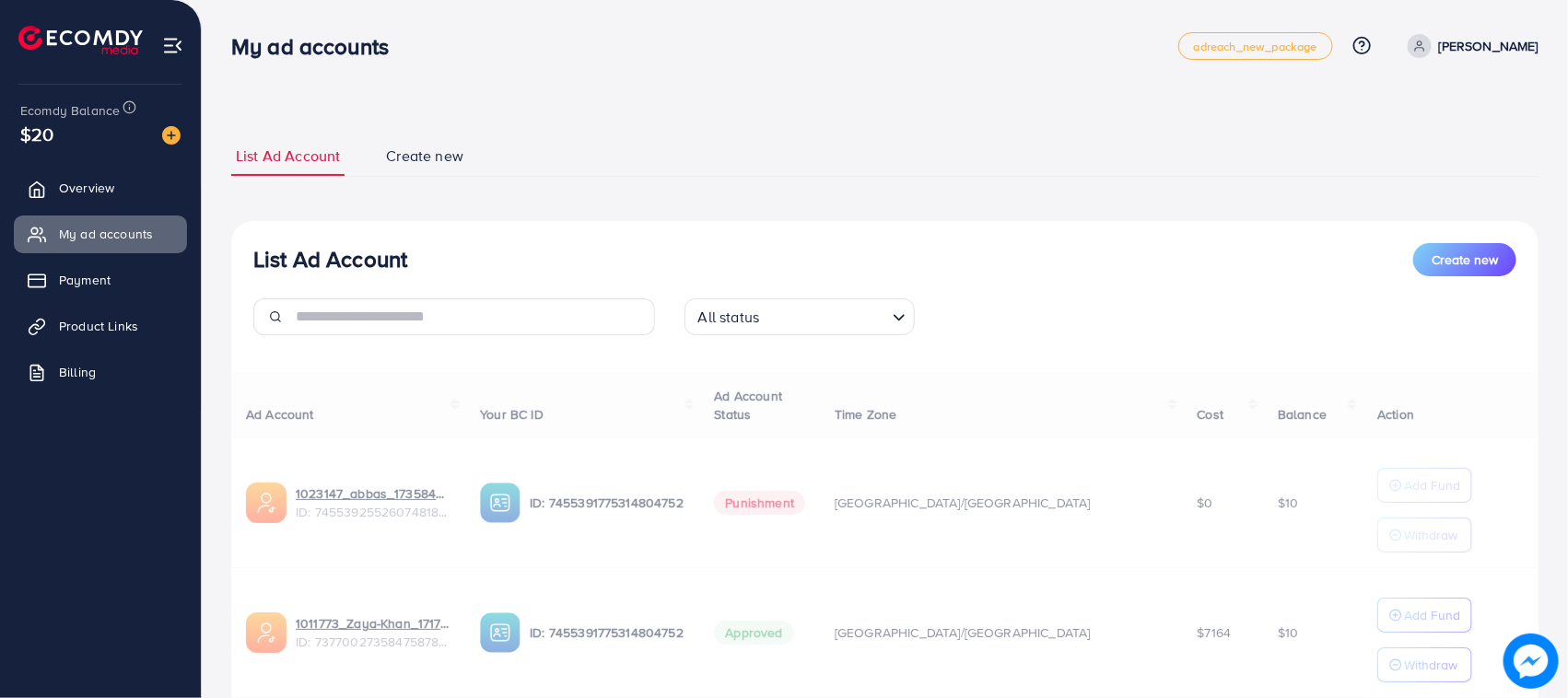
scroll to position [134, 0]
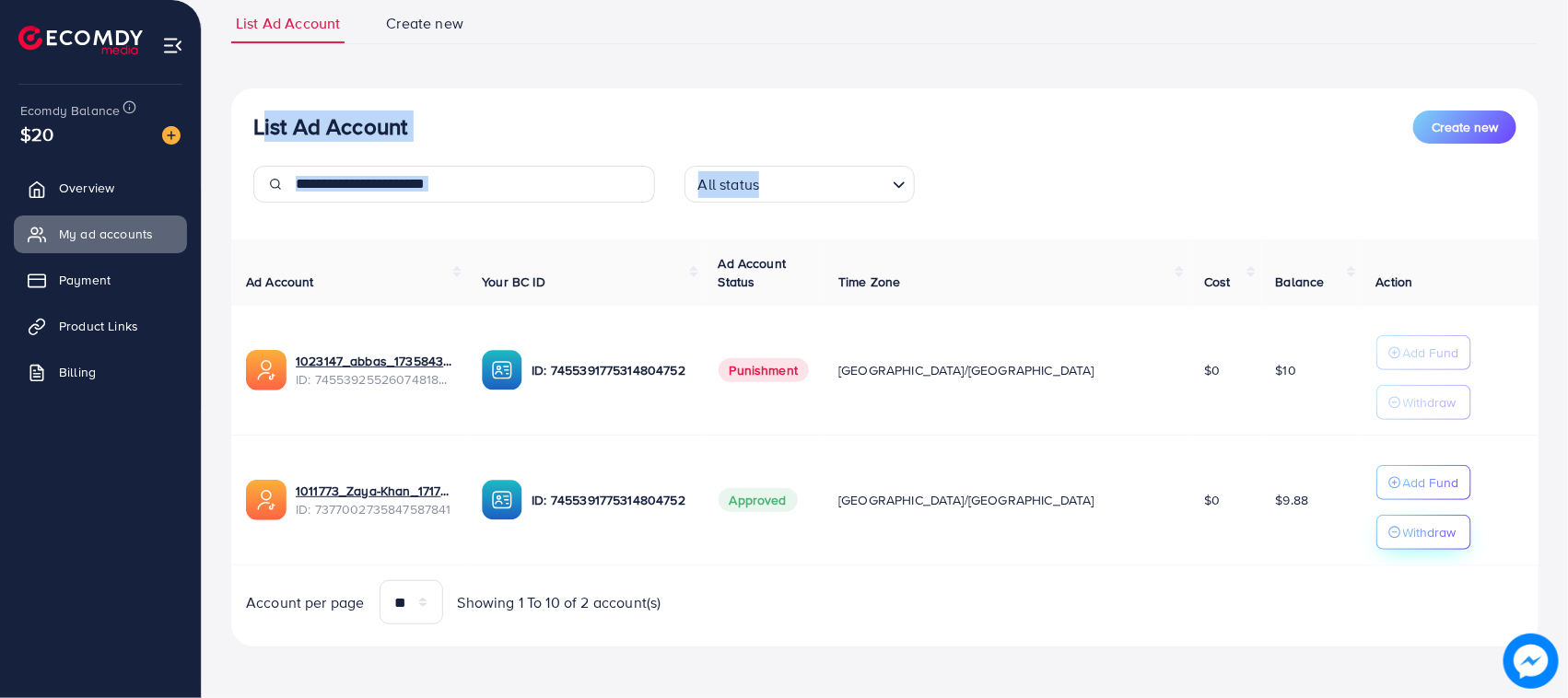
drag, startPoint x: 231, startPoint y: 107, endPoint x: 1367, endPoint y: 536, distance: 1214.3
click at [1367, 536] on div "List Ad Account Create new All status Loading... Ad Account Your BC ID Ad Accou…" at bounding box center [885, 367] width 1308 height 559
click at [1287, 509] on td "$9.88" at bounding box center [1312, 501] width 101 height 130
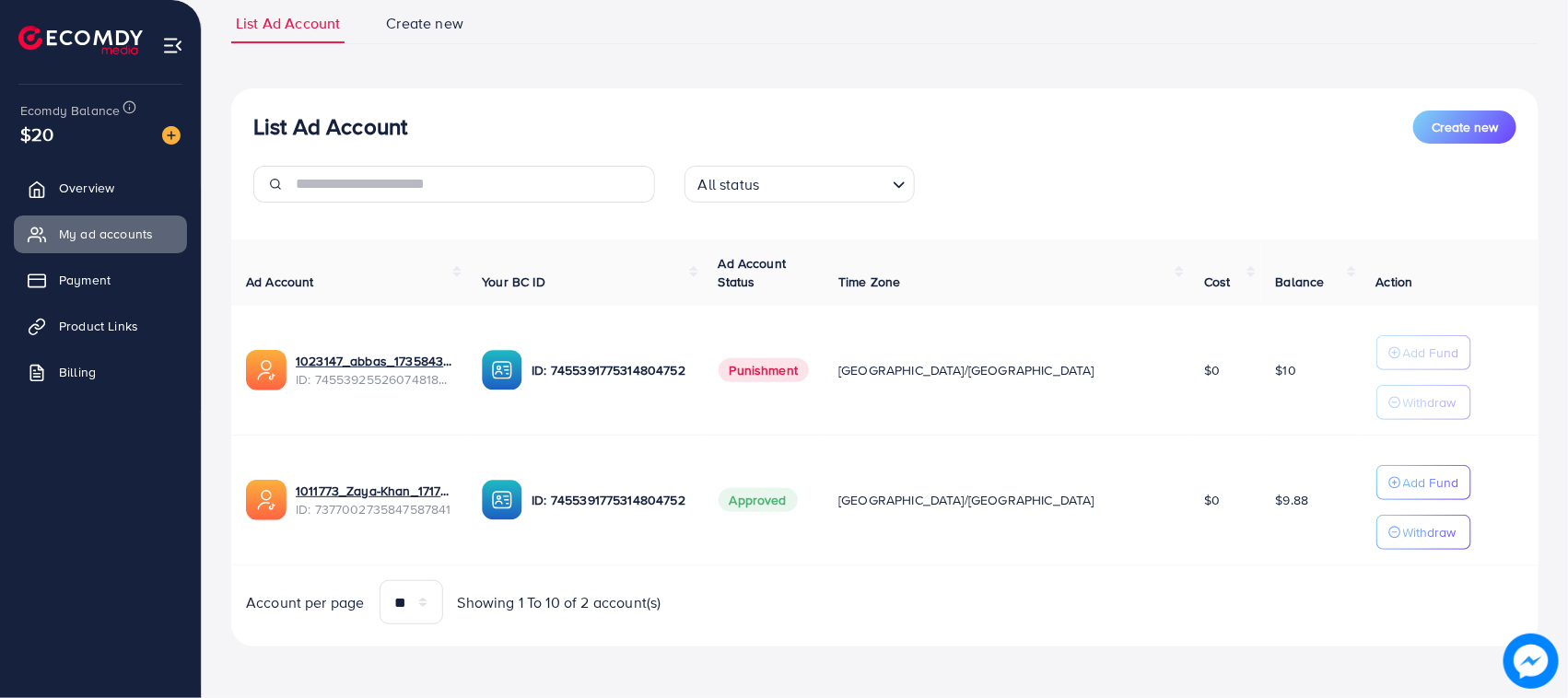
drag, startPoint x: 1287, startPoint y: 509, endPoint x: 256, endPoint y: 126, distance: 1099.8
click at [258, 126] on div "List Ad Account Create new All status Loading... Ad Account Your BC ID Ad Accou…" at bounding box center [885, 367] width 1308 height 559
click at [256, 126] on h3 "List Ad Account" at bounding box center [330, 127] width 154 height 27
drag, startPoint x: 256, startPoint y: 126, endPoint x: 1271, endPoint y: 554, distance: 1101.5
click at [1271, 554] on div "List Ad Account Create new All status Loading... Ad Account Your BC ID Ad Accou…" at bounding box center [885, 367] width 1308 height 559
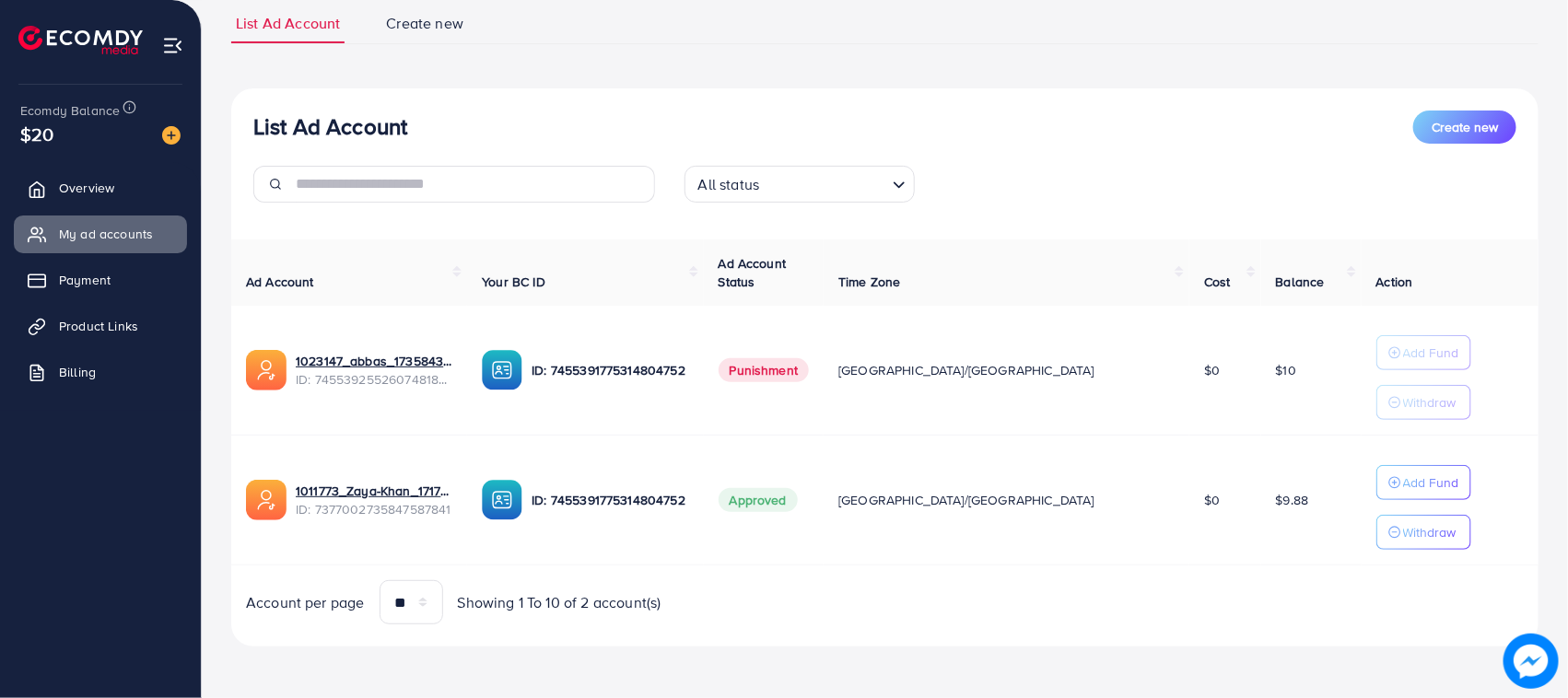
click at [1261, 509] on td "$9.88" at bounding box center [1312, 501] width 101 height 130
drag, startPoint x: 1253, startPoint y: 509, endPoint x: 251, endPoint y: 243, distance: 1036.7
click at [251, 243] on table "Ad Account Your BC ID Ad Account Status Time Zone Cost Balance Action 1023147_a…" at bounding box center [885, 403] width 1308 height 327
click at [251, 243] on th "Ad Account" at bounding box center [349, 274] width 236 height 68
drag, startPoint x: 251, startPoint y: 243, endPoint x: 1231, endPoint y: 503, distance: 1013.9
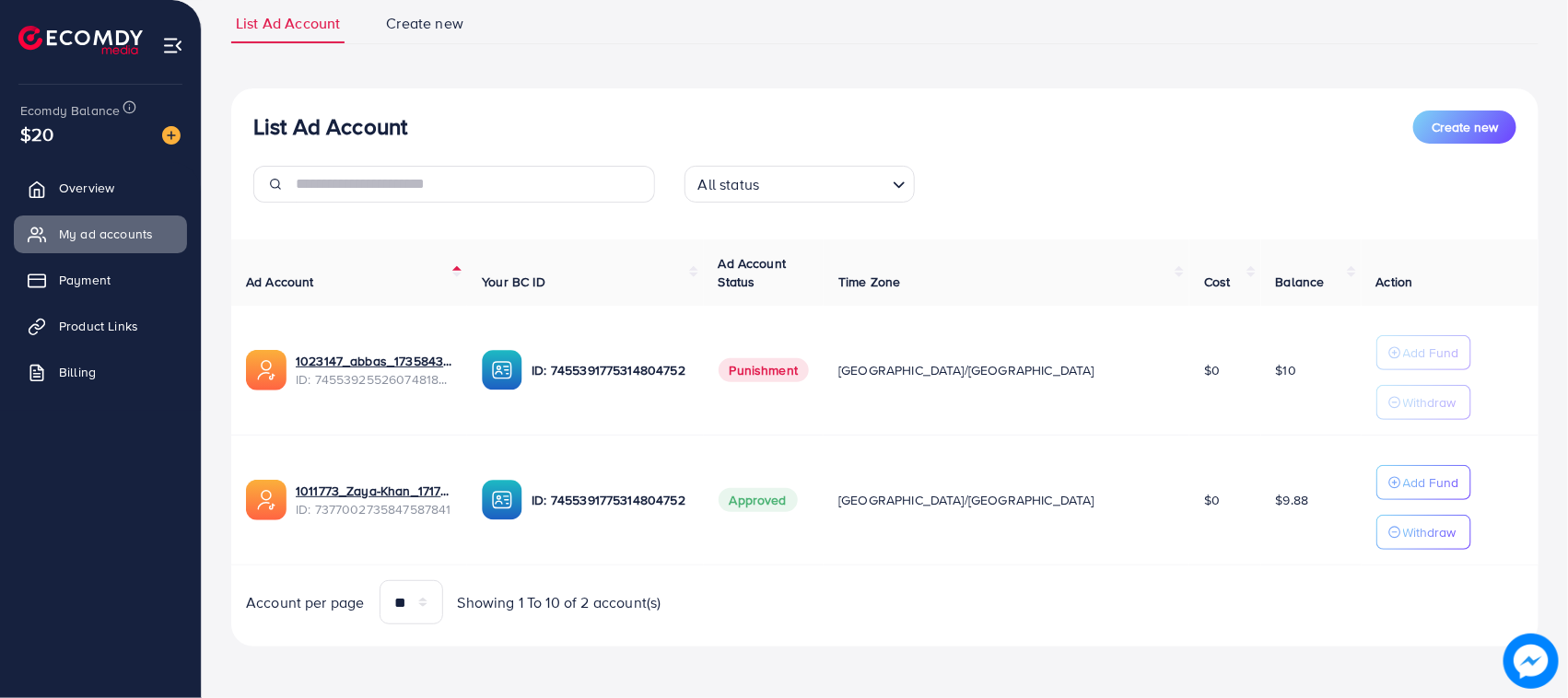
click at [1231, 503] on div "Ad Account Your BC ID Ad Account Status Time Zone Cost Balance Action 1023147_a…" at bounding box center [885, 432] width 1308 height 386
click at [1261, 509] on td "$9.88" at bounding box center [1312, 501] width 101 height 130
drag, startPoint x: 1251, startPoint y: 509, endPoint x: 231, endPoint y: 287, distance: 1043.9
click at [231, 287] on table "Ad Account Your BC ID Ad Account Status Time Zone Cost Balance Action 1023147_a…" at bounding box center [885, 403] width 1308 height 327
click at [231, 287] on th "Ad Account" at bounding box center [349, 274] width 236 height 68
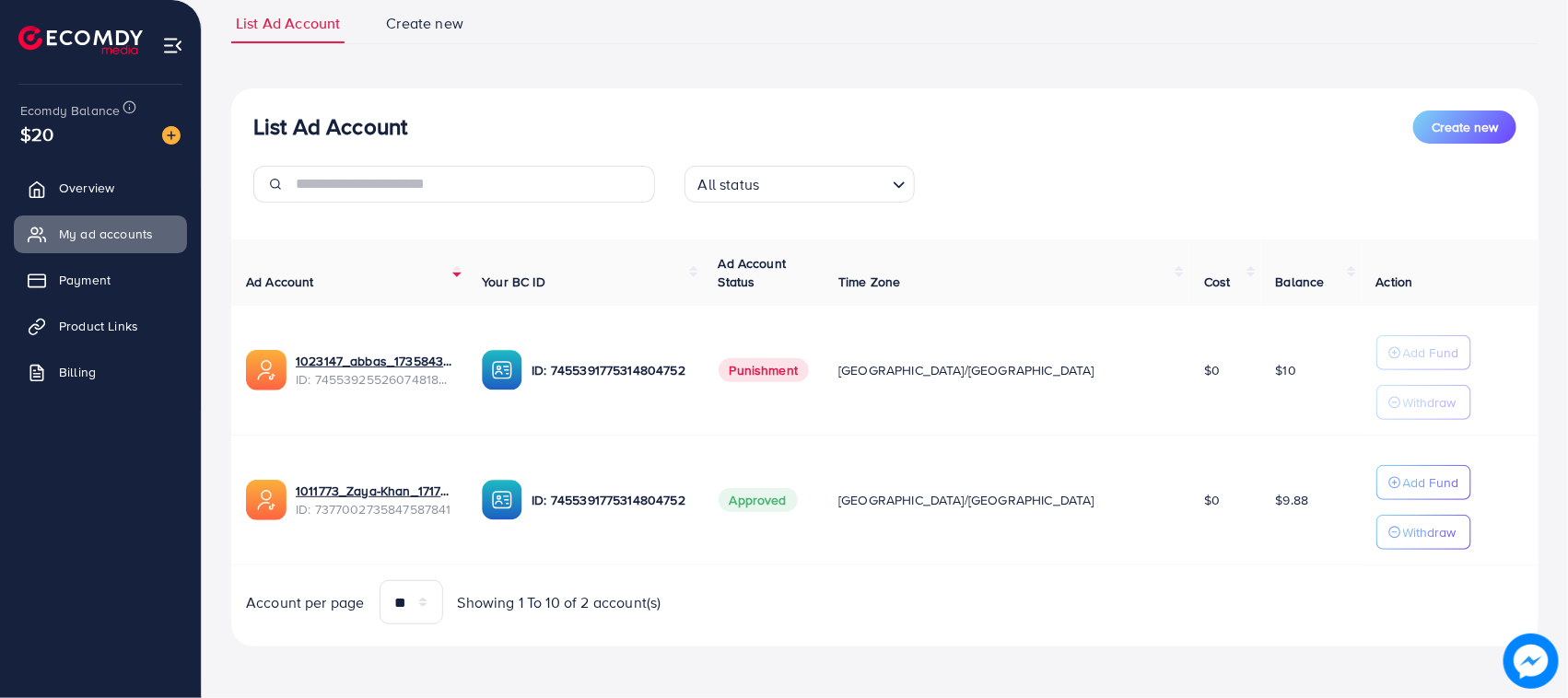
drag, startPoint x: 231, startPoint y: 287, endPoint x: 1273, endPoint y: 527, distance: 1069.3
click at [1269, 537] on div "Ad Account Your BC ID Ad Account Status Time Zone Cost Balance Action 1023147_a…" at bounding box center [885, 432] width 1308 height 386
click at [1276, 525] on td "$9.88" at bounding box center [1312, 501] width 101 height 130
drag, startPoint x: 1276, startPoint y: 525, endPoint x: 231, endPoint y: 248, distance: 1081.1
click at [231, 248] on table "Ad Account Your BC ID Ad Account Status Time Zone Cost Balance Action 1023147_a…" at bounding box center [885, 403] width 1308 height 327
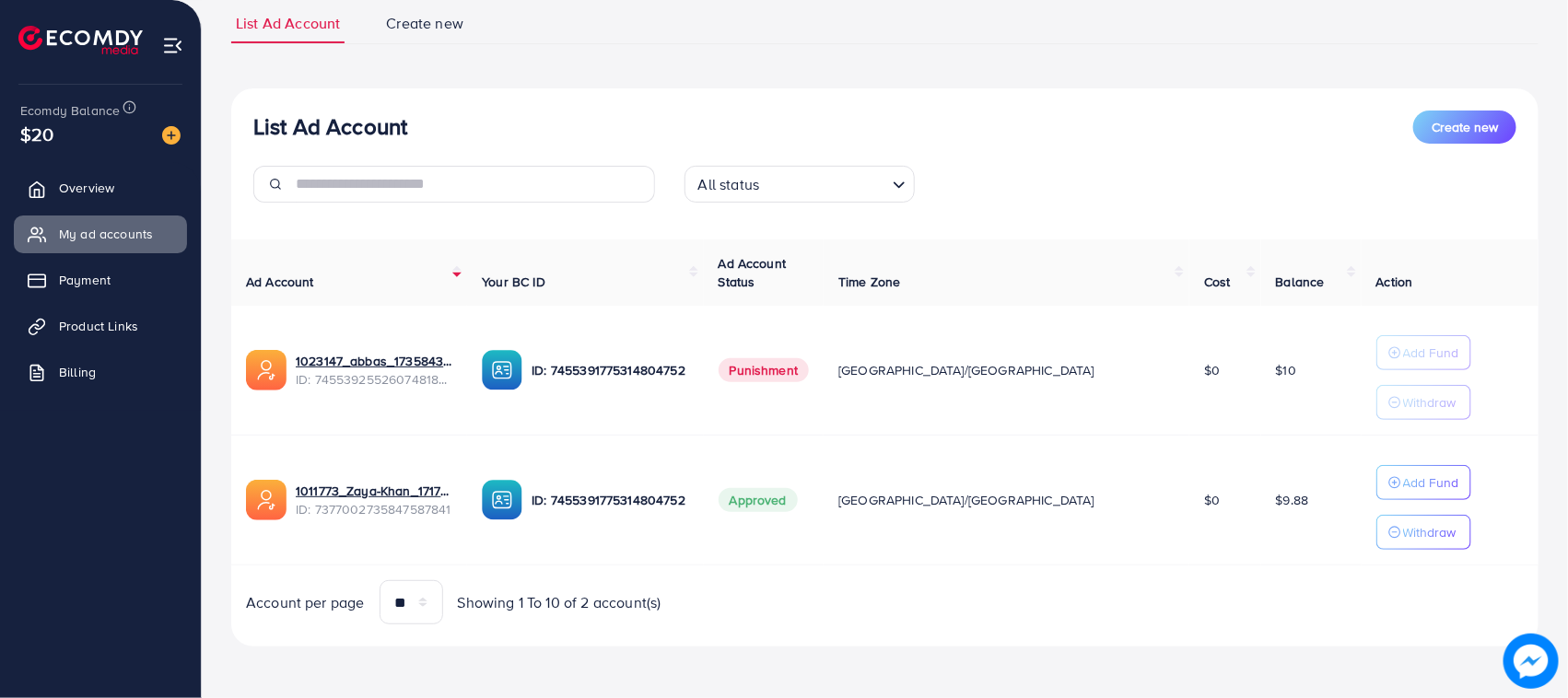
click at [231, 248] on th "Ad Account" at bounding box center [349, 274] width 236 height 68
drag, startPoint x: 238, startPoint y: 126, endPoint x: 1268, endPoint y: 512, distance: 1100.0
click at [1268, 512] on div "List Ad Account Create new All status Loading... Ad Account Your BC ID Ad Accou…" at bounding box center [885, 367] width 1308 height 559
click at [1268, 512] on td "$9.88" at bounding box center [1312, 501] width 101 height 130
drag, startPoint x: 1268, startPoint y: 512, endPoint x: 249, endPoint y: 94, distance: 1101.4
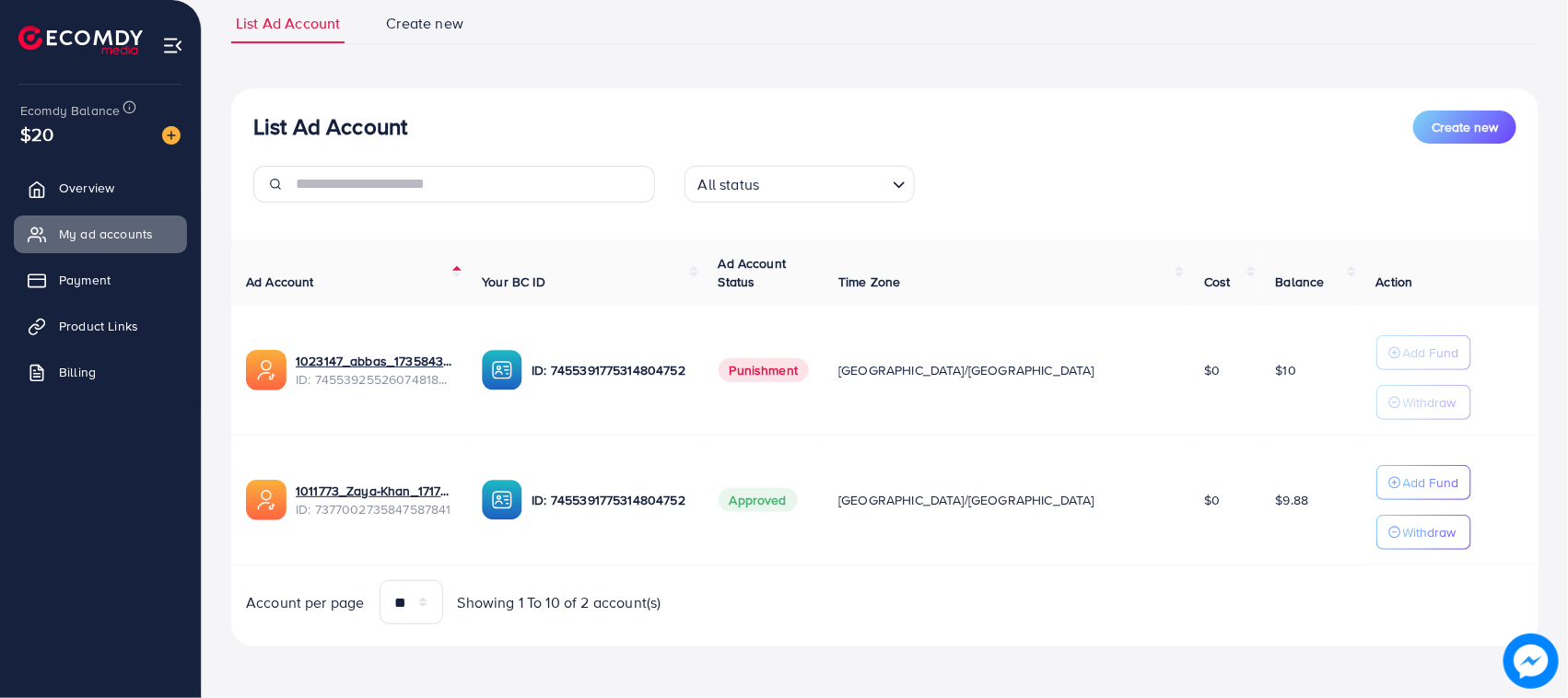
click at [249, 94] on div "List Ad Account Create new All status Loading... Ad Account Your BC ID Ad Accou…" at bounding box center [885, 367] width 1308 height 559
drag, startPoint x: 249, startPoint y: 94, endPoint x: 1236, endPoint y: 505, distance: 1069.2
click at [1236, 505] on div "List Ad Account Create new All status Loading... Ad Account Your BC ID Ad Accou…" at bounding box center [885, 367] width 1308 height 559
click at [1261, 517] on td "$9.88" at bounding box center [1312, 501] width 101 height 130
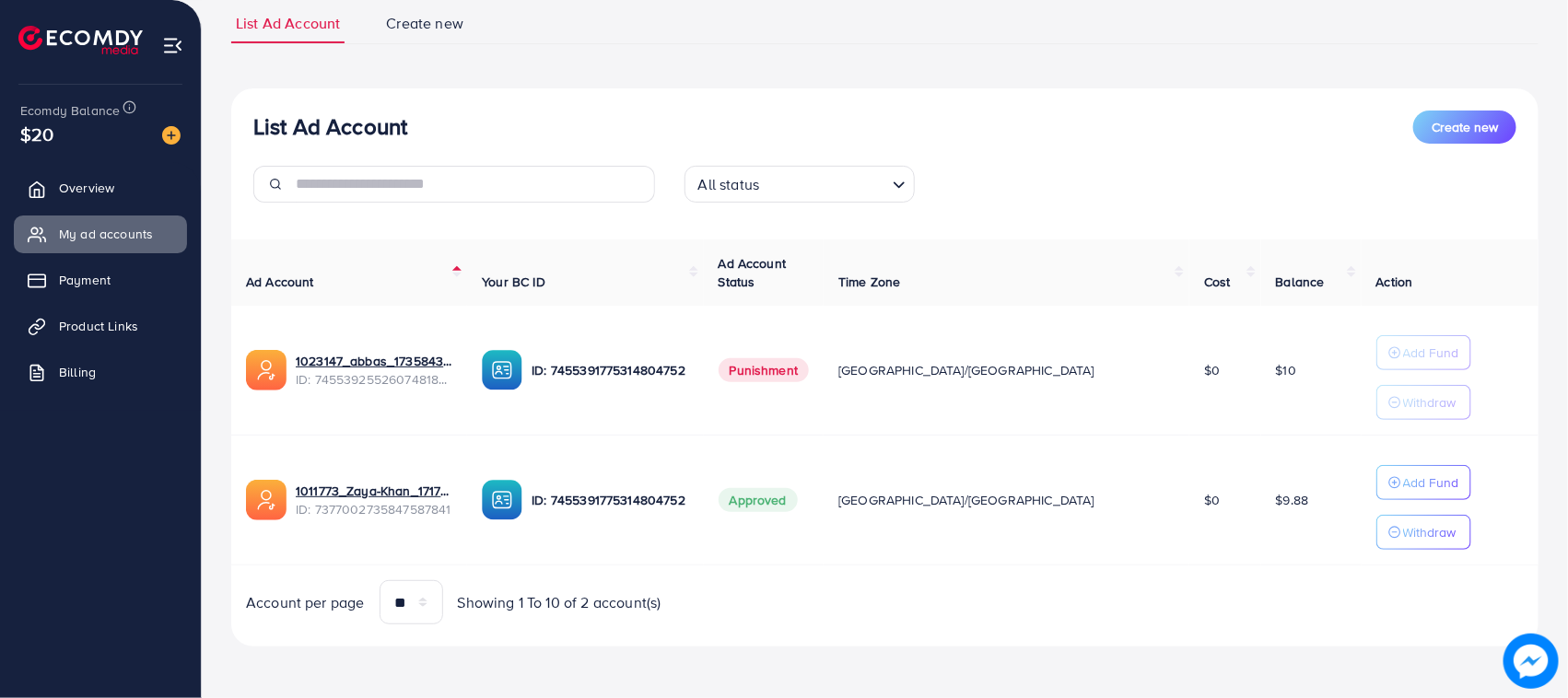
drag, startPoint x: 1250, startPoint y: 517, endPoint x: 258, endPoint y: 131, distance: 1064.5
click at [258, 131] on div "List Ad Account Create new All status Loading... Ad Account Your BC ID Ad Accou…" at bounding box center [885, 367] width 1308 height 559
click at [258, 131] on h3 "List Ad Account" at bounding box center [330, 127] width 154 height 27
drag, startPoint x: 258, startPoint y: 131, endPoint x: 1268, endPoint y: 507, distance: 1077.7
click at [1268, 507] on div "List Ad Account Create new All status Loading... Ad Account Your BC ID Ad Accou…" at bounding box center [885, 367] width 1308 height 559
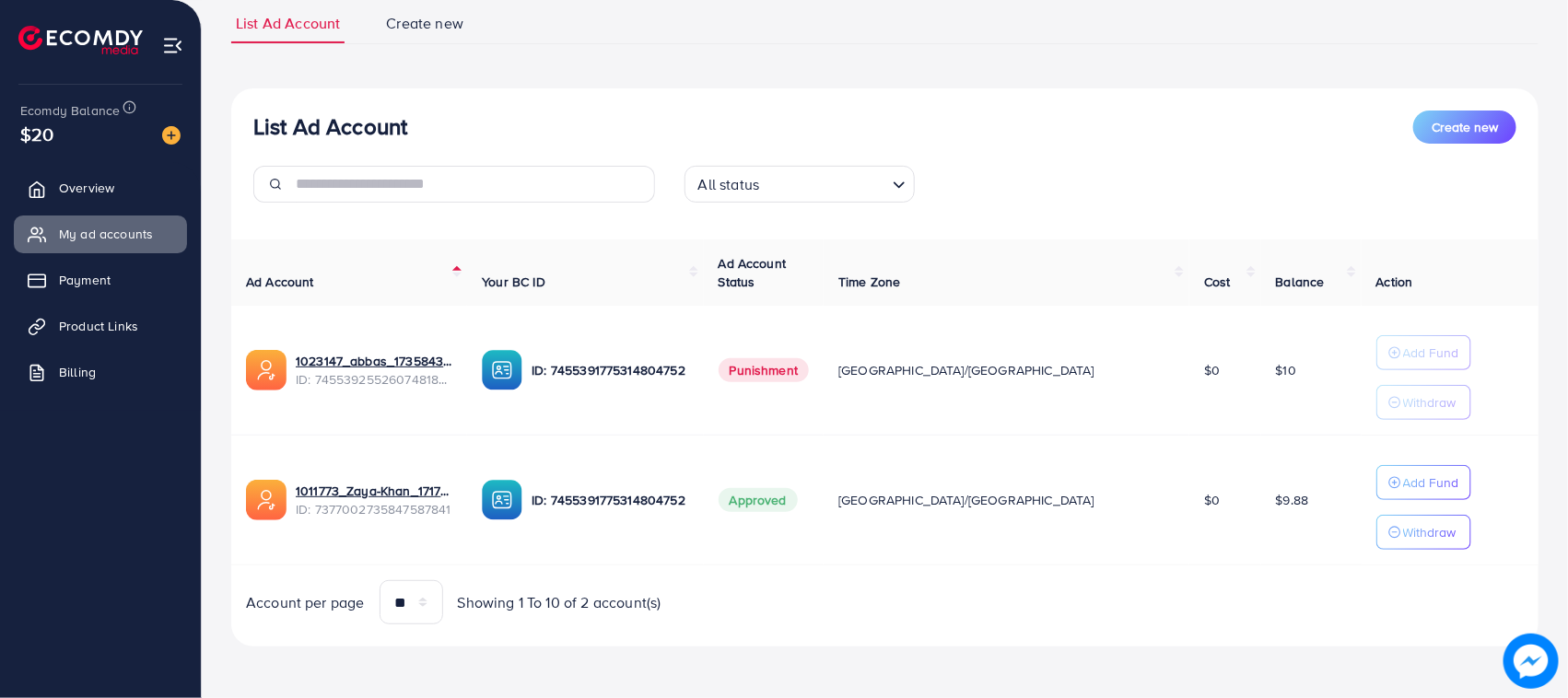
click at [1268, 507] on td "$9.88" at bounding box center [1312, 501] width 101 height 130
drag, startPoint x: 1268, startPoint y: 507, endPoint x: 256, endPoint y: 126, distance: 1081.3
click at [256, 126] on div "List Ad Account Create new All status Loading... Ad Account Your BC ID Ad Accou…" at bounding box center [885, 367] width 1308 height 559
click at [256, 126] on h3 "List Ad Account" at bounding box center [330, 127] width 154 height 27
drag, startPoint x: 256, startPoint y: 126, endPoint x: 1257, endPoint y: 509, distance: 1071.8
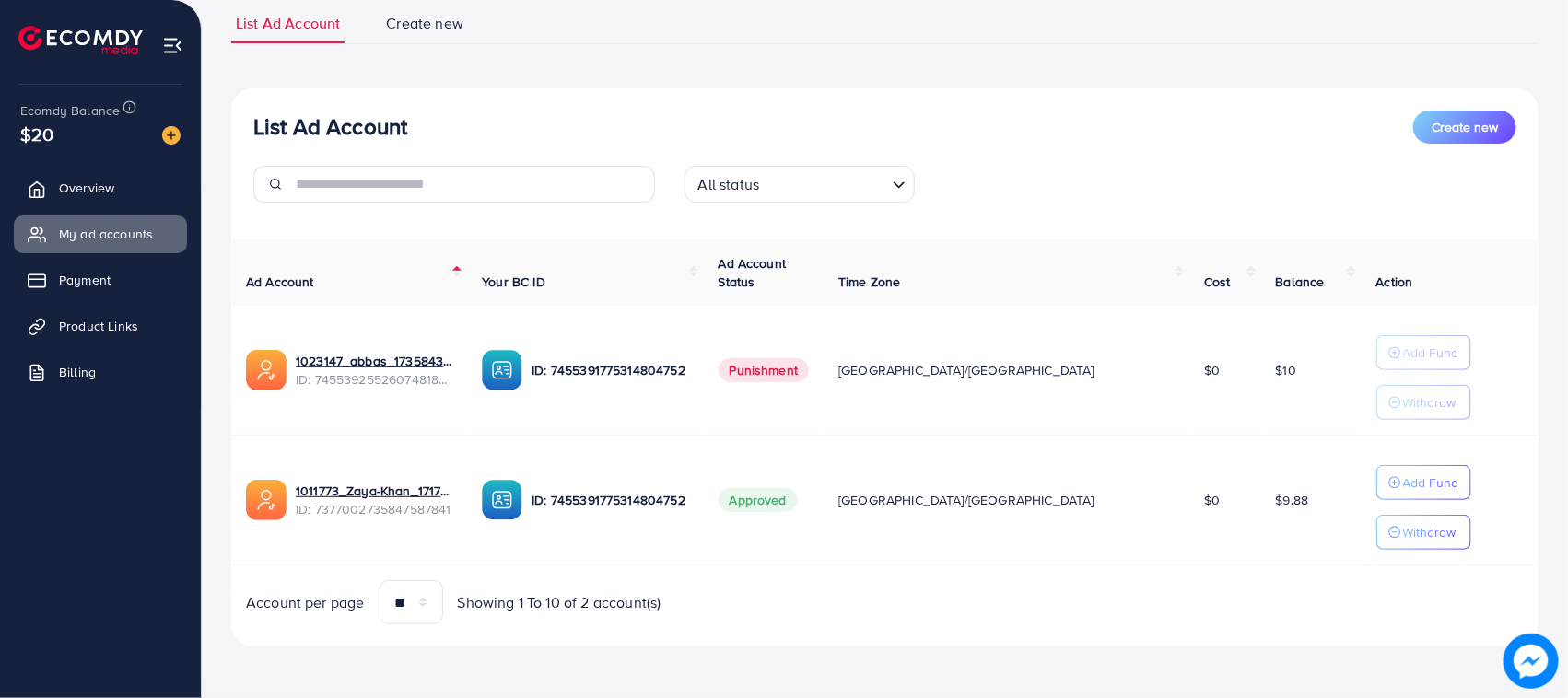
click at [1257, 509] on div "List Ad Account Create new All status Loading... Ad Account Your BC ID Ad Accou…" at bounding box center [885, 367] width 1308 height 559
click at [1261, 509] on td "$9.88" at bounding box center [1312, 501] width 101 height 130
drag, startPoint x: 1257, startPoint y: 509, endPoint x: 246, endPoint y: 126, distance: 1081.1
click at [246, 126] on div "List Ad Account Create new All status Loading... Ad Account Your BC ID Ad Accou…" at bounding box center [885, 367] width 1308 height 559
click at [246, 126] on div "List Ad Account Create new All status Loading..." at bounding box center [885, 163] width 1308 height 106
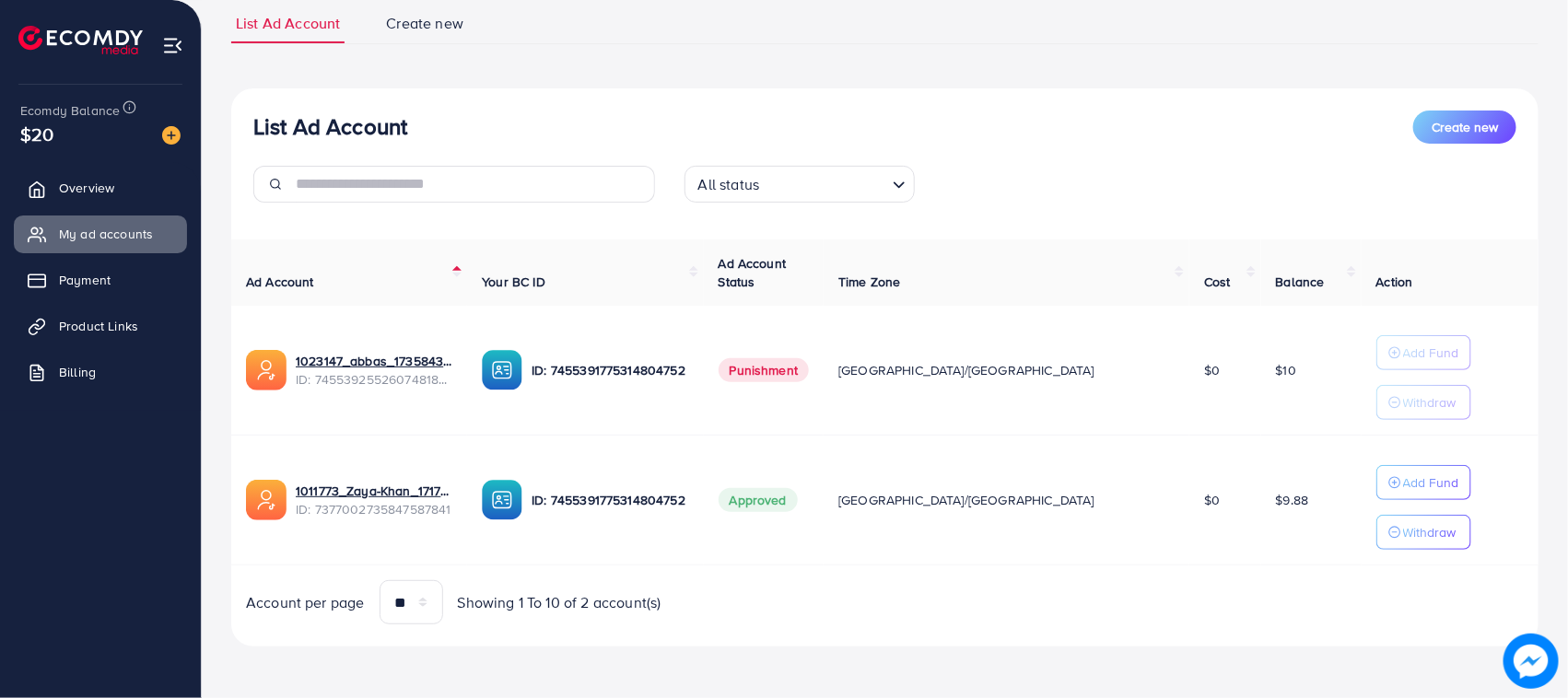
drag, startPoint x: 246, startPoint y: 126, endPoint x: 1276, endPoint y: 517, distance: 1101.7
click at [1276, 517] on div "List Ad Account Create new All status Loading... Ad Account Your BC ID Ad Accou…" at bounding box center [885, 367] width 1308 height 559
click at [1276, 517] on td "$9.88" at bounding box center [1312, 501] width 101 height 130
drag, startPoint x: 1276, startPoint y: 517, endPoint x: 267, endPoint y: 129, distance: 1081.0
click at [270, 131] on div "List Ad Account Create new All status Loading... Ad Account Your BC ID Ad Accou…" at bounding box center [885, 367] width 1308 height 559
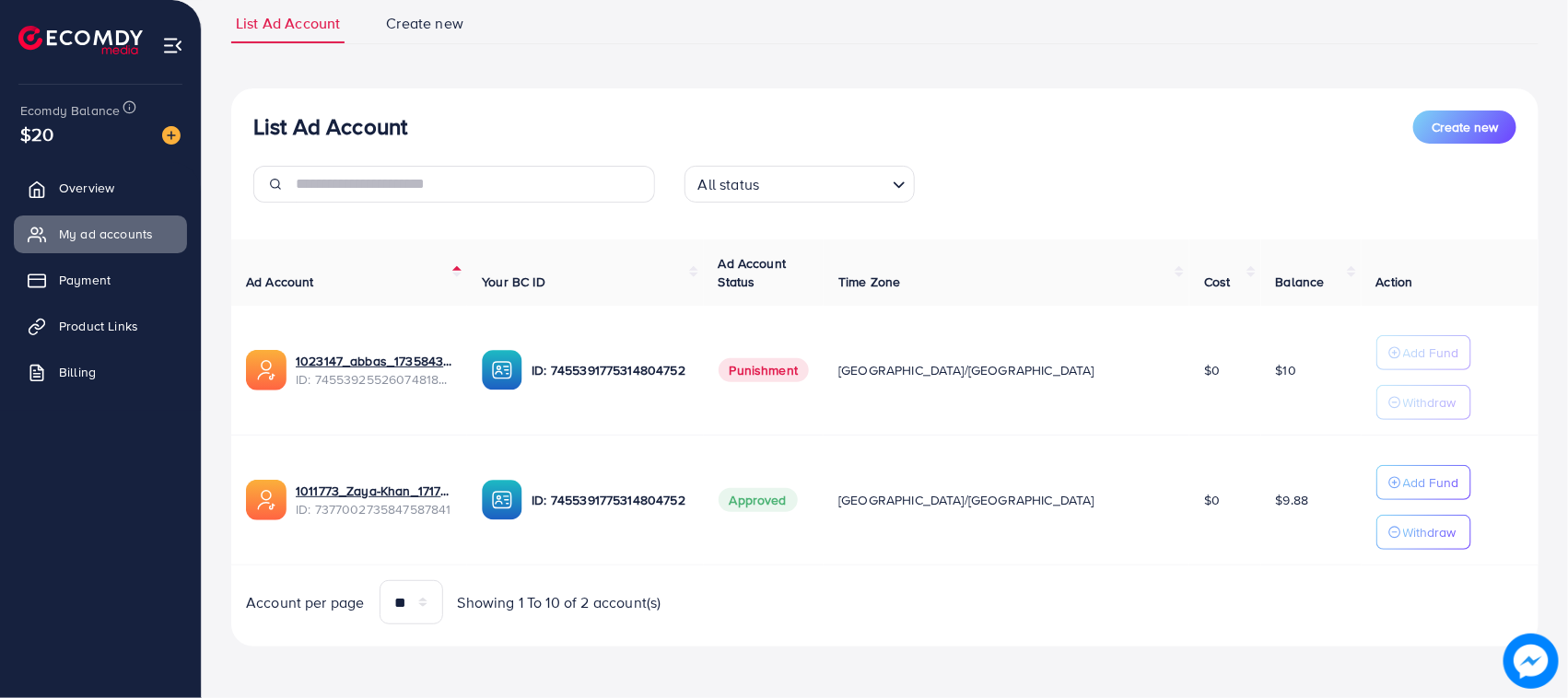
click at [267, 129] on h3 "List Ad Account" at bounding box center [330, 127] width 154 height 27
drag, startPoint x: 267, startPoint y: 129, endPoint x: 1247, endPoint y: 527, distance: 1057.7
click at [1247, 527] on div "List Ad Account Create new All status Loading... Ad Account Your BC ID Ad Accou…" at bounding box center [885, 367] width 1308 height 559
click at [1261, 527] on td "$9.88" at bounding box center [1312, 501] width 101 height 130
drag, startPoint x: 1247, startPoint y: 527, endPoint x: 260, endPoint y: 136, distance: 1061.6
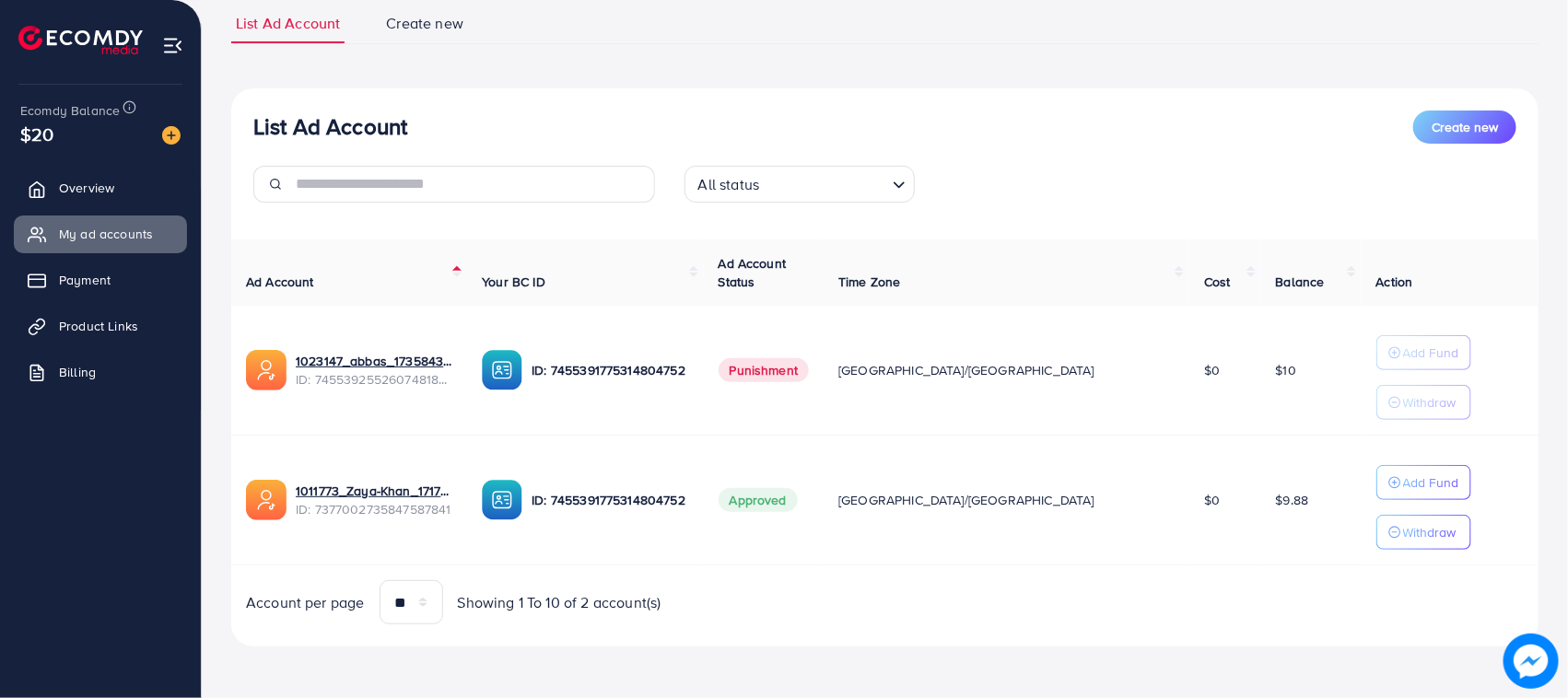
click at [260, 136] on div "List Ad Account Create new All status Loading... Ad Account Your BC ID Ad Accou…" at bounding box center [885, 367] width 1308 height 559
click at [259, 135] on h3 "List Ad Account" at bounding box center [330, 127] width 154 height 27
drag, startPoint x: 259, startPoint y: 135, endPoint x: 1253, endPoint y: 509, distance: 1062.0
click at [1253, 509] on div "List Ad Account Create new All status Loading... Ad Account Your BC ID Ad Accou…" at bounding box center [885, 367] width 1308 height 559
click at [1261, 509] on td "$9.88" at bounding box center [1312, 501] width 101 height 130
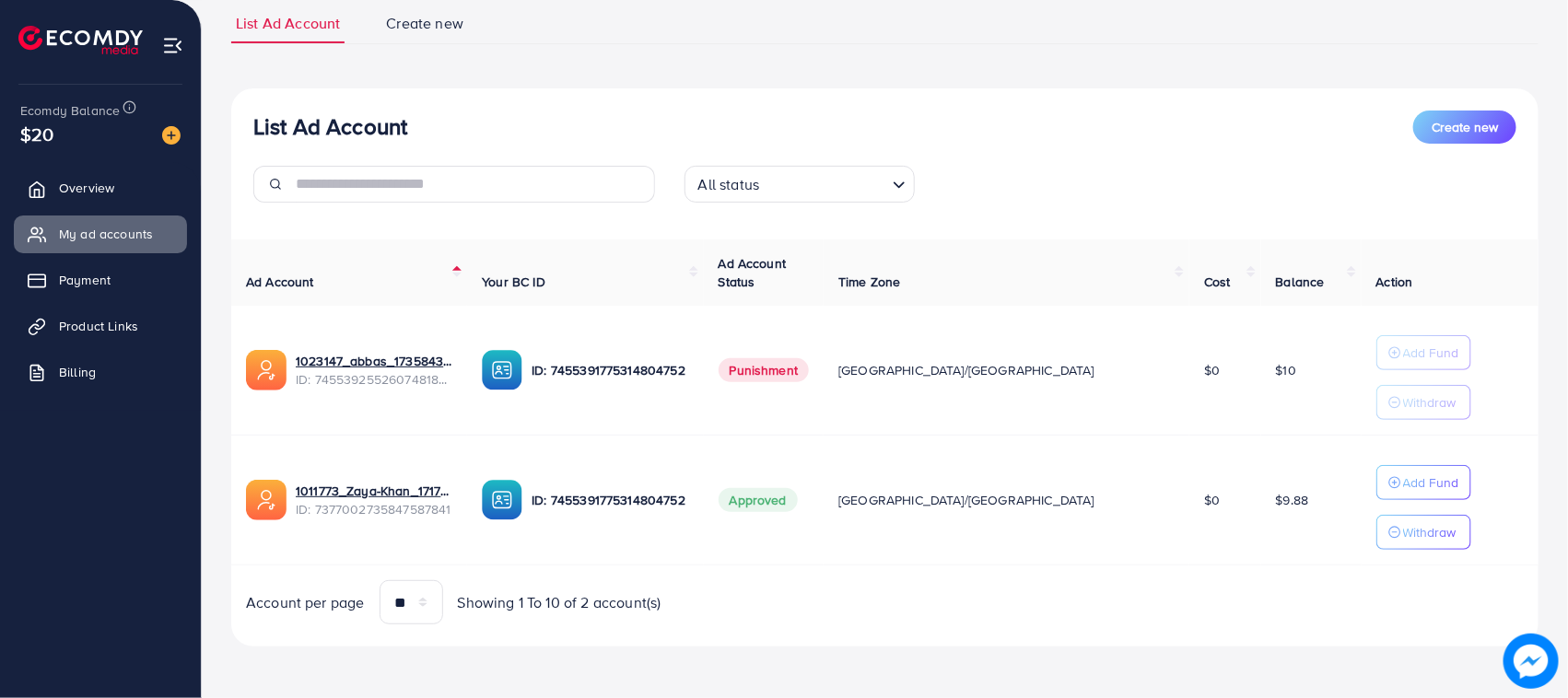
drag, startPoint x: 1253, startPoint y: 509, endPoint x: 235, endPoint y: 103, distance: 1096.0
click at [235, 103] on div "List Ad Account Create new All status Loading... Ad Account Your BC ID Ad Accou…" at bounding box center [885, 367] width 1308 height 559
drag, startPoint x: 573, startPoint y: 292, endPoint x: 1245, endPoint y: 515, distance: 708.0
click at [1245, 515] on div "List Ad Account Create new All status Loading... Ad Account Your BC ID Ad Accou…" at bounding box center [885, 367] width 1308 height 559
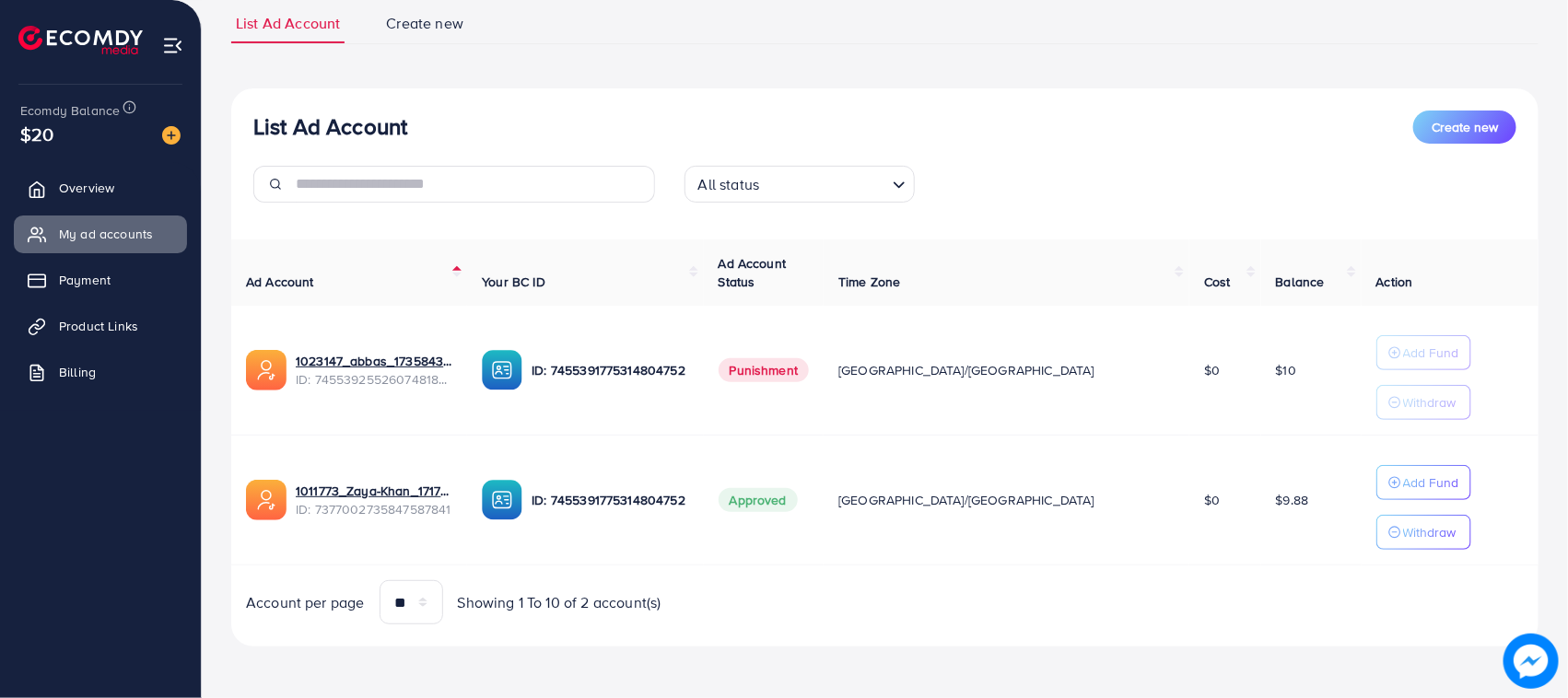
click at [1261, 515] on td "$9.88" at bounding box center [1312, 501] width 101 height 130
drag, startPoint x: 1245, startPoint y: 515, endPoint x: 261, endPoint y: 111, distance: 1063.7
click at [261, 111] on div "List Ad Account Create new All status Loading... Ad Account Your BC ID Ad Accou…" at bounding box center [885, 367] width 1308 height 559
click at [260, 113] on h3 "List Ad Account" at bounding box center [330, 127] width 154 height 27
drag, startPoint x: 260, startPoint y: 111, endPoint x: 1251, endPoint y: 505, distance: 1066.5
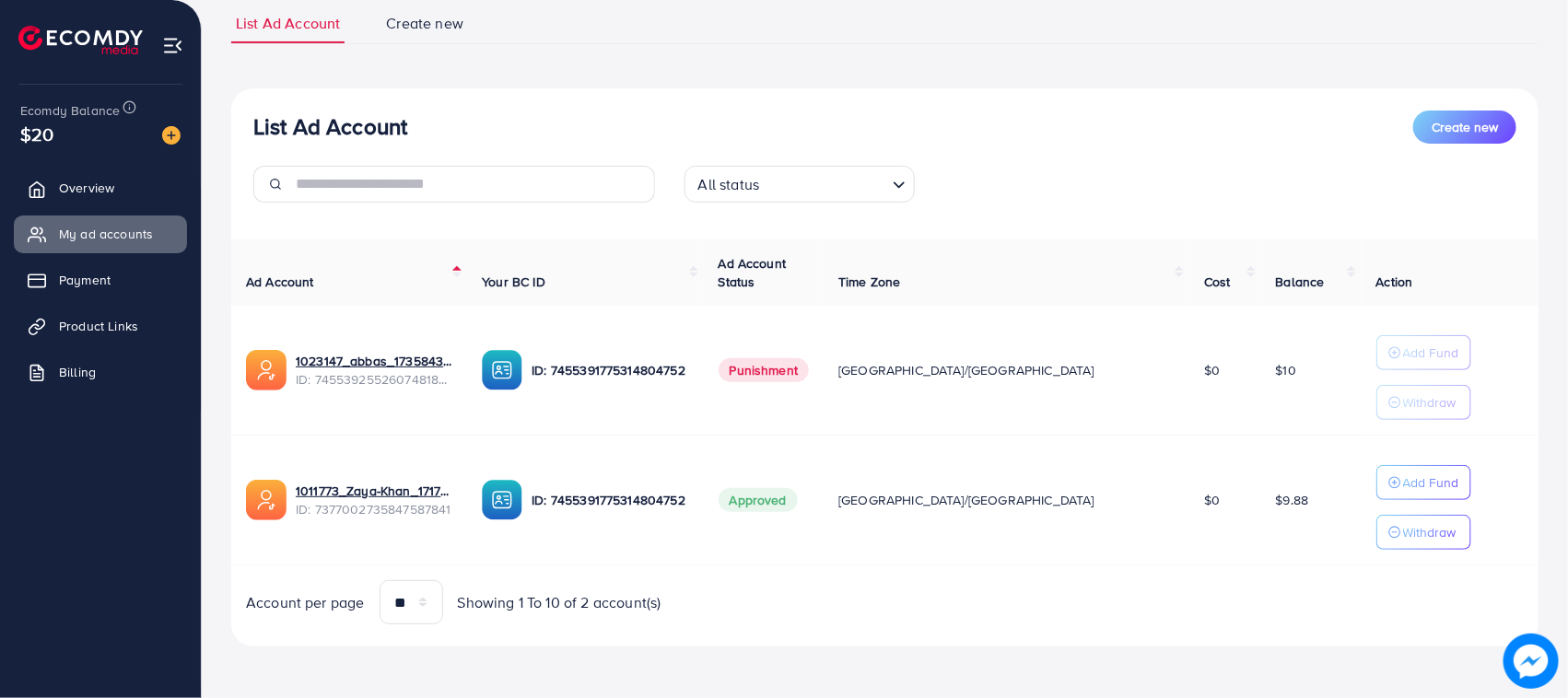
click at [1251, 505] on div "List Ad Account Create new All status Loading... Ad Account Your BC ID Ad Accou…" at bounding box center [885, 367] width 1308 height 559
click at [1261, 505] on td "$9.88" at bounding box center [1312, 501] width 101 height 130
drag, startPoint x: 1251, startPoint y: 505, endPoint x: 261, endPoint y: 110, distance: 1065.9
click at [263, 110] on div "List Ad Account Create new All status Loading... Ad Account Your BC ID Ad Accou…" at bounding box center [885, 367] width 1308 height 559
click at [253, 113] on h3 "List Ad Account" at bounding box center [330, 127] width 154 height 27
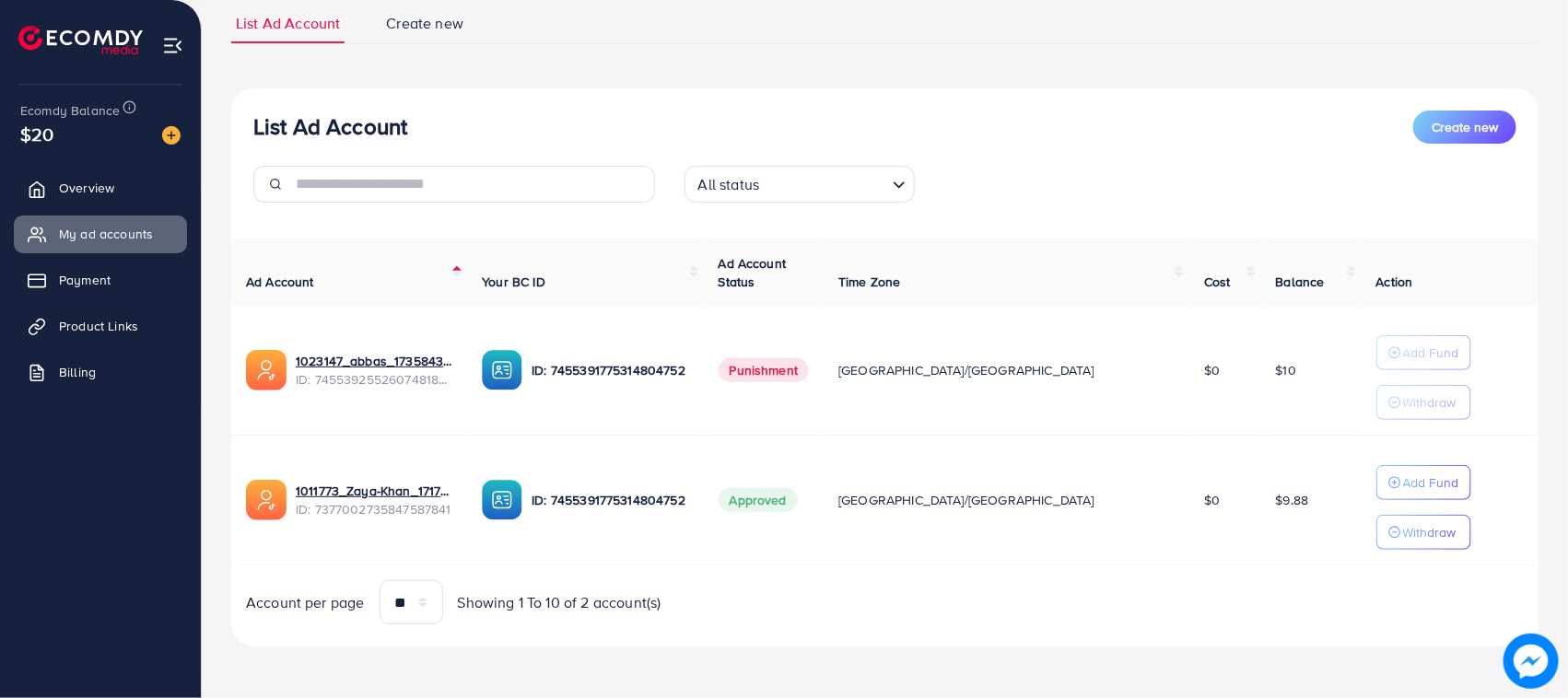
drag, startPoint x: 253, startPoint y: 108, endPoint x: 1249, endPoint y: 517, distance: 1076.7
click at [1249, 517] on div "List Ad Account Create new All status Loading... Ad Account Your BC ID Ad Accou…" at bounding box center [885, 367] width 1308 height 559
click at [1261, 517] on td "$9.88" at bounding box center [1312, 501] width 101 height 130
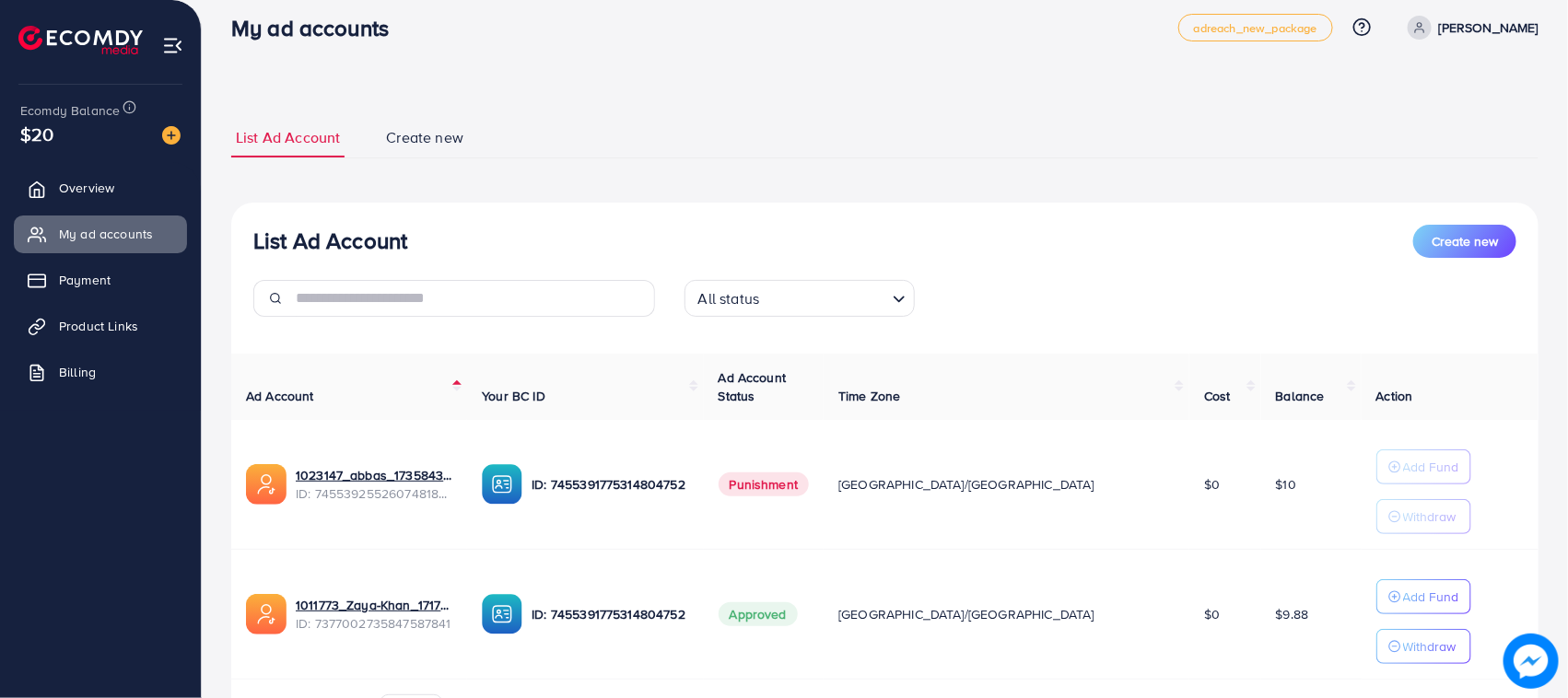
scroll to position [0, 0]
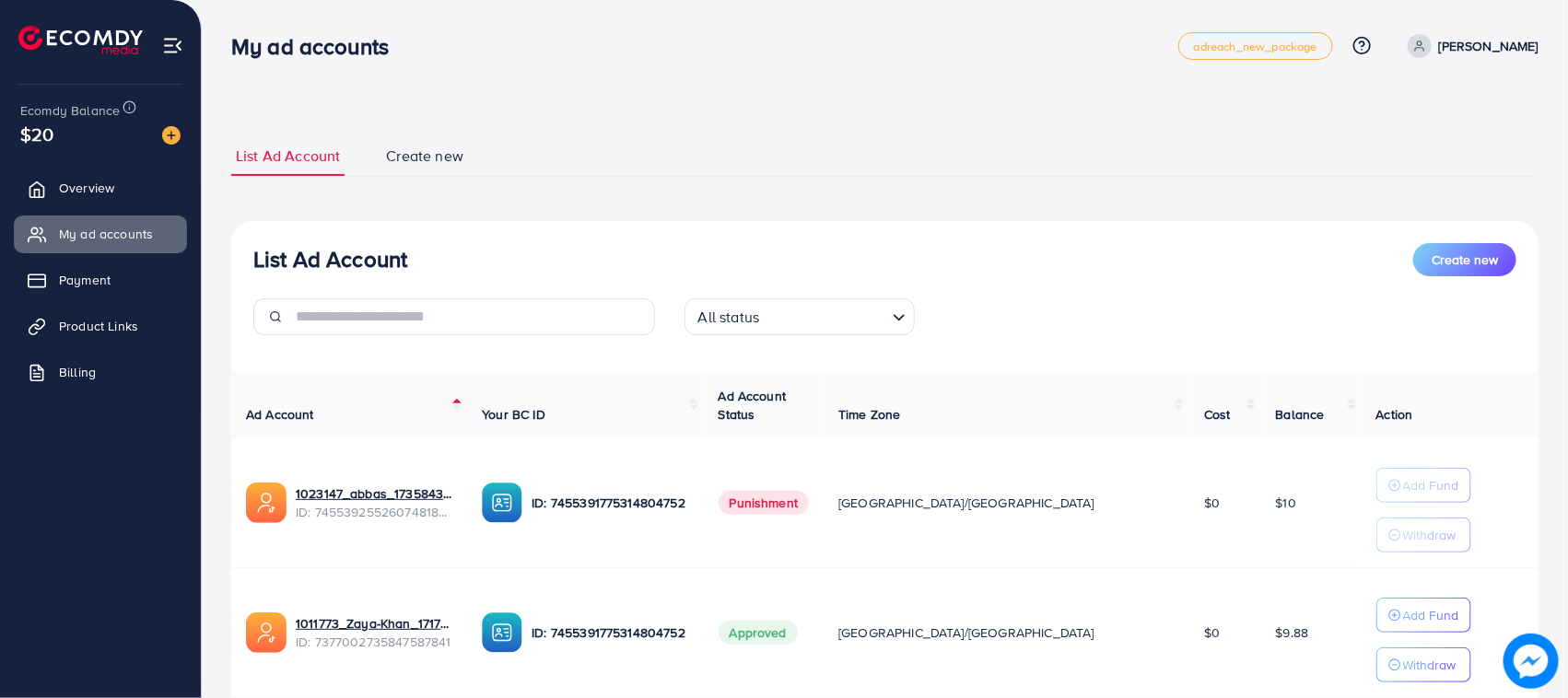
click at [804, 178] on div "List Ad Account Create new List Ad Account Create new All status Loading... Ad …" at bounding box center [885, 457] width 1308 height 643
click at [277, 33] on h3 "My ad accounts" at bounding box center [317, 46] width 172 height 27
click at [245, 33] on h3 "My ad accounts" at bounding box center [317, 46] width 172 height 27
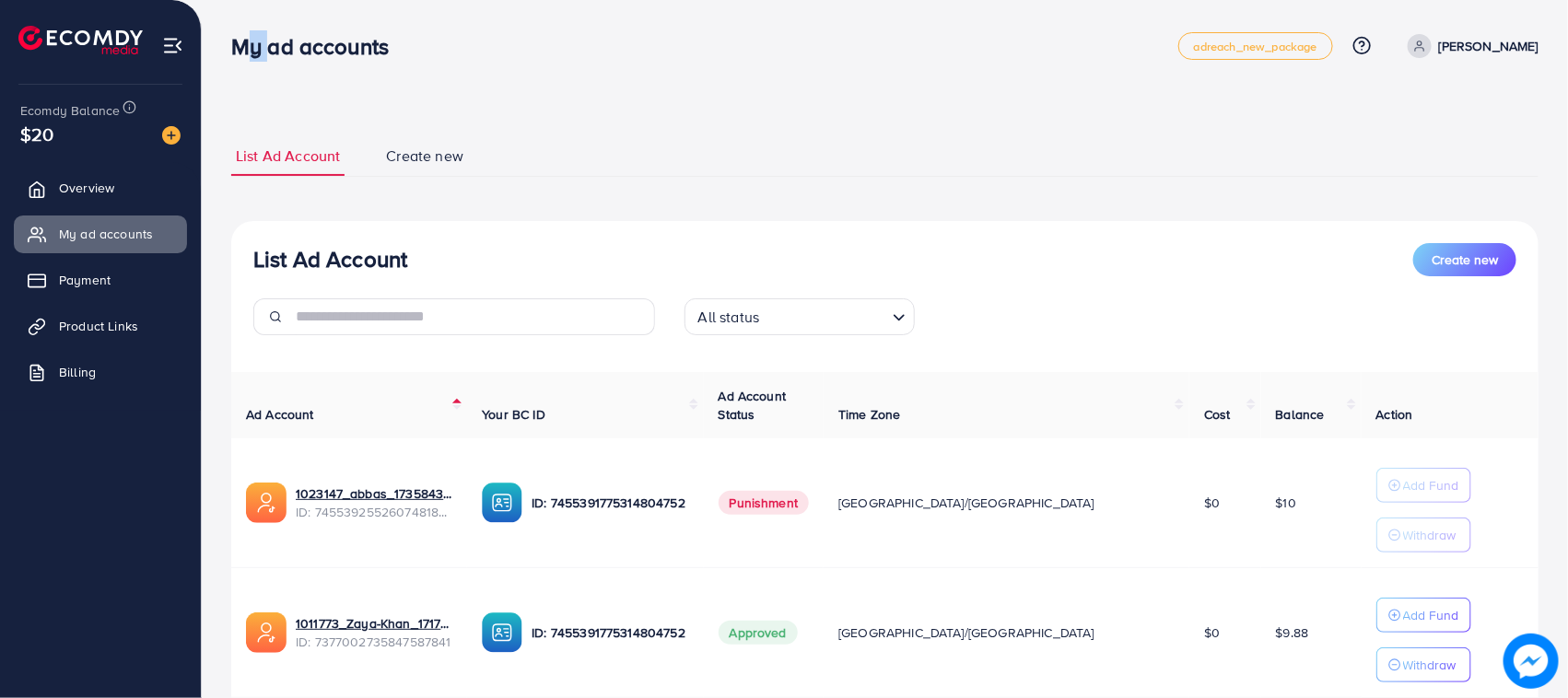
click at [244, 34] on h3 "My ad accounts" at bounding box center [317, 46] width 172 height 27
drag, startPoint x: 244, startPoint y: 34, endPoint x: 384, endPoint y: 68, distance: 144.1
click at [384, 68] on div "My ad accounts adreach_new_package Help Center Contact Support Plans and Pricin…" at bounding box center [885, 45] width 1308 height 51
click at [379, 98] on div "List Ad Account Create new List Ad Account Create new All status Loading... Ad …" at bounding box center [885, 415] width 1367 height 830
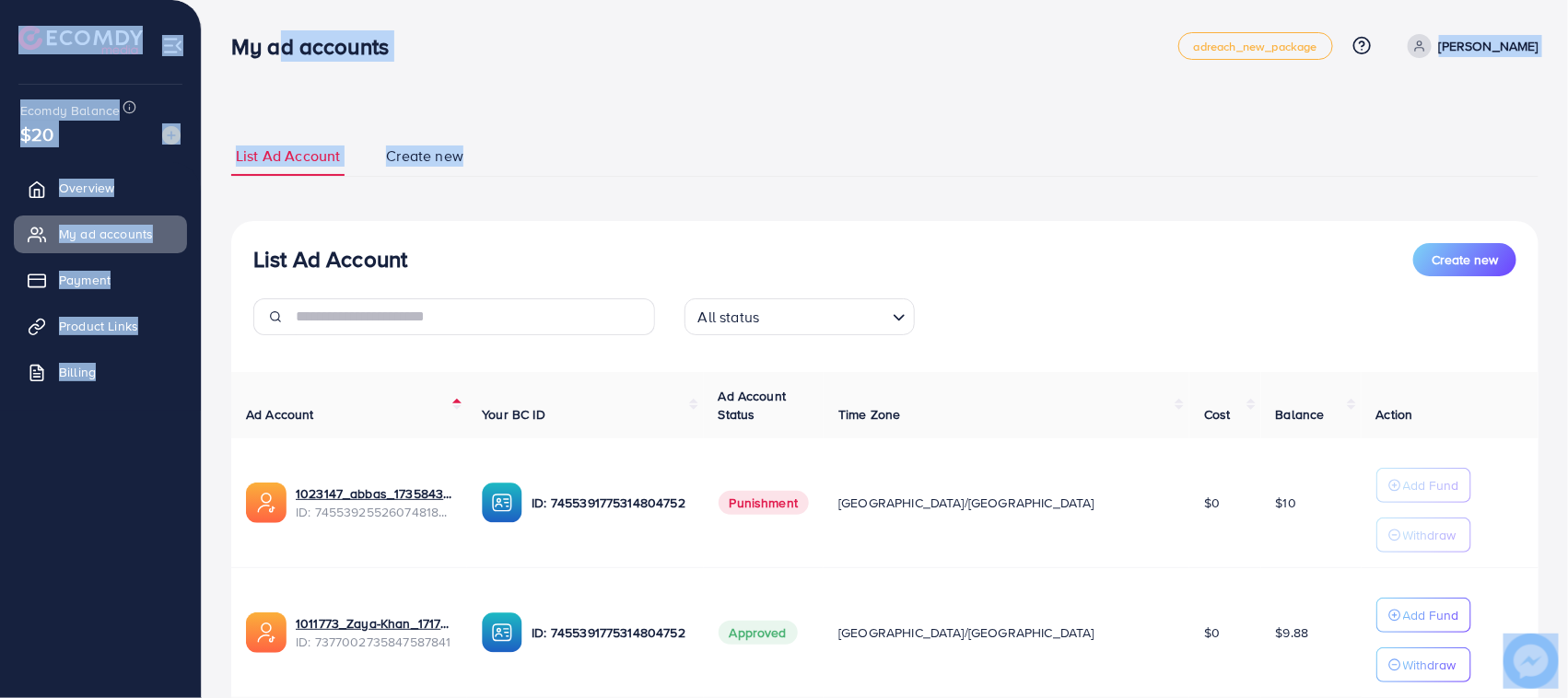
drag, startPoint x: 569, startPoint y: 162, endPoint x: 250, endPoint y: 48, distance: 338.8
click at [264, 51] on div "My ad accounts adreach_new_package Help Center Contact Support Plans and Pricin…" at bounding box center [784, 415] width 1568 height 830
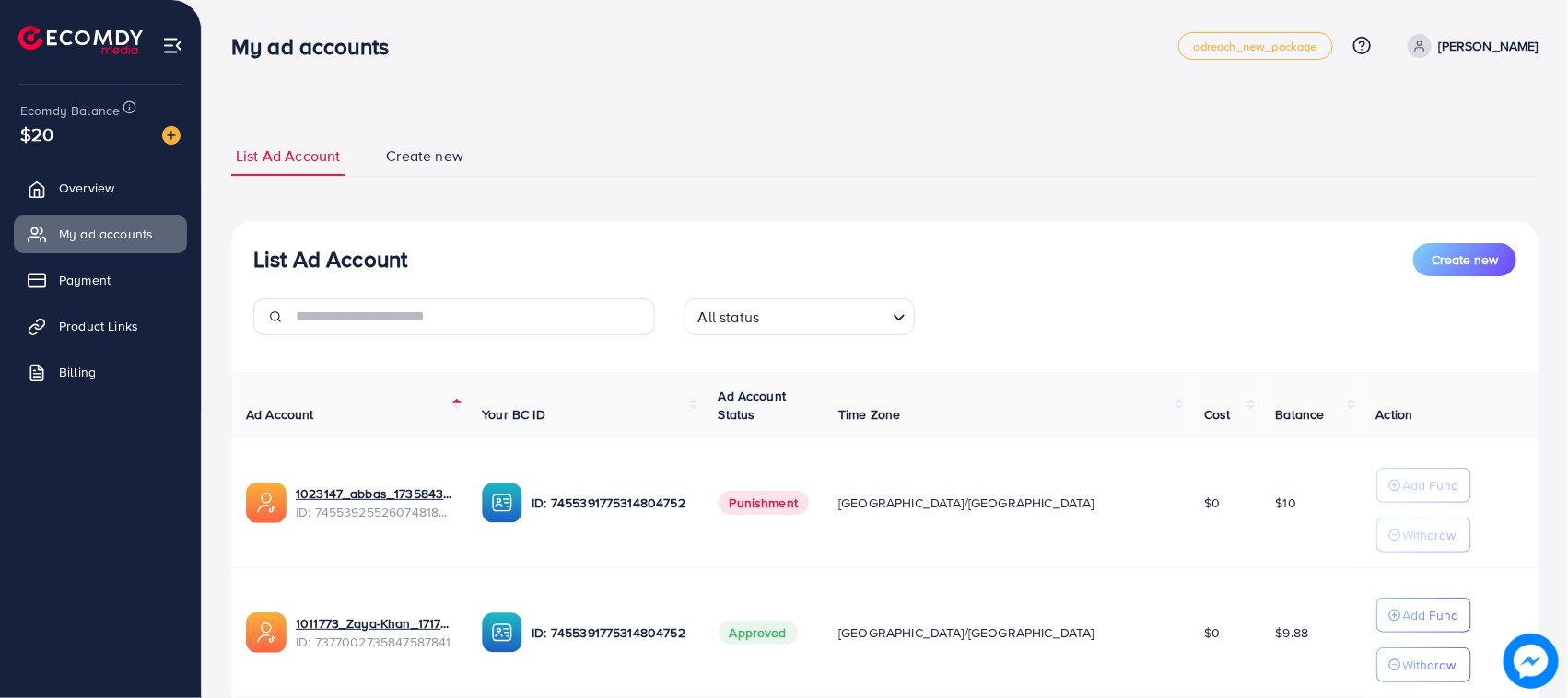
click at [237, 47] on h3 "My ad accounts" at bounding box center [317, 46] width 172 height 27
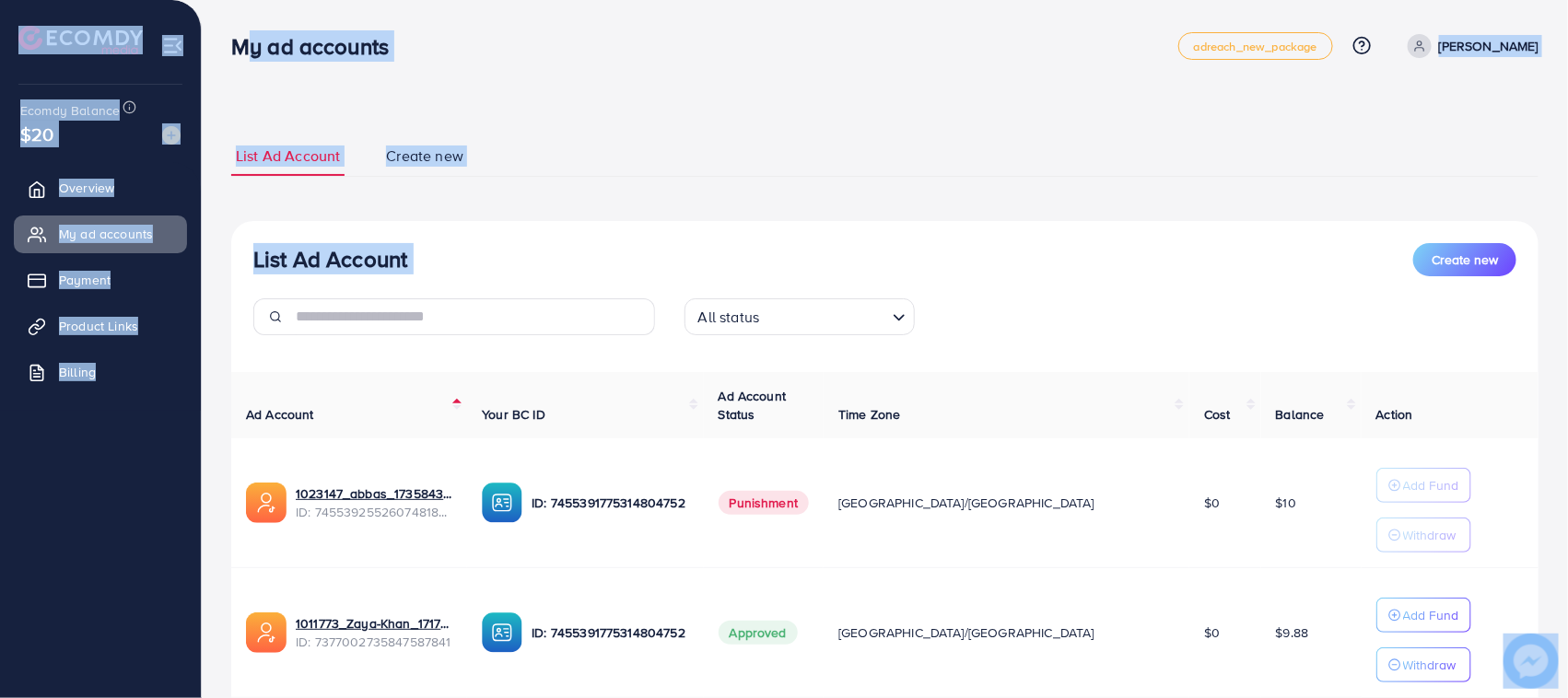
drag, startPoint x: 237, startPoint y: 46, endPoint x: 442, endPoint y: 185, distance: 247.7
click at [442, 185] on div "My ad accounts adreach_new_package Help Center Contact Support Plans and Pricin…" at bounding box center [784, 415] width 1568 height 830
click at [475, 249] on div "List Ad Account Create new" at bounding box center [885, 259] width 1263 height 33
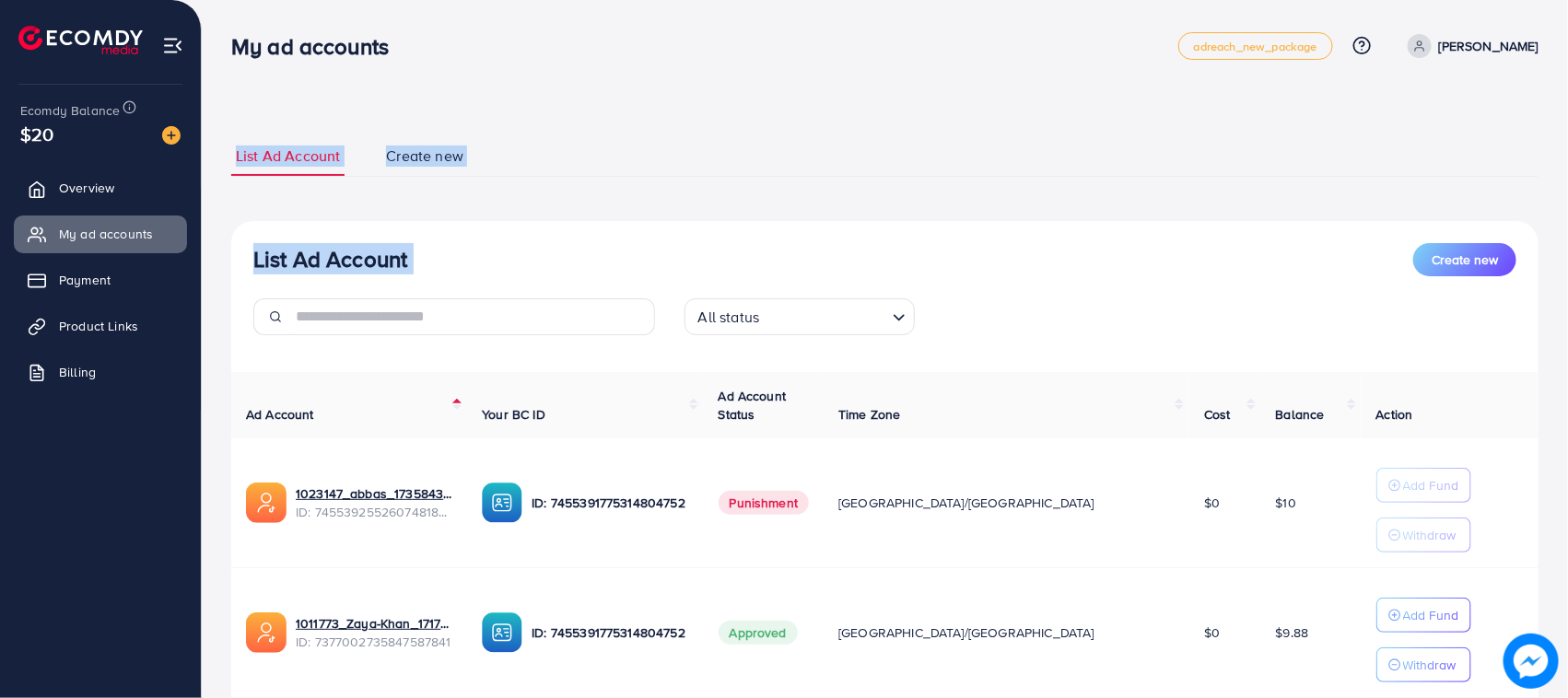
drag, startPoint x: 475, startPoint y: 249, endPoint x: 208, endPoint y: 65, distance: 324.3
click at [208, 65] on div "List Ad Account Create new List Ad Account Create new All status Loading... Ad …" at bounding box center [885, 415] width 1367 height 830
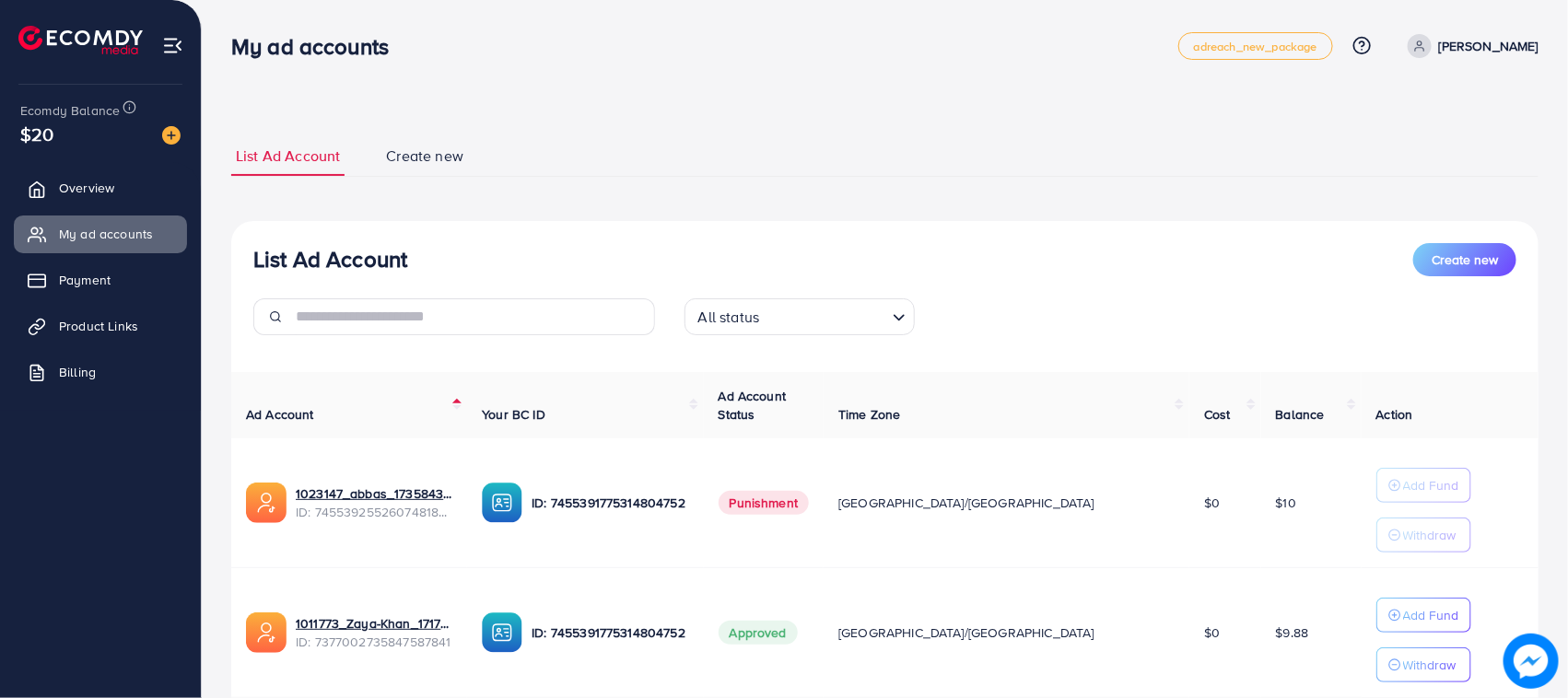
click at [225, 46] on div "My ad accounts" at bounding box center [317, 46] width 202 height 27
drag, startPoint x: 226, startPoint y: 44, endPoint x: 388, endPoint y: 223, distance: 241.4
click at [388, 223] on div "My ad accounts adreach_new_package Help Center Contact Support Plans and Pricin…" at bounding box center [784, 415] width 1568 height 830
click at [411, 246] on div "List Ad Account Create new" at bounding box center [885, 259] width 1263 height 33
click at [530, 123] on div "List Ad Account Create new List Ad Account Create new All status Loading... Ad …" at bounding box center [885, 457] width 1308 height 687
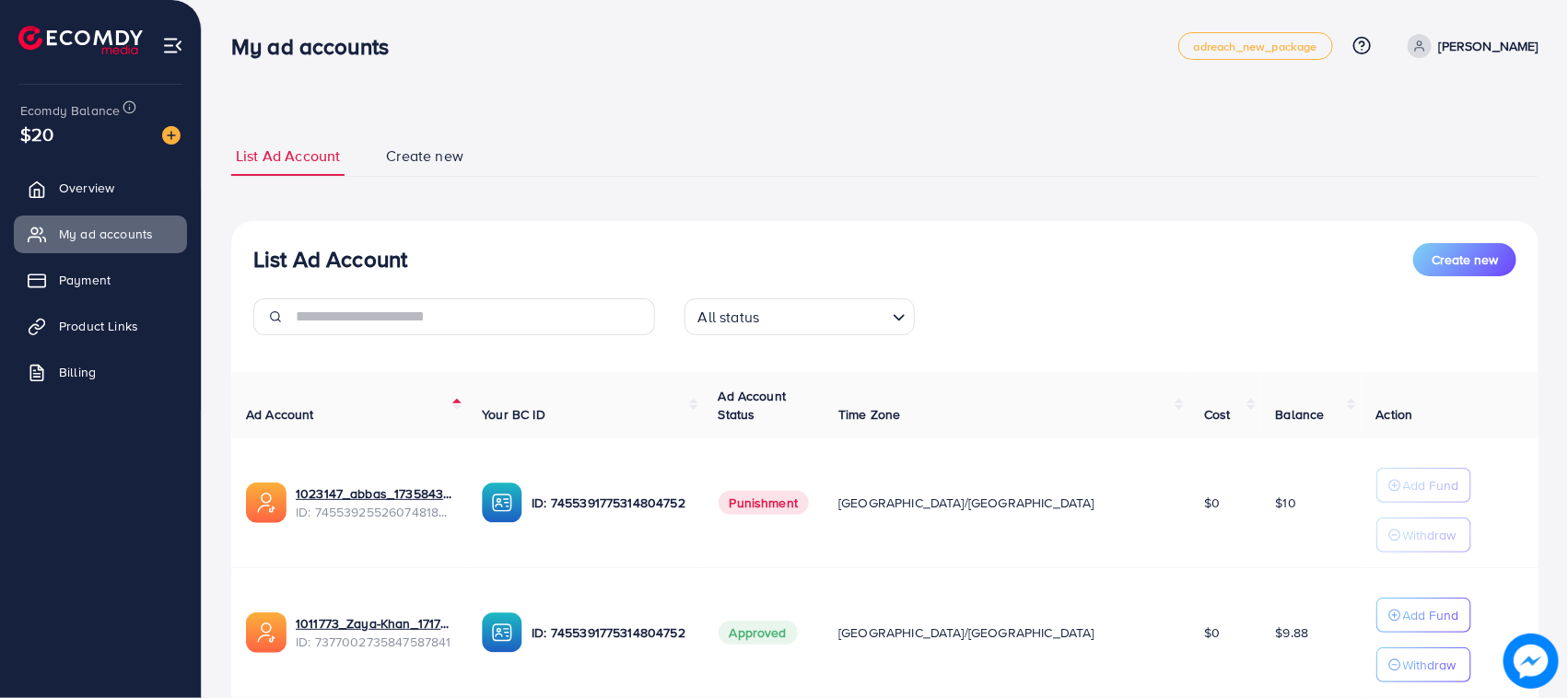
click at [325, 262] on h3 "List Ad Account" at bounding box center [330, 259] width 154 height 27
click at [274, 247] on h3 "List Ad Account" at bounding box center [330, 259] width 154 height 27
click at [249, 247] on div "List Ad Account Create new All status Loading..." at bounding box center [885, 296] width 1308 height 106
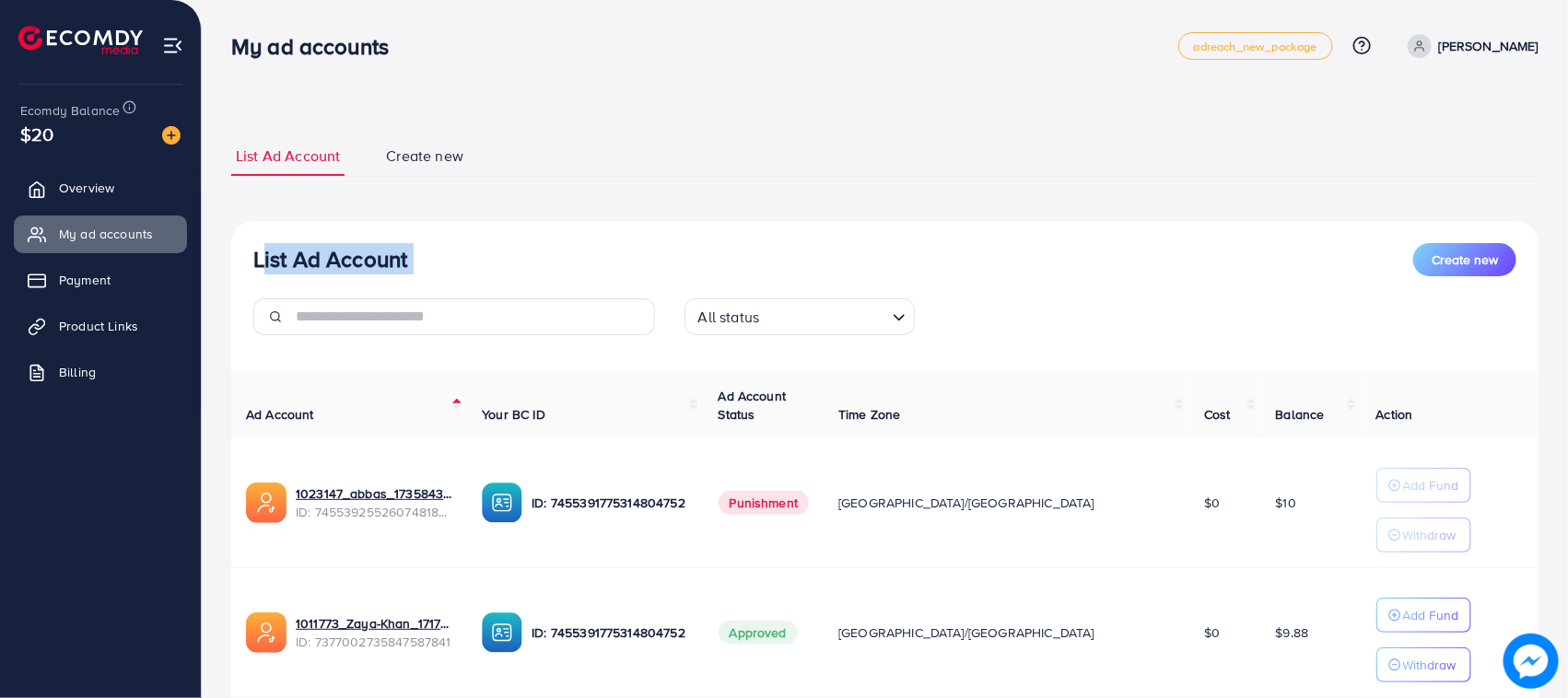
drag, startPoint x: 249, startPoint y: 247, endPoint x: 465, endPoint y: 255, distance: 216.1
click at [463, 256] on div "List Ad Account Create new All status Loading..." at bounding box center [885, 296] width 1308 height 106
click at [476, 245] on div "List Ad Account Create new" at bounding box center [885, 259] width 1263 height 33
